Goal: Task Accomplishment & Management: Use online tool/utility

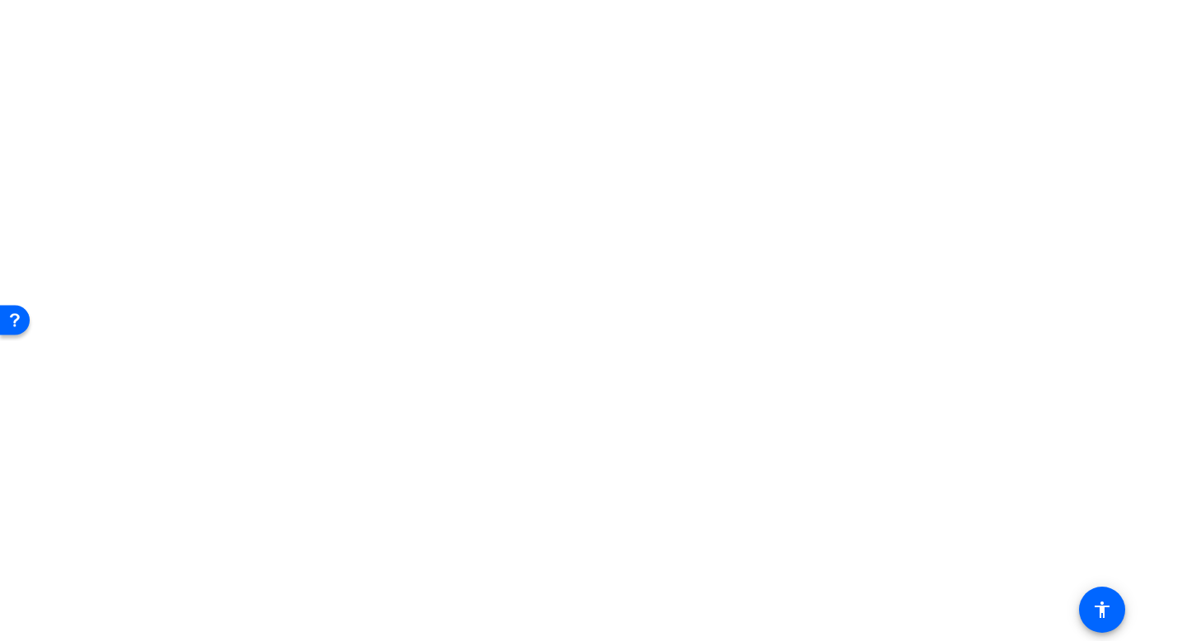
click at [439, 133] on body "Press Option+1 for screen-reader mode, Option+0 to cancel Accessibility Screen-…" at bounding box center [593, 320] width 1187 height 641
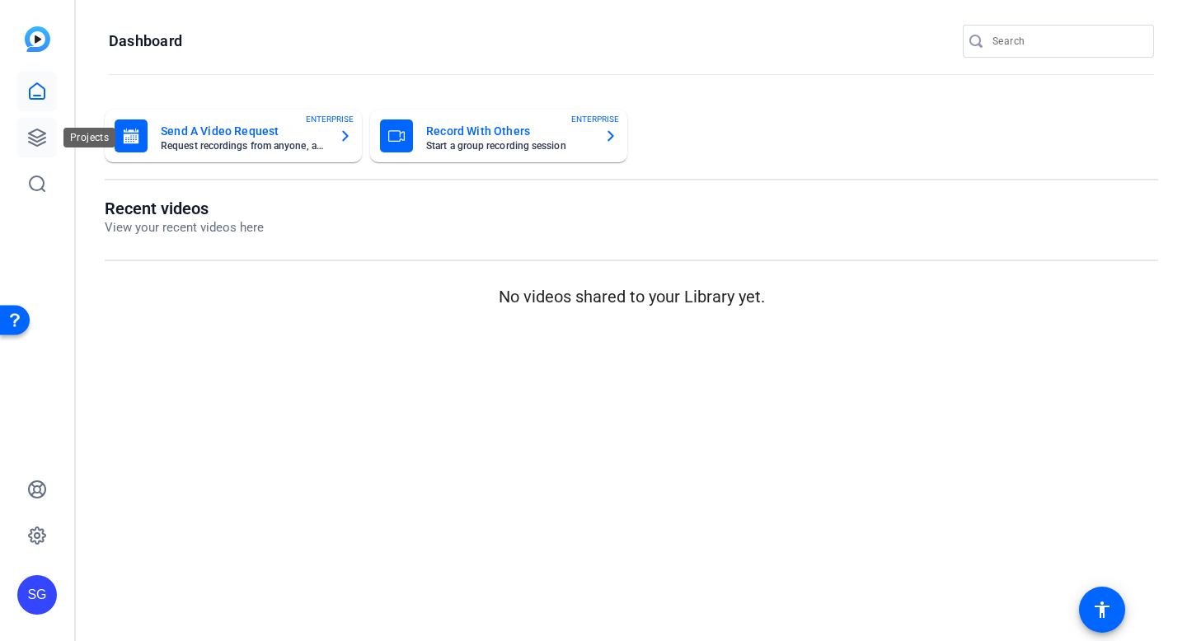
click at [31, 148] on link at bounding box center [37, 138] width 40 height 40
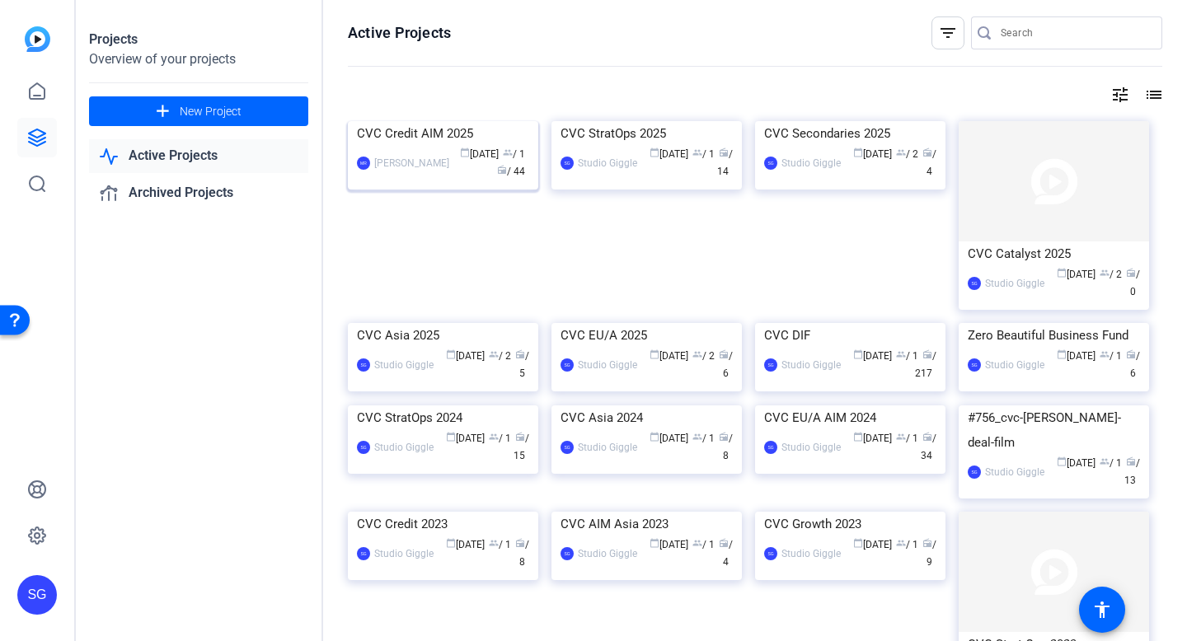
click at [447, 146] on div "CVC Credit AIM 2025" at bounding box center [443, 133] width 172 height 25
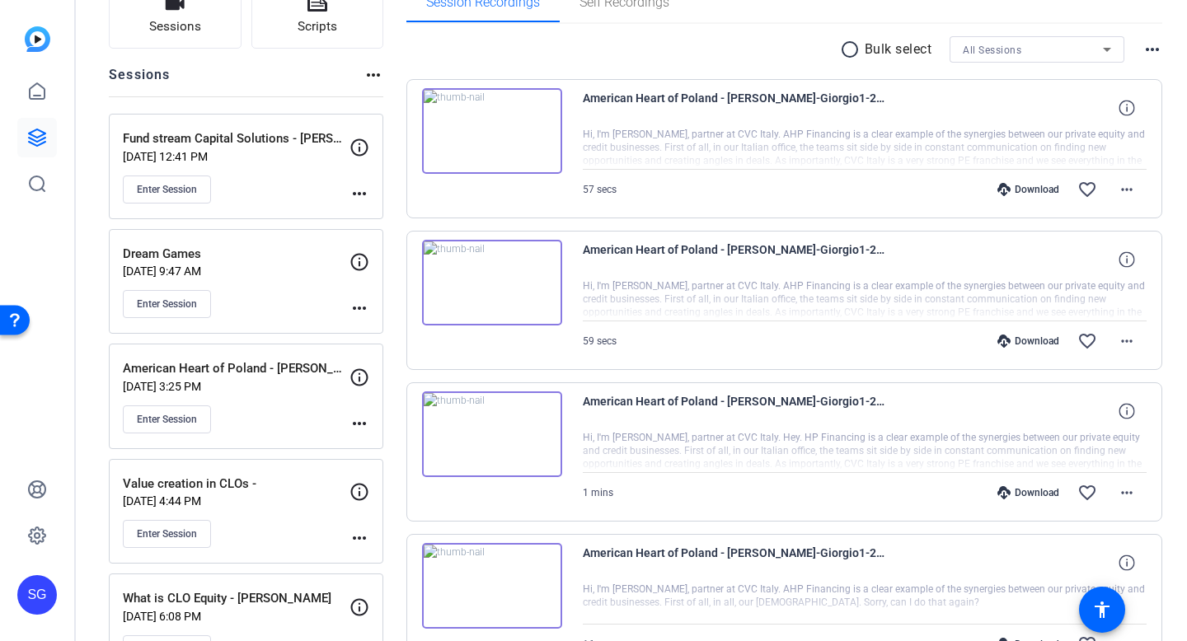
scroll to position [138, 0]
click at [184, 303] on span "Enter Session" at bounding box center [167, 303] width 60 height 13
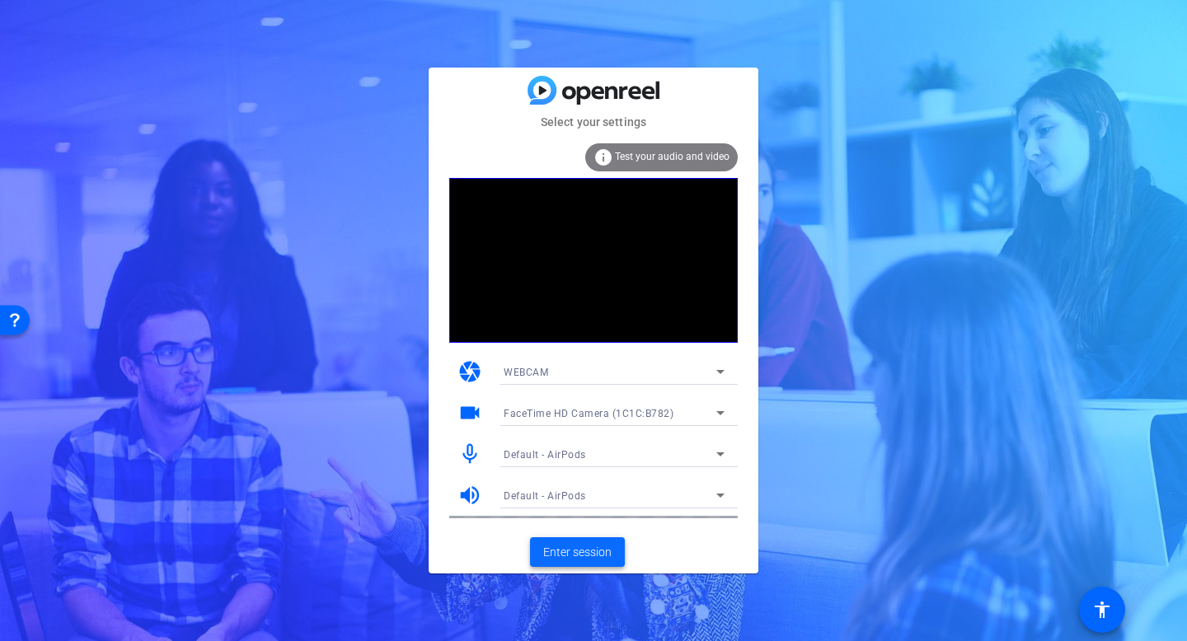
click at [575, 554] on span "Enter session" at bounding box center [577, 552] width 68 height 17
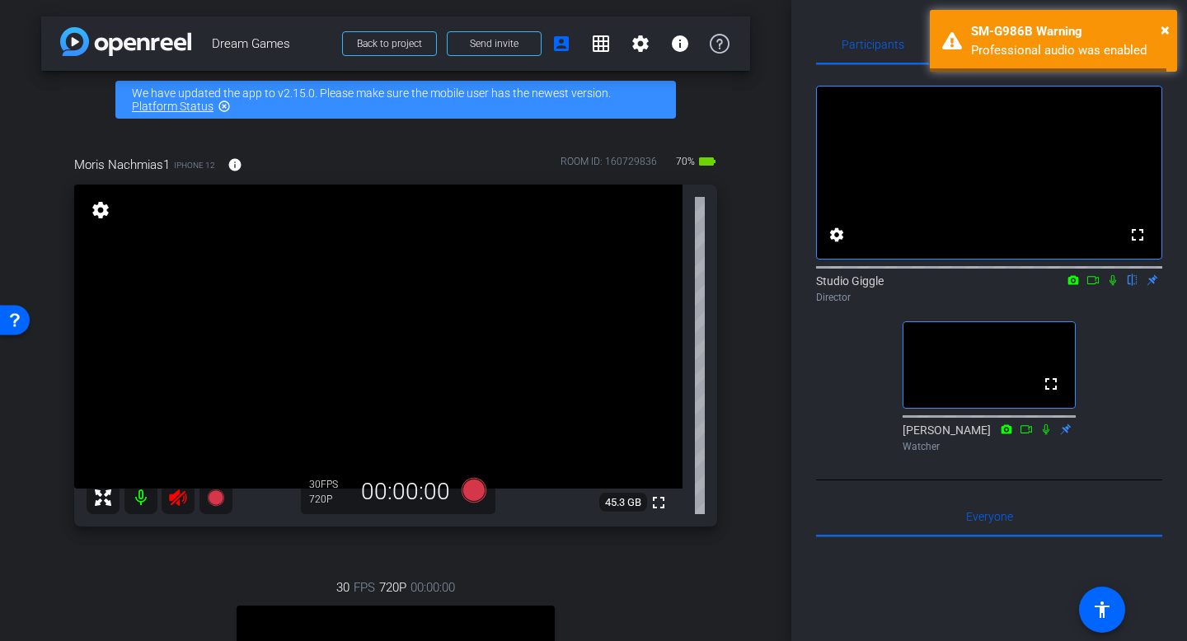
click at [175, 490] on icon at bounding box center [178, 498] width 20 height 20
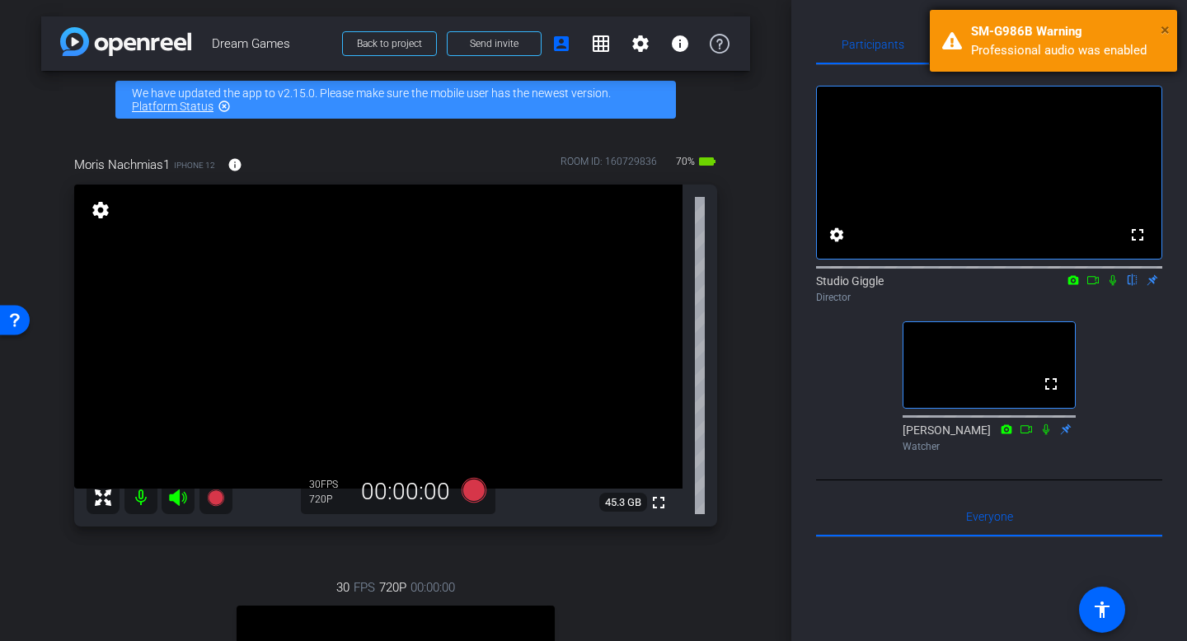
click at [1163, 28] on span "×" at bounding box center [1165, 30] width 9 height 20
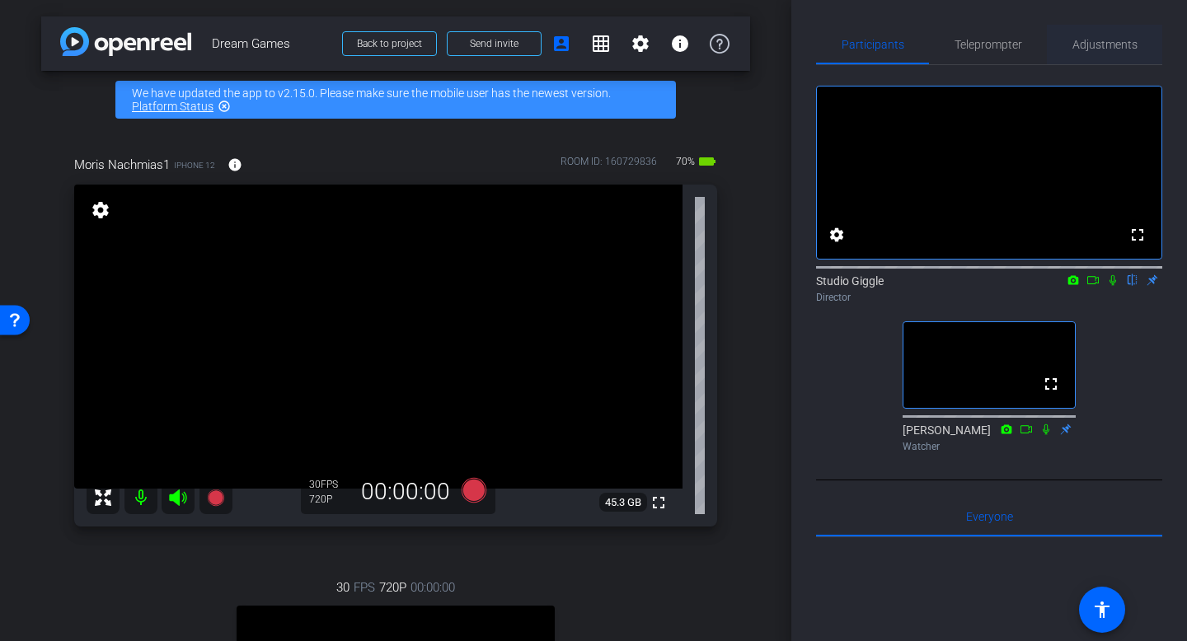
click at [1104, 59] on span "Adjustments" at bounding box center [1105, 45] width 65 height 40
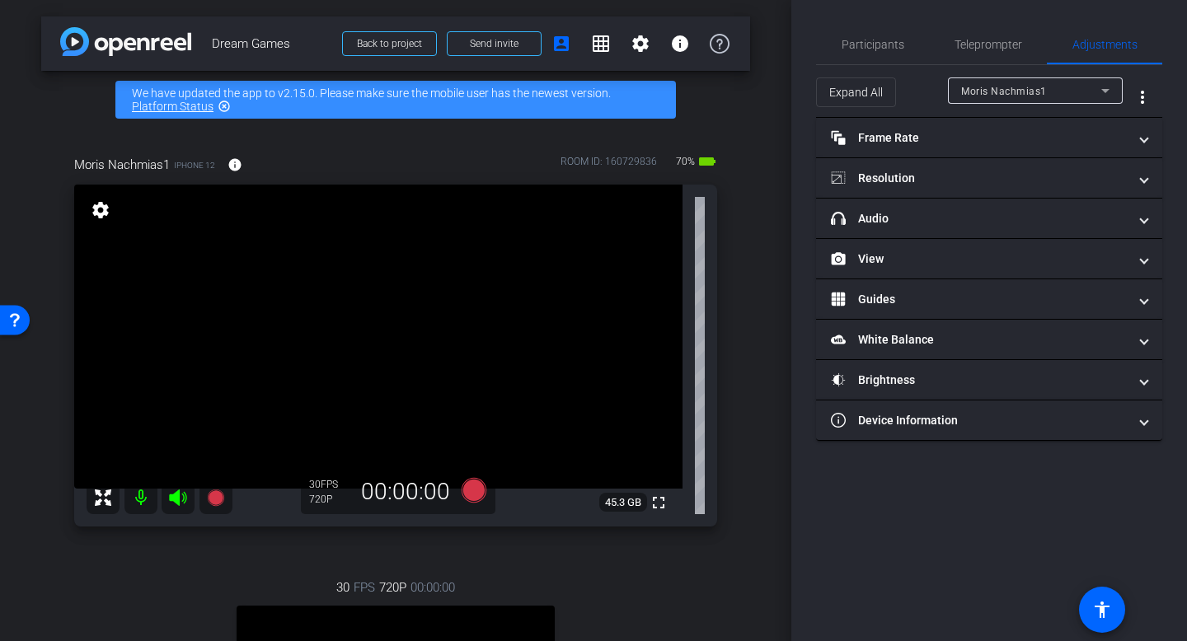
click at [180, 500] on icon at bounding box center [178, 498] width 20 height 20
click at [141, 500] on mat-icon at bounding box center [140, 497] width 33 height 33
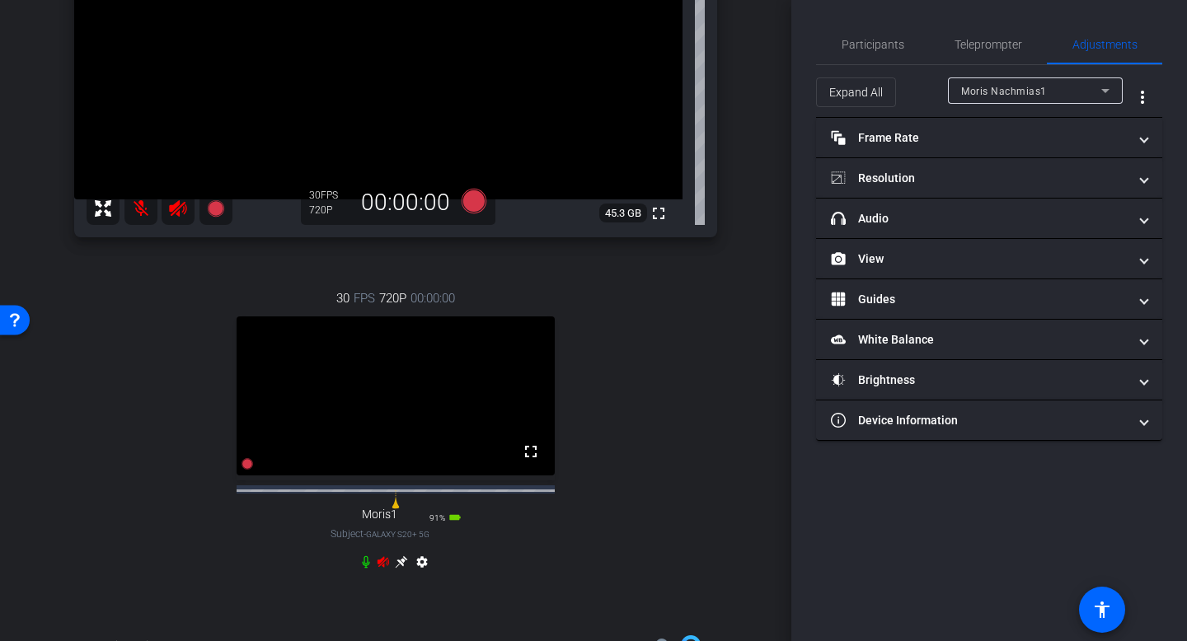
scroll to position [34, 0]
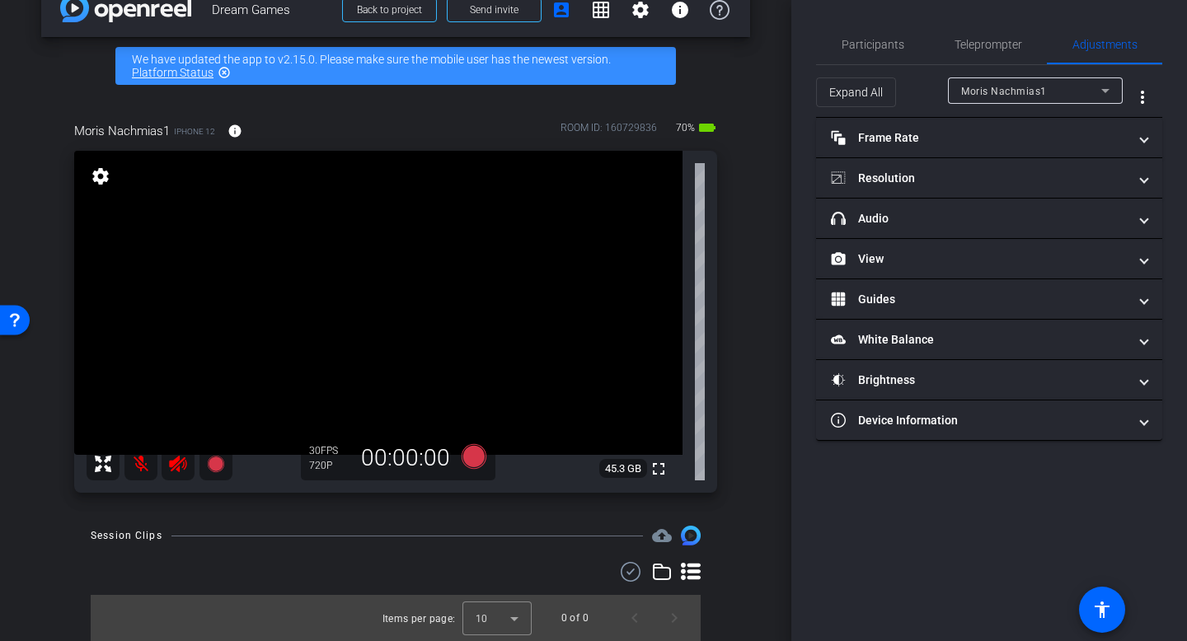
click at [182, 461] on icon at bounding box center [178, 464] width 20 height 20
click at [139, 459] on mat-icon at bounding box center [140, 464] width 33 height 33
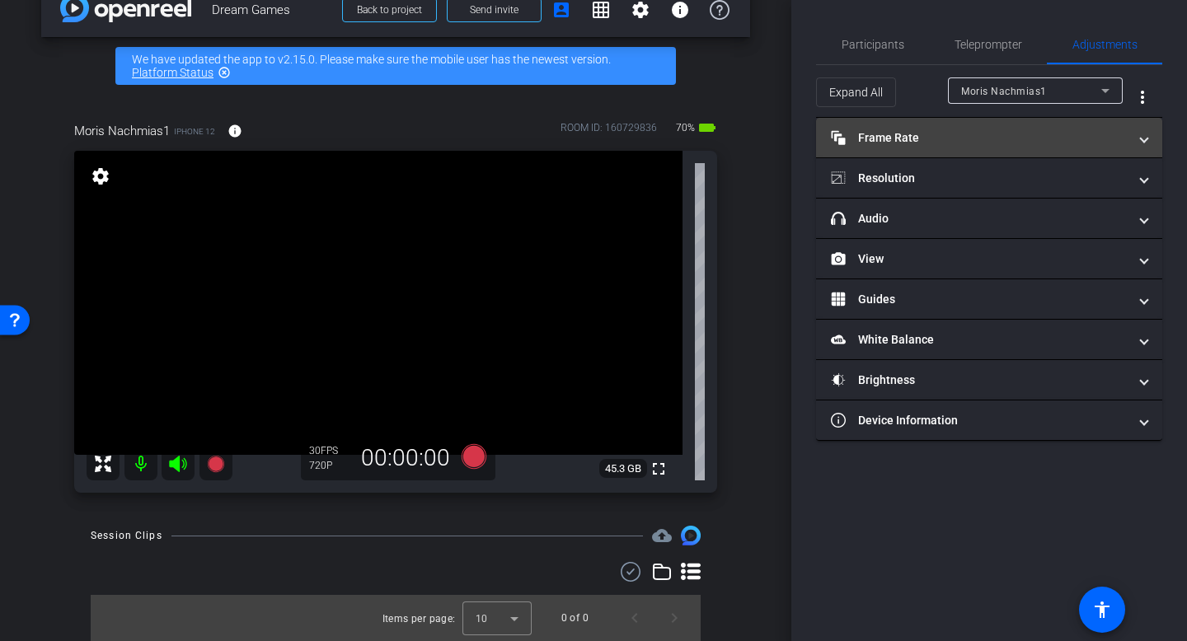
click at [980, 123] on mat-expansion-panel-header "Frame Rate Frame Rate" at bounding box center [989, 138] width 346 height 40
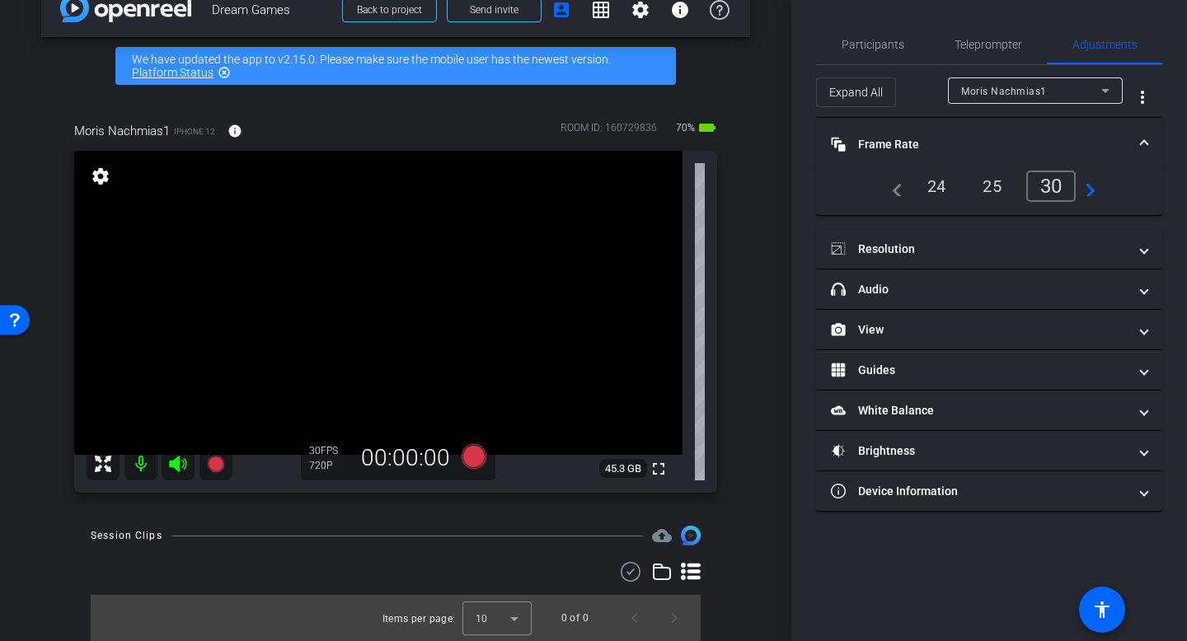
click at [992, 190] on div "25" at bounding box center [992, 186] width 44 height 28
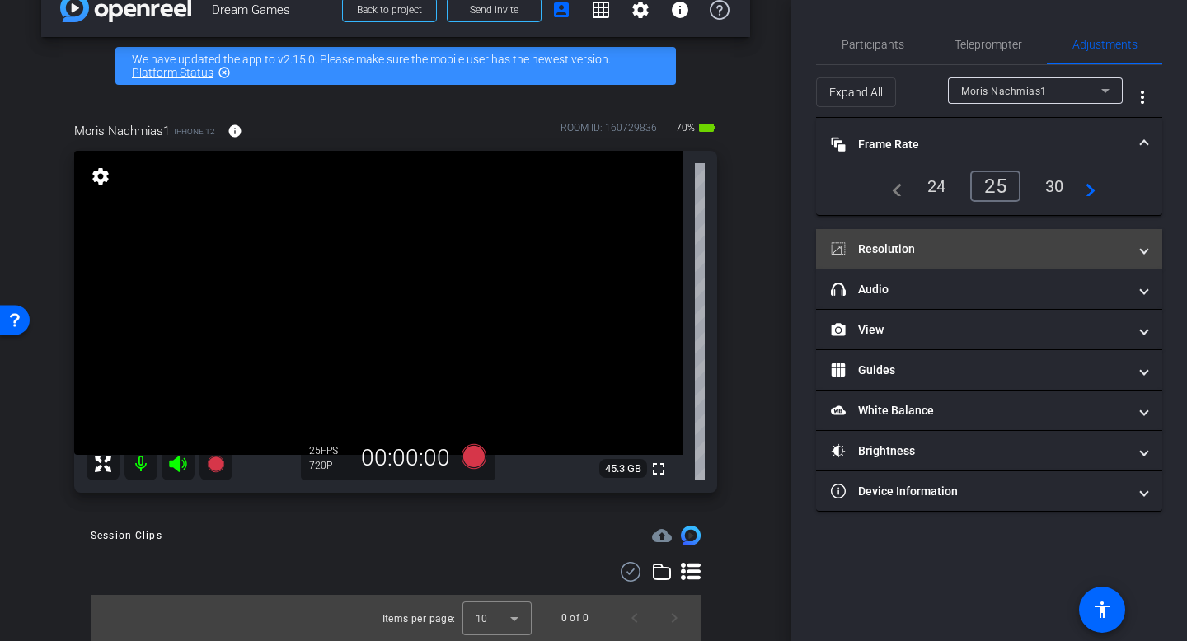
click at [975, 241] on mat-panel-title "Resolution" at bounding box center [979, 249] width 297 height 17
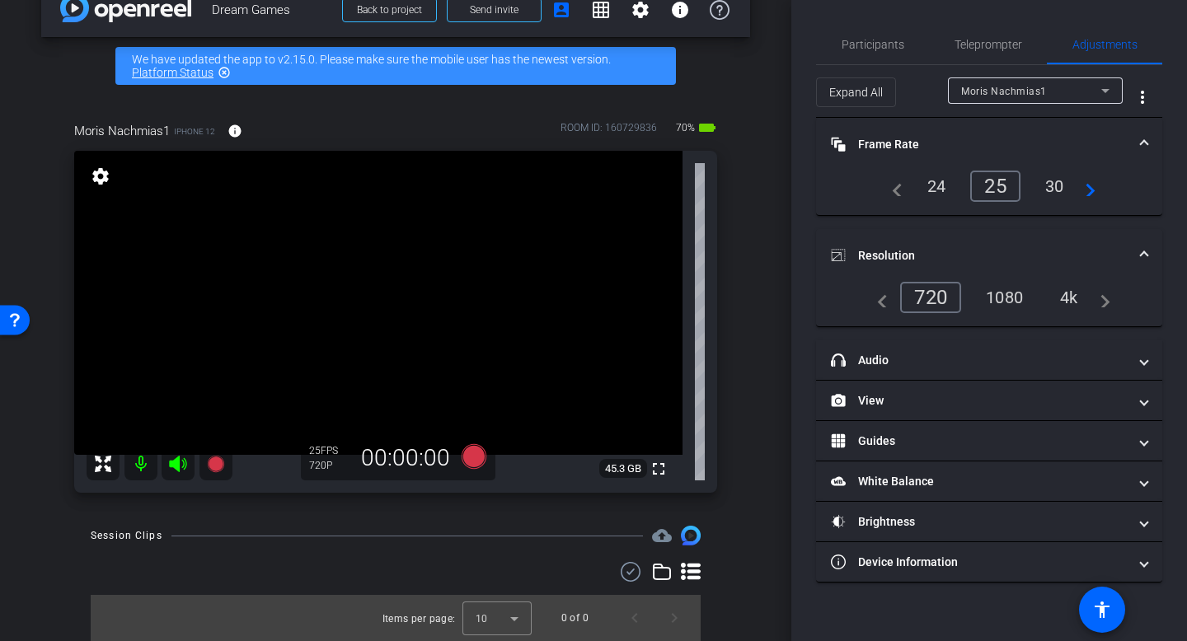
click at [1070, 299] on div "4k" at bounding box center [1069, 298] width 43 height 28
click at [644, 10] on mat-icon "settings" at bounding box center [641, 10] width 20 height 20
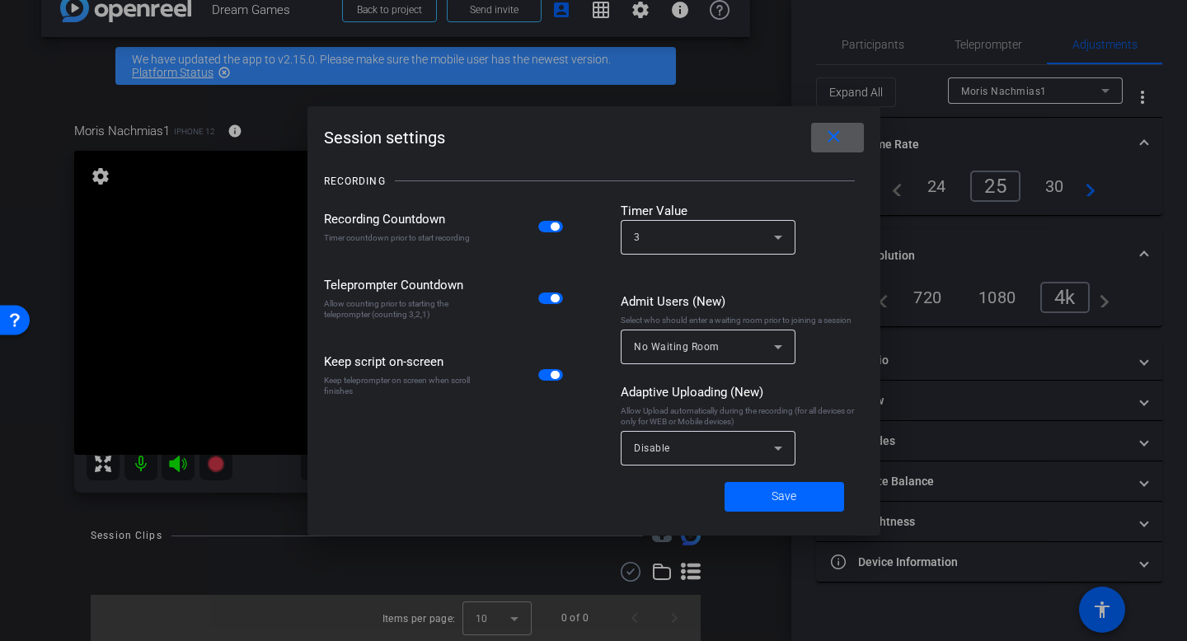
click at [685, 438] on mat-select "Disable" at bounding box center [708, 448] width 148 height 21
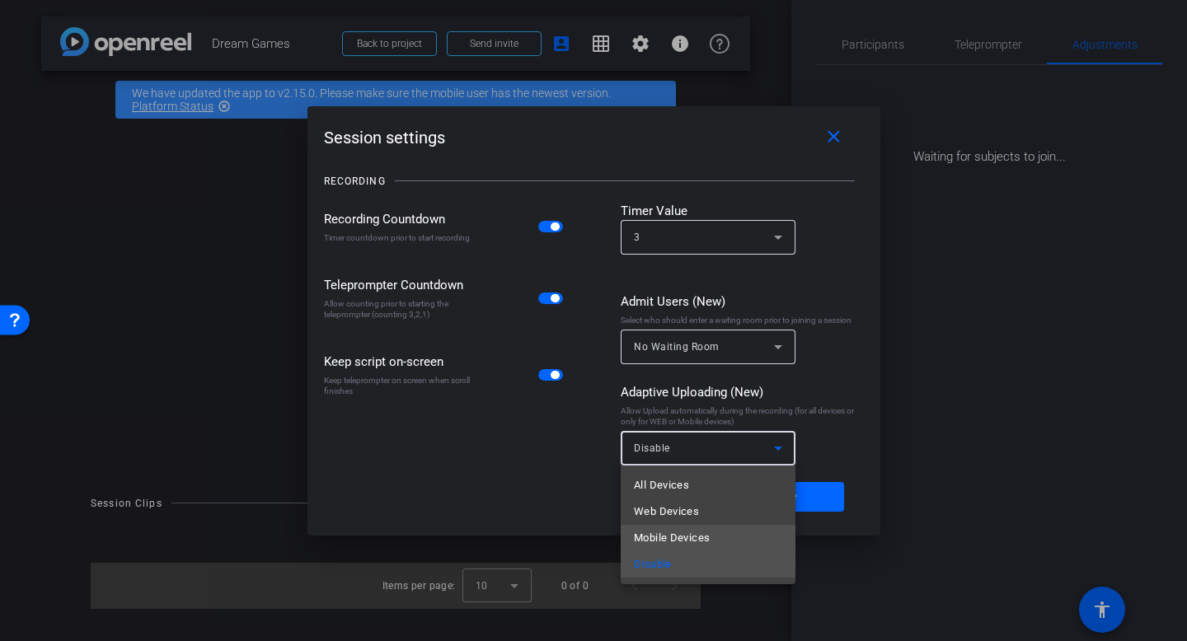
scroll to position [0, 0]
click at [716, 533] on mat-option "Mobile Devices" at bounding box center [708, 538] width 175 height 26
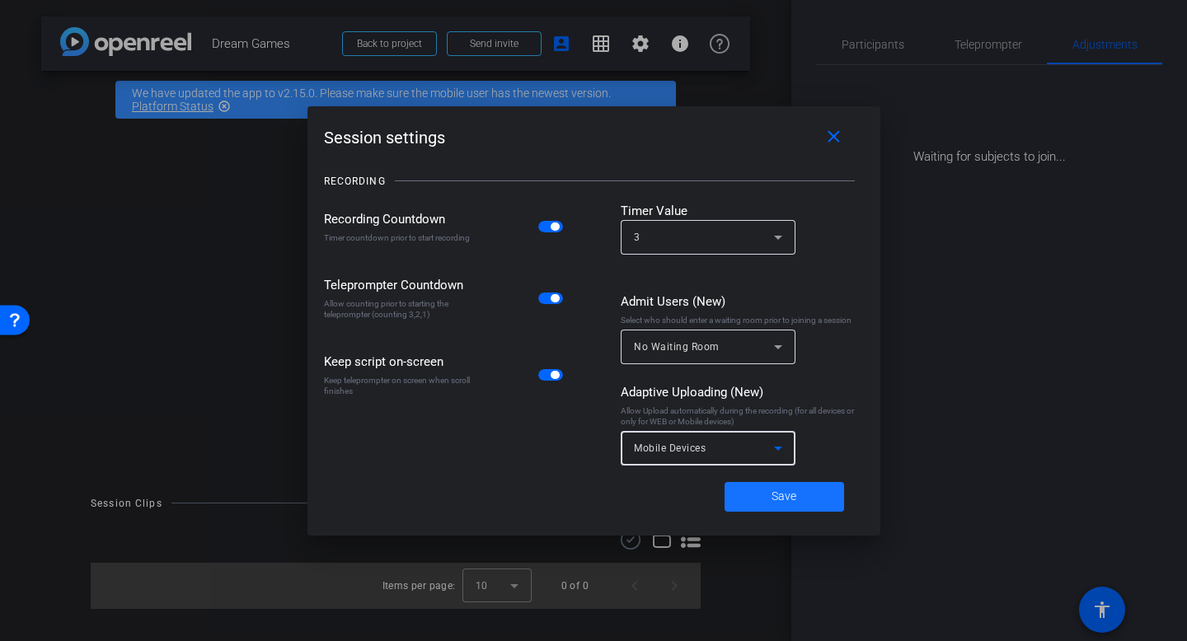
click at [791, 493] on span "Save" at bounding box center [784, 496] width 25 height 17
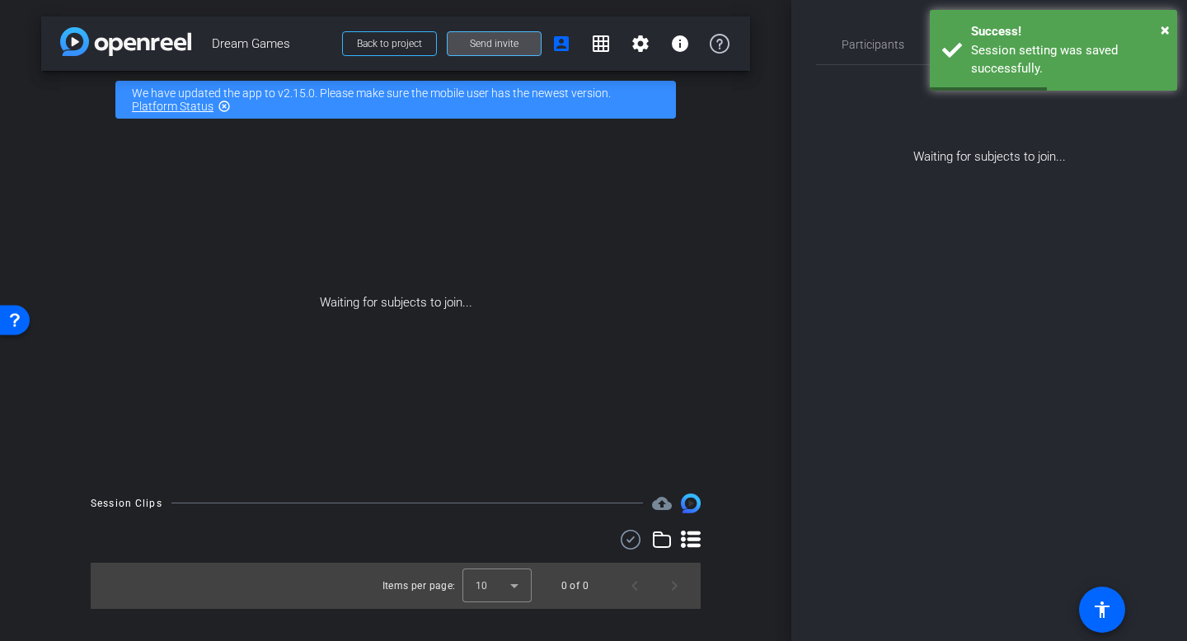
click at [509, 40] on span "Send invite" at bounding box center [494, 43] width 49 height 13
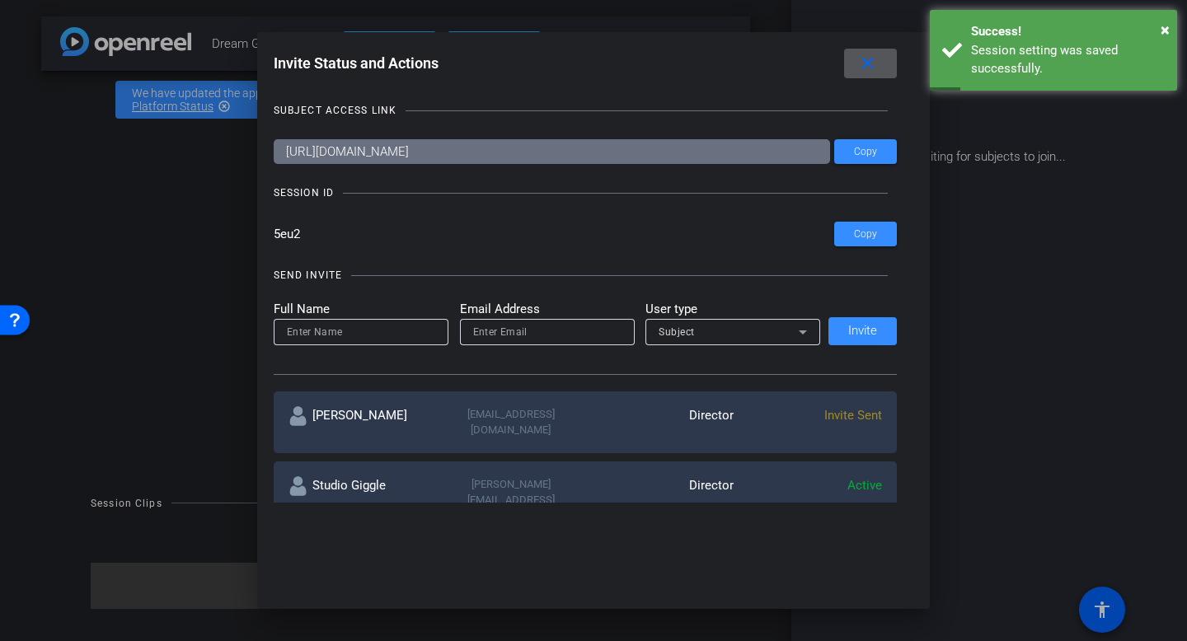
click at [372, 339] on input at bounding box center [361, 332] width 148 height 20
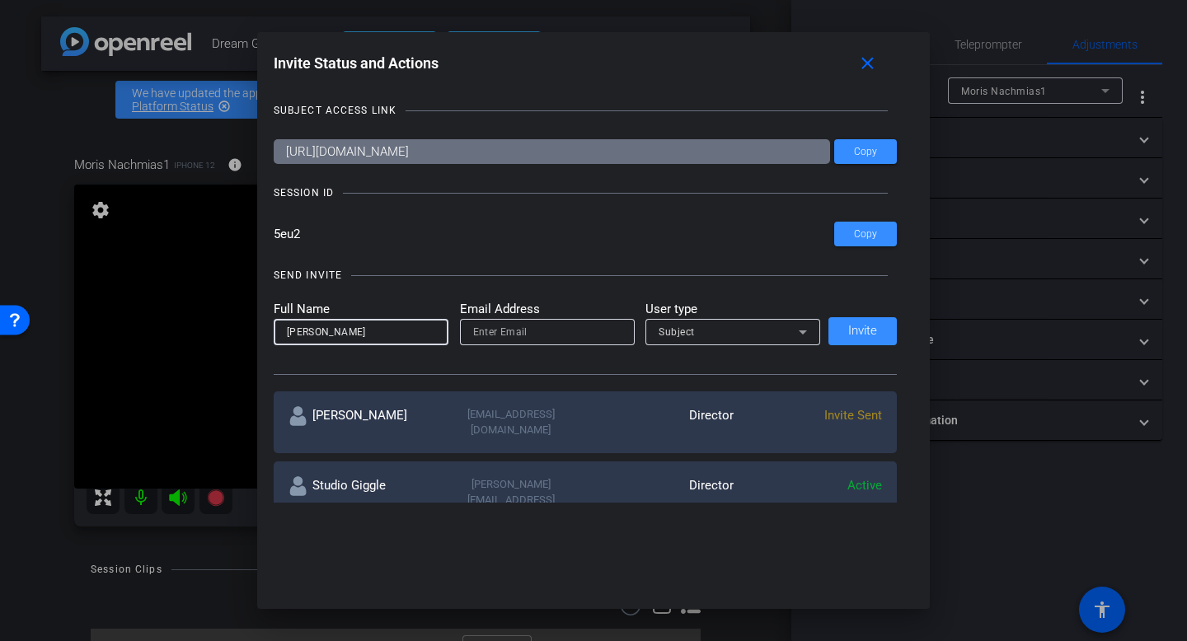
type input "Lucy Payne"
click at [505, 331] on input "email" at bounding box center [547, 332] width 148 height 20
click at [543, 328] on input "lucy@" at bounding box center [547, 332] width 148 height 20
type input "lucy@studiogiggle.co.uk"
click at [688, 306] on mat-label "User type" at bounding box center [733, 309] width 175 height 19
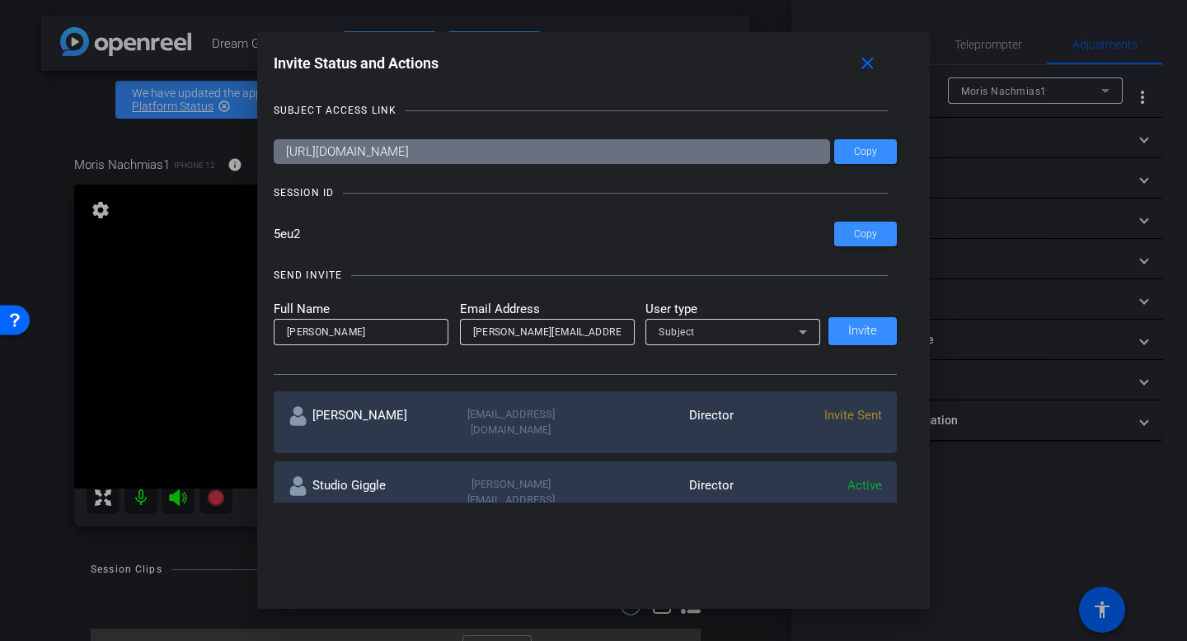
click at [708, 347] on div at bounding box center [733, 354] width 175 height 18
click at [711, 331] on div "Subject" at bounding box center [729, 332] width 140 height 21
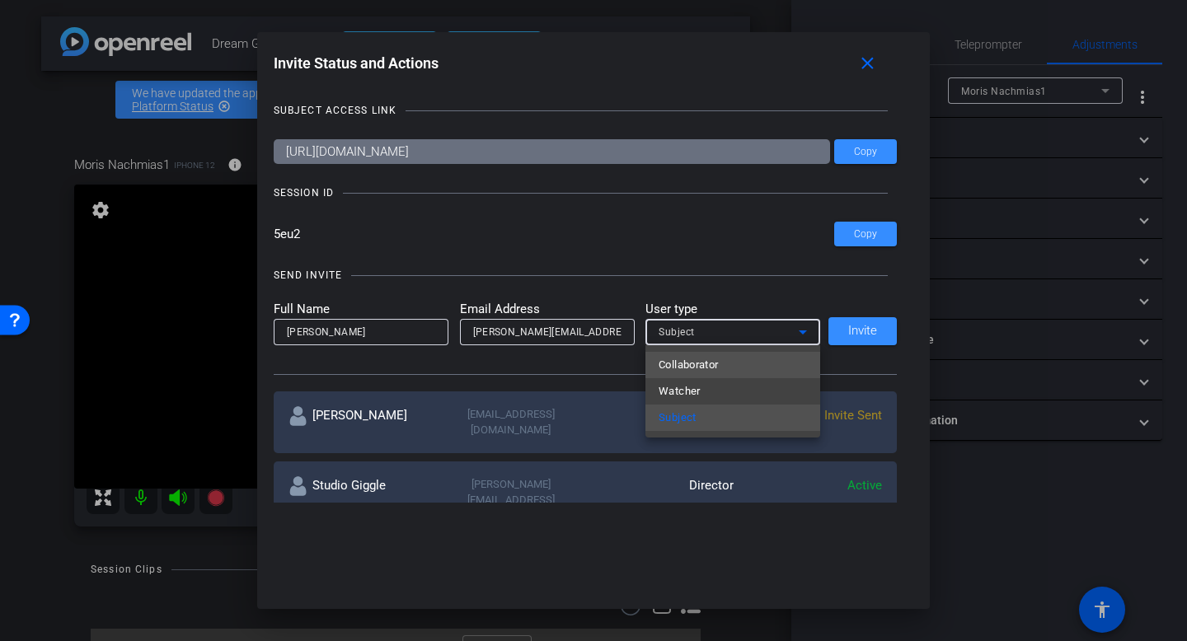
click at [726, 366] on mat-option "Collaborator" at bounding box center [733, 365] width 175 height 26
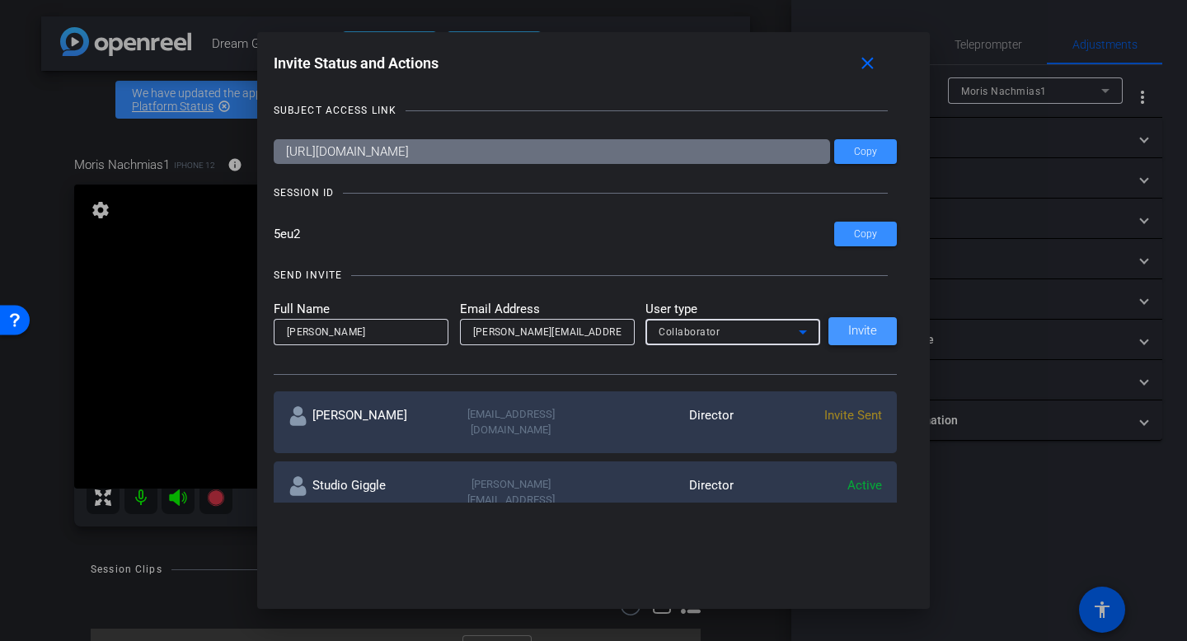
click at [862, 334] on span "Invite" at bounding box center [862, 331] width 29 height 12
click at [875, 70] on mat-icon "close" at bounding box center [867, 64] width 21 height 21
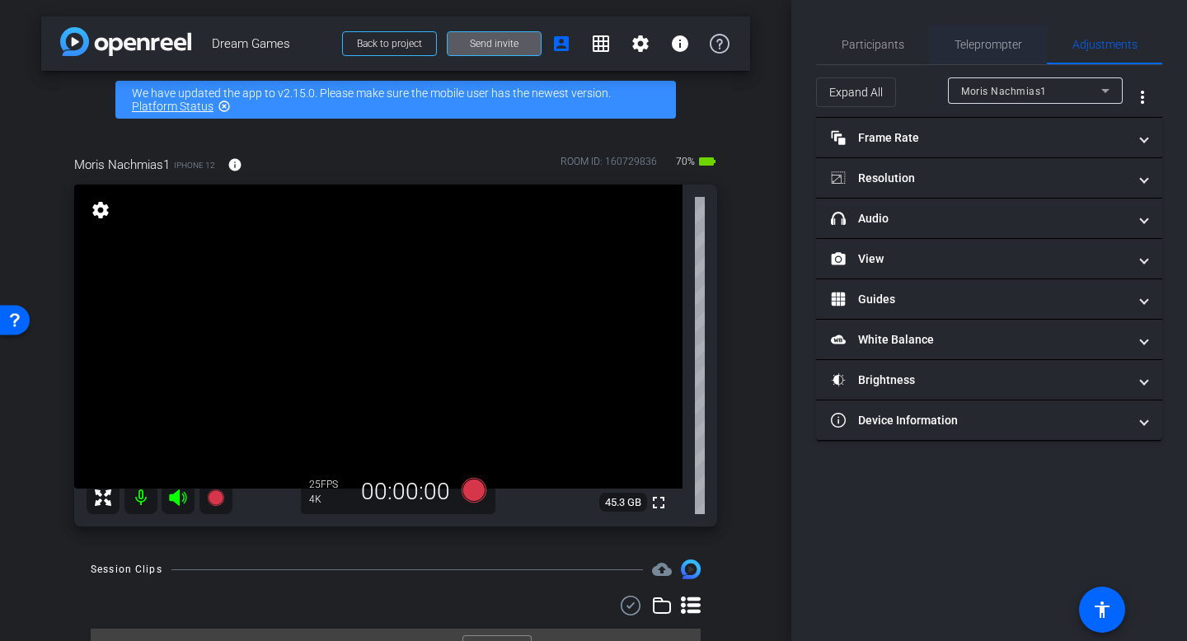
click at [991, 41] on span "Teleprompter" at bounding box center [989, 45] width 68 height 12
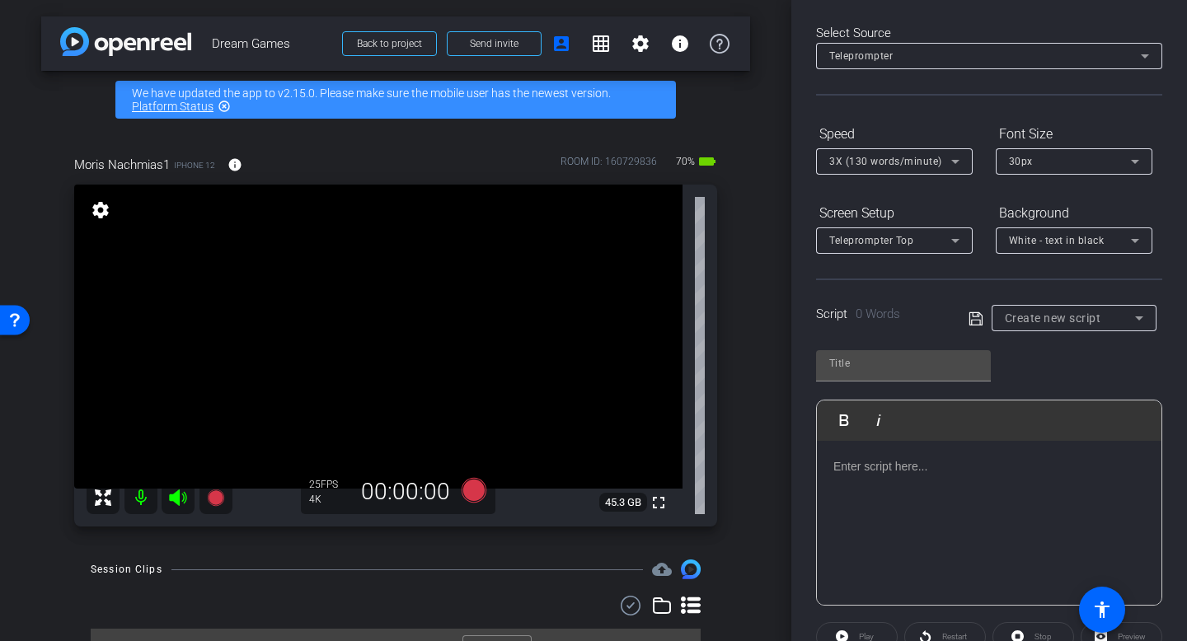
scroll to position [77, 0]
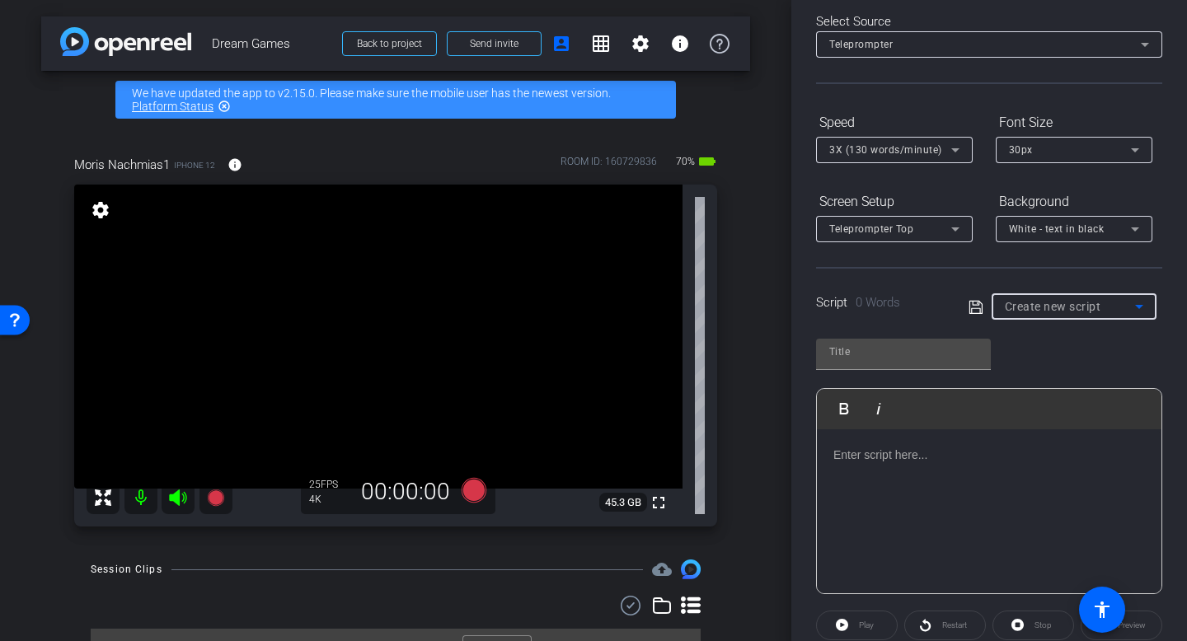
click at [1080, 303] on span "Create new script" at bounding box center [1053, 306] width 96 height 13
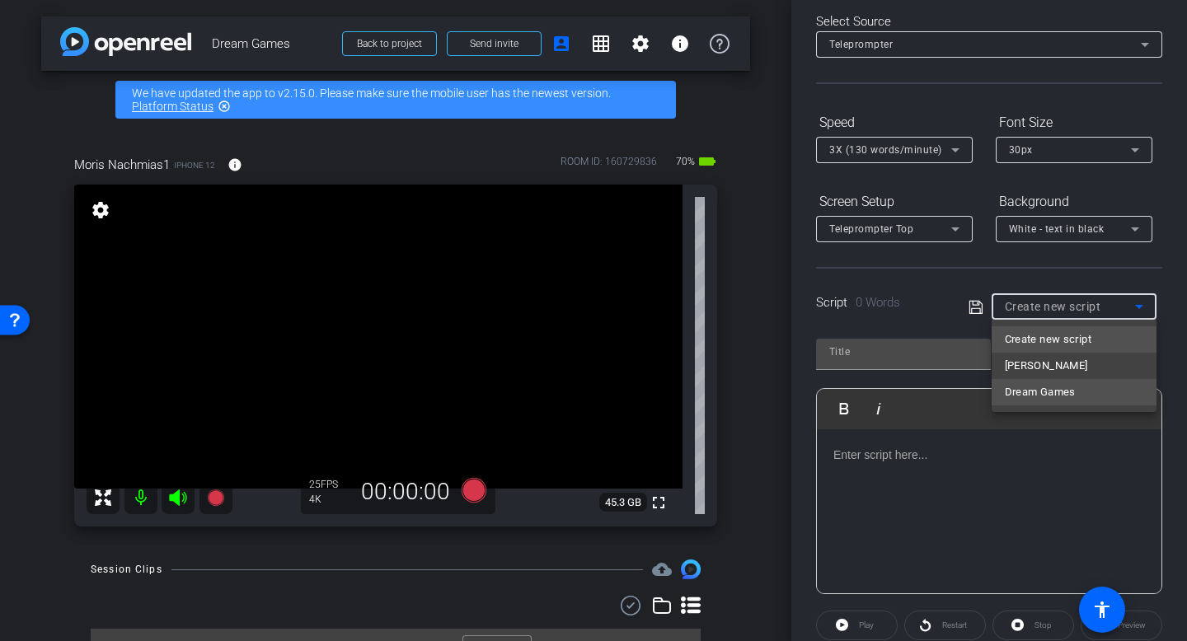
click at [1085, 391] on mat-option "Dream Games" at bounding box center [1074, 392] width 165 height 26
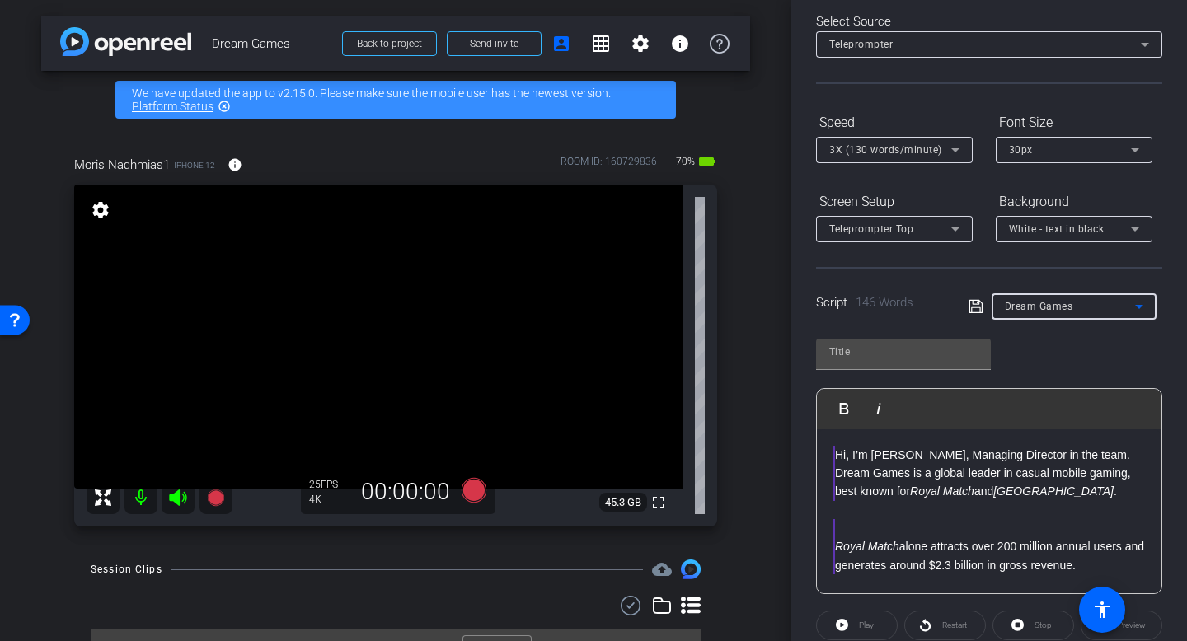
type input "Dream Games"
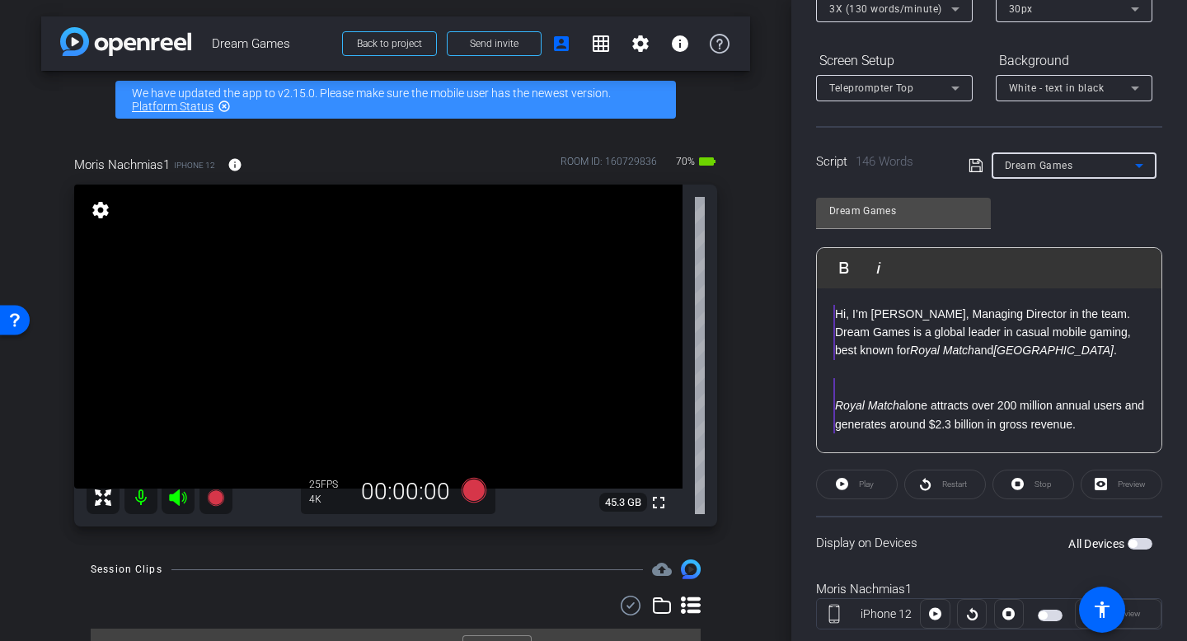
scroll to position [218, 0]
click at [1043, 605] on mat-slide-toggle at bounding box center [1052, 615] width 28 height 20
click at [1046, 621] on span "button" at bounding box center [1050, 617] width 25 height 12
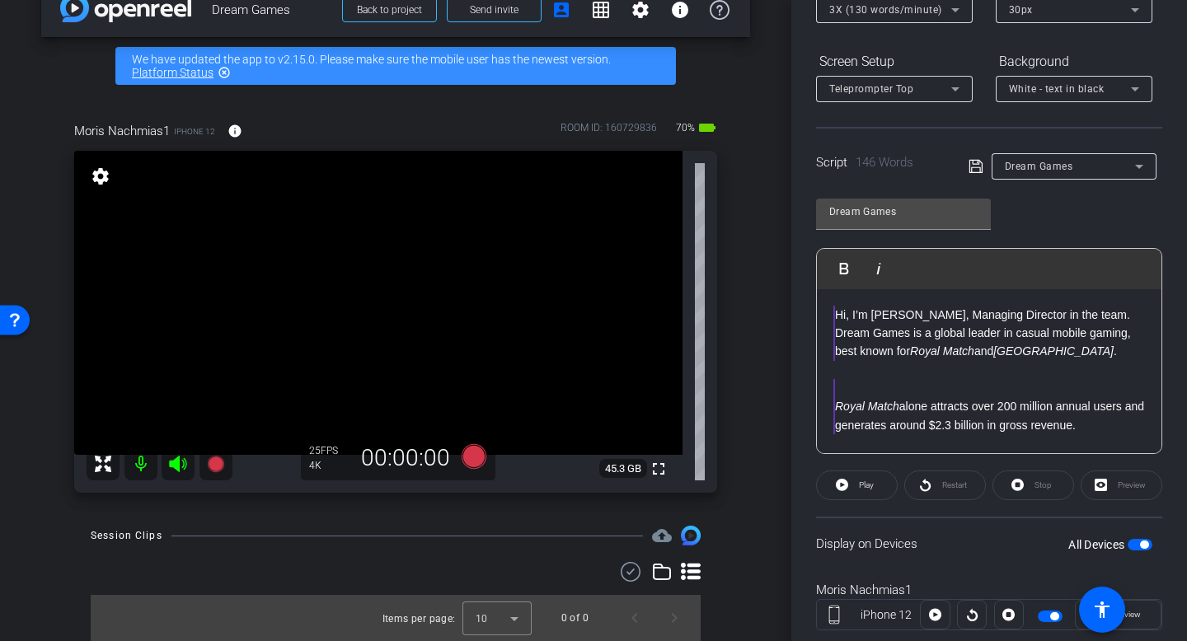
scroll to position [0, 0]
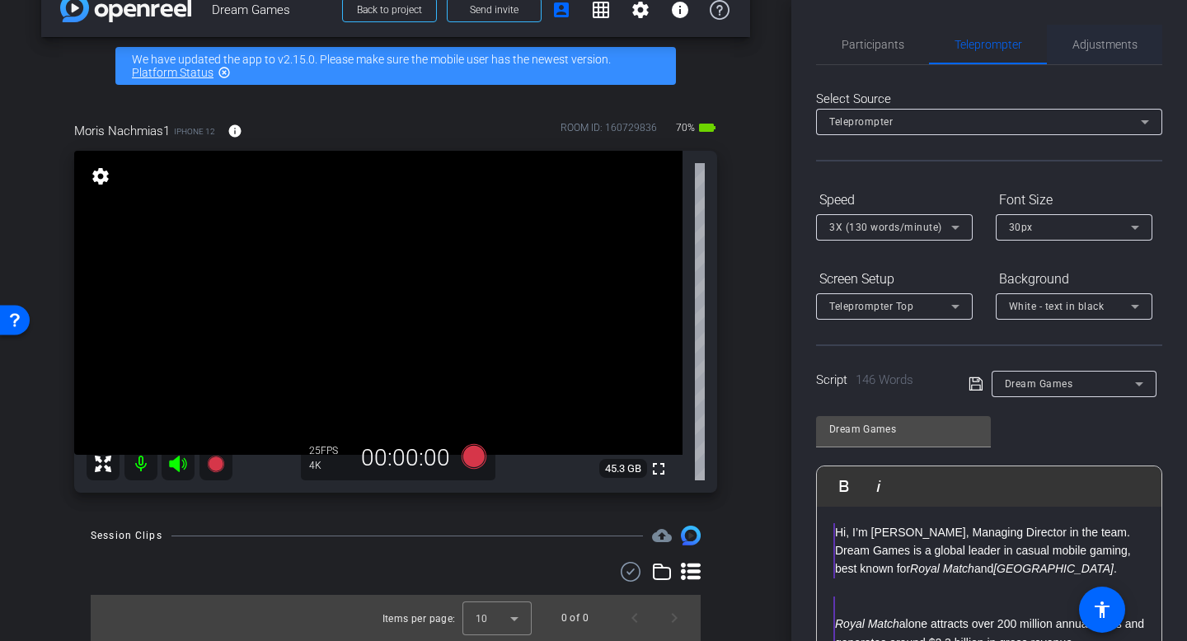
click at [1101, 51] on span "Adjustments" at bounding box center [1105, 45] width 65 height 40
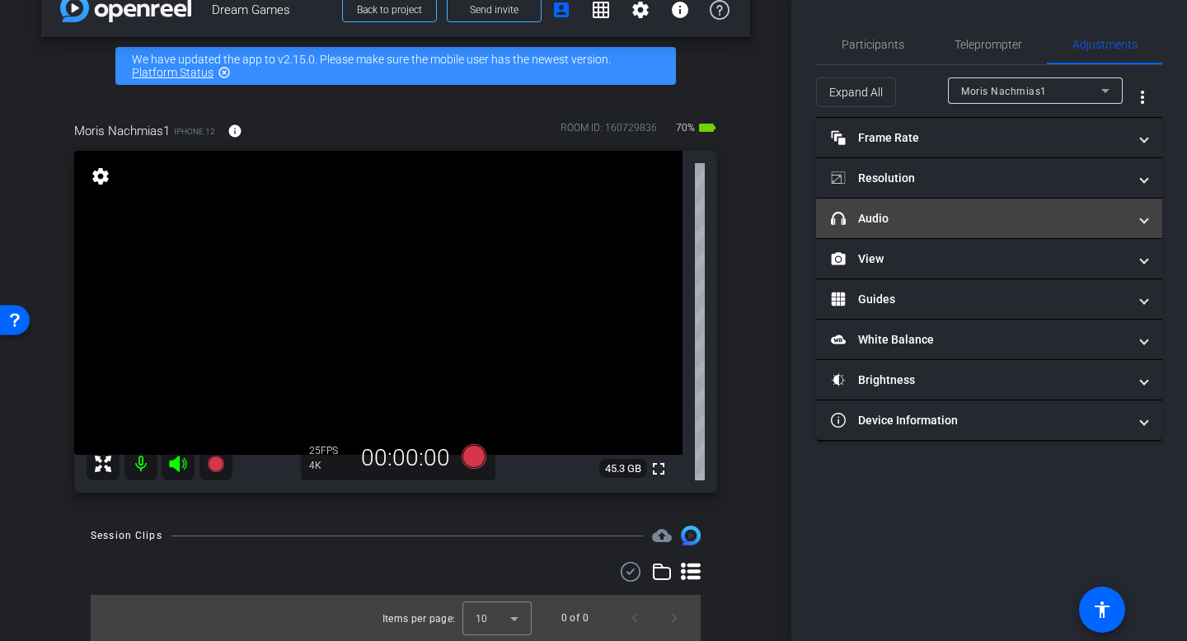
click at [946, 216] on mat-panel-title "headphone icon Audio" at bounding box center [979, 218] width 297 height 17
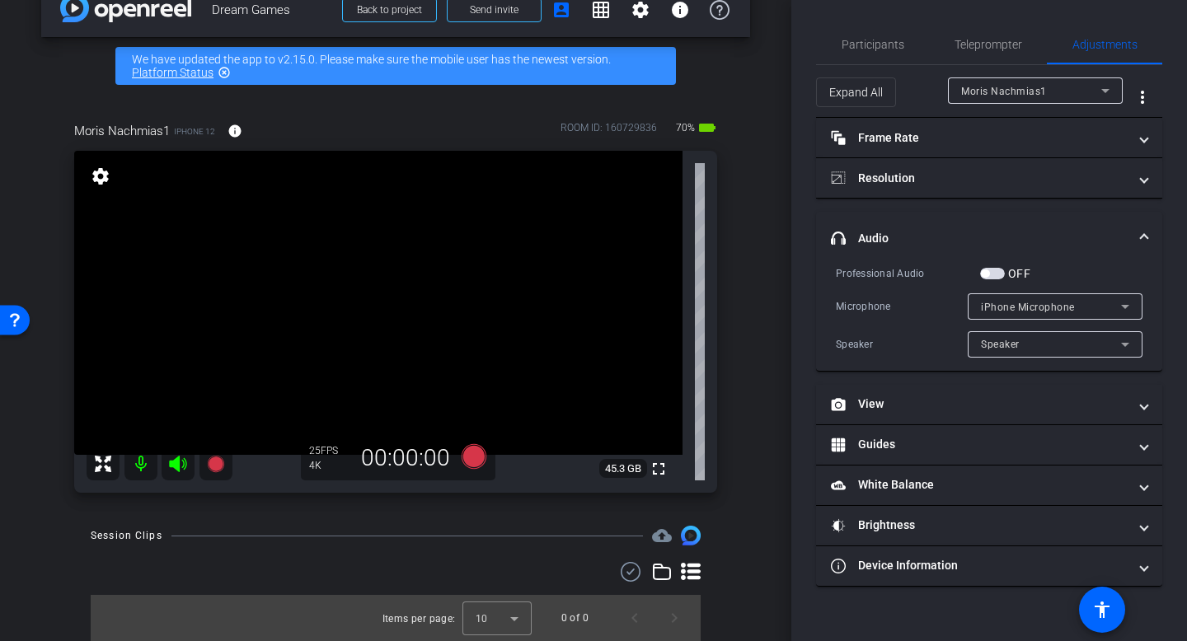
click at [993, 275] on span "button" at bounding box center [992, 274] width 25 height 12
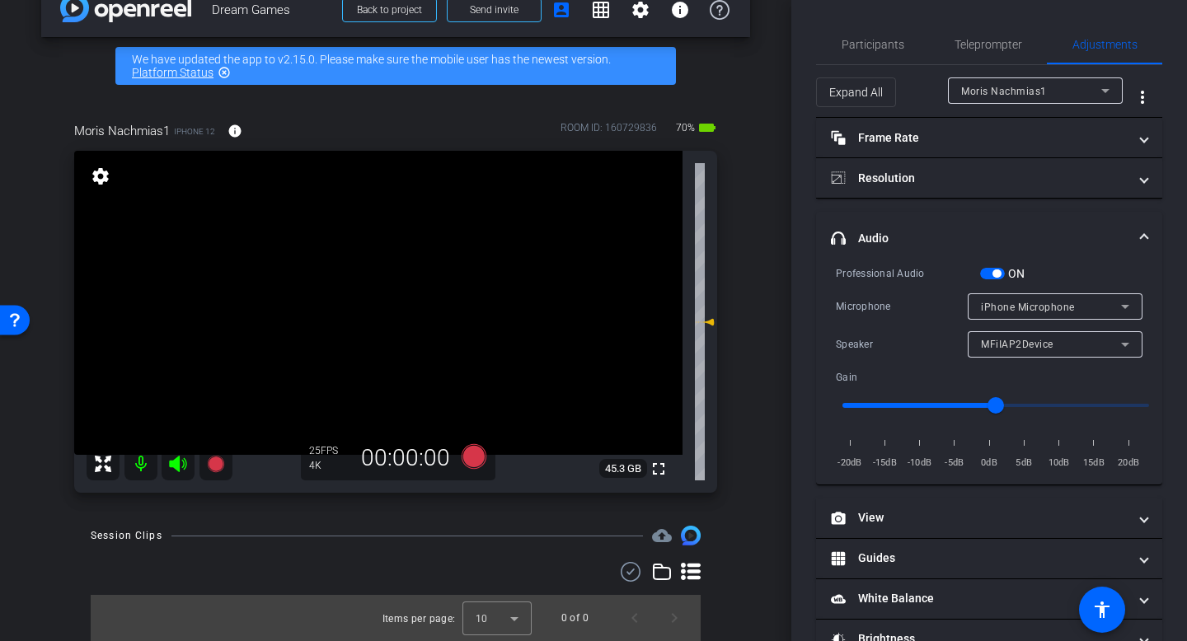
click at [1050, 335] on div "MFiIAP2Device" at bounding box center [1051, 344] width 140 height 21
click at [1056, 336] on div at bounding box center [593, 320] width 1187 height 641
click at [976, 45] on span "Teleprompter" at bounding box center [989, 45] width 68 height 12
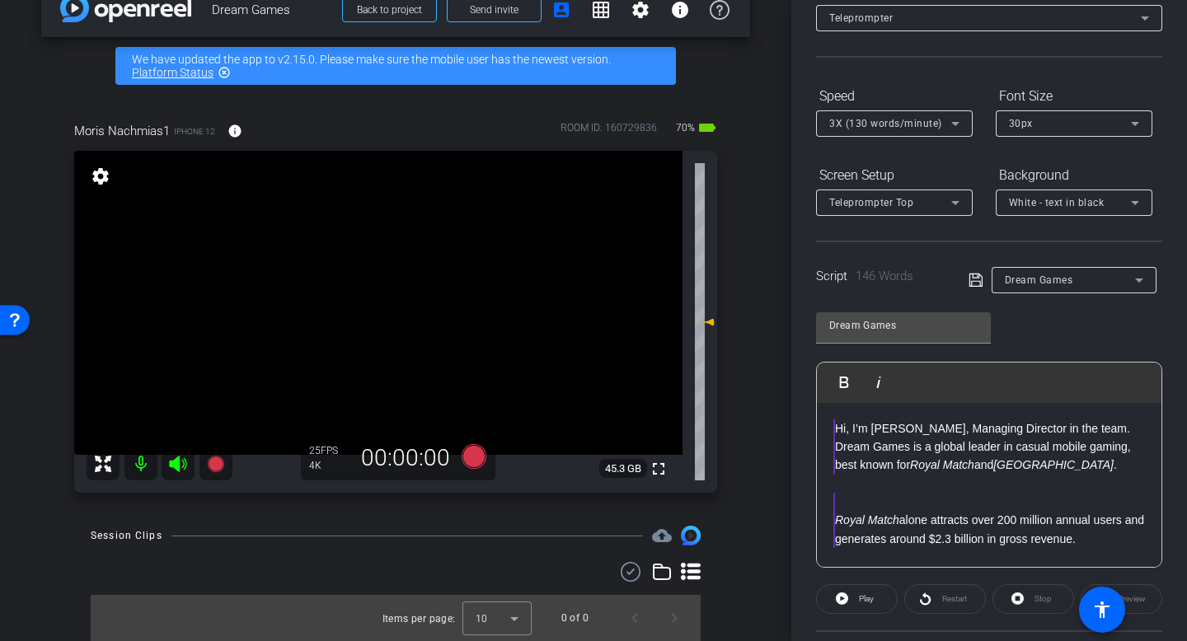
scroll to position [99, 0]
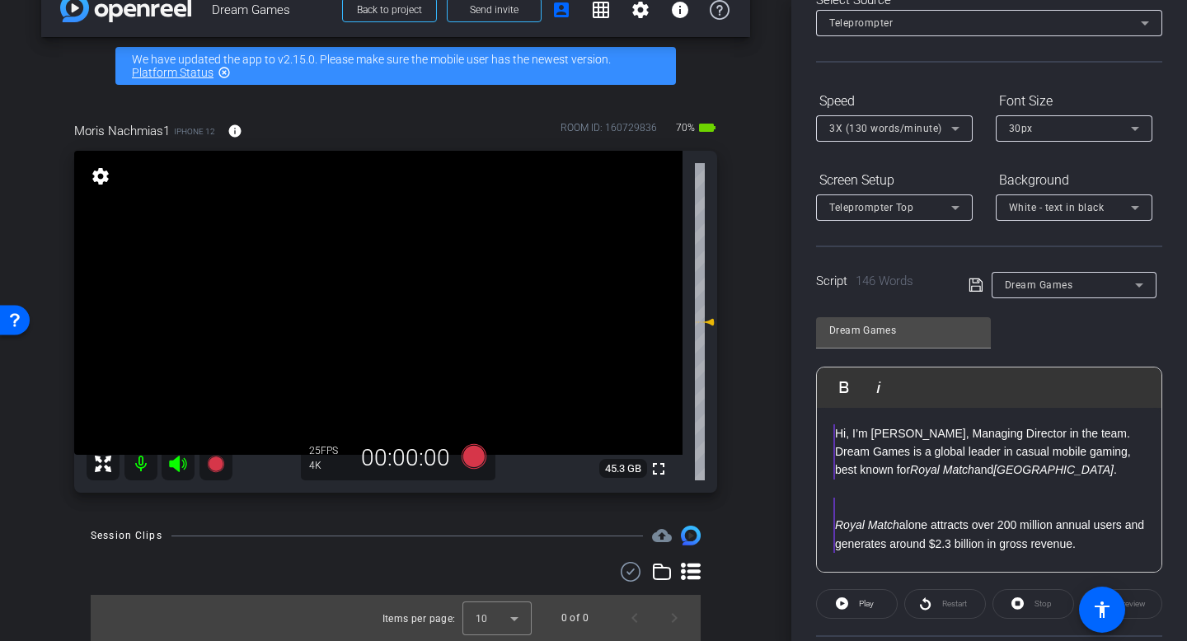
click at [901, 133] on span "3X (130 words/minute)" at bounding box center [885, 129] width 113 height 12
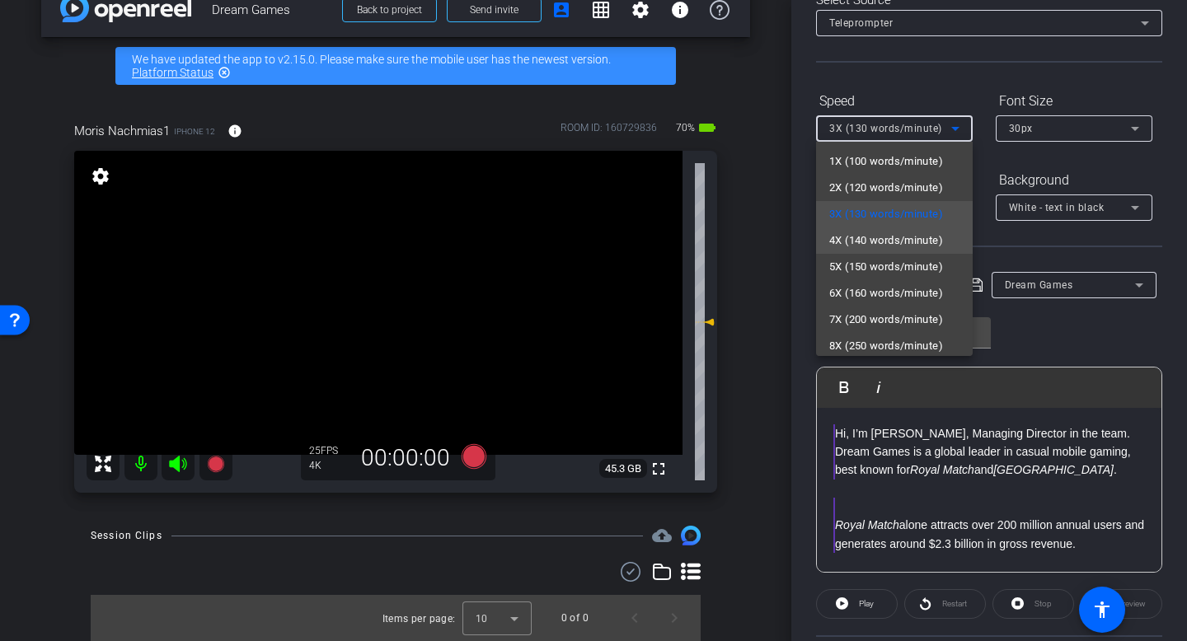
click at [934, 245] on span "4X (140 words/minute)" at bounding box center [886, 241] width 114 height 20
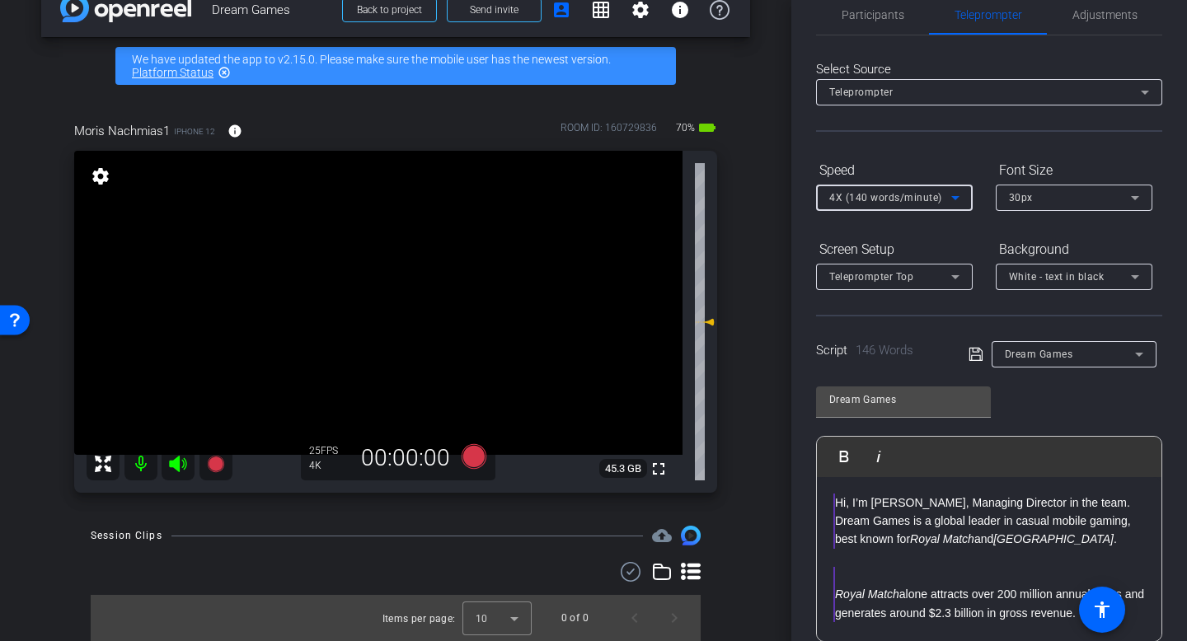
scroll to position [0, 0]
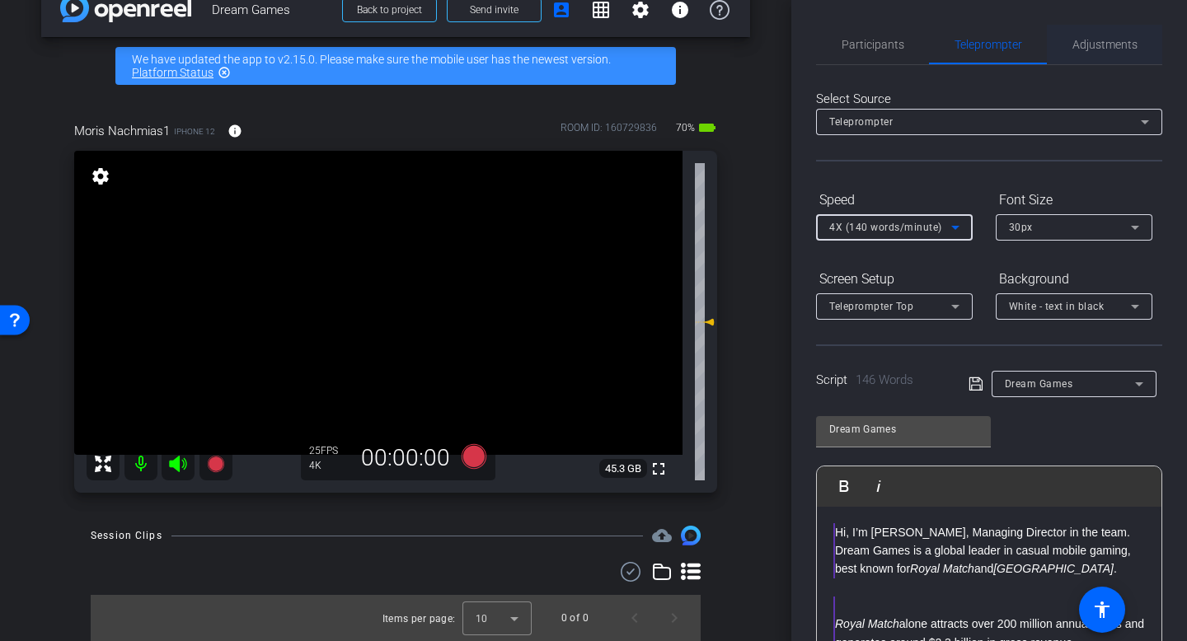
click at [1114, 40] on span "Adjustments" at bounding box center [1105, 45] width 65 height 12
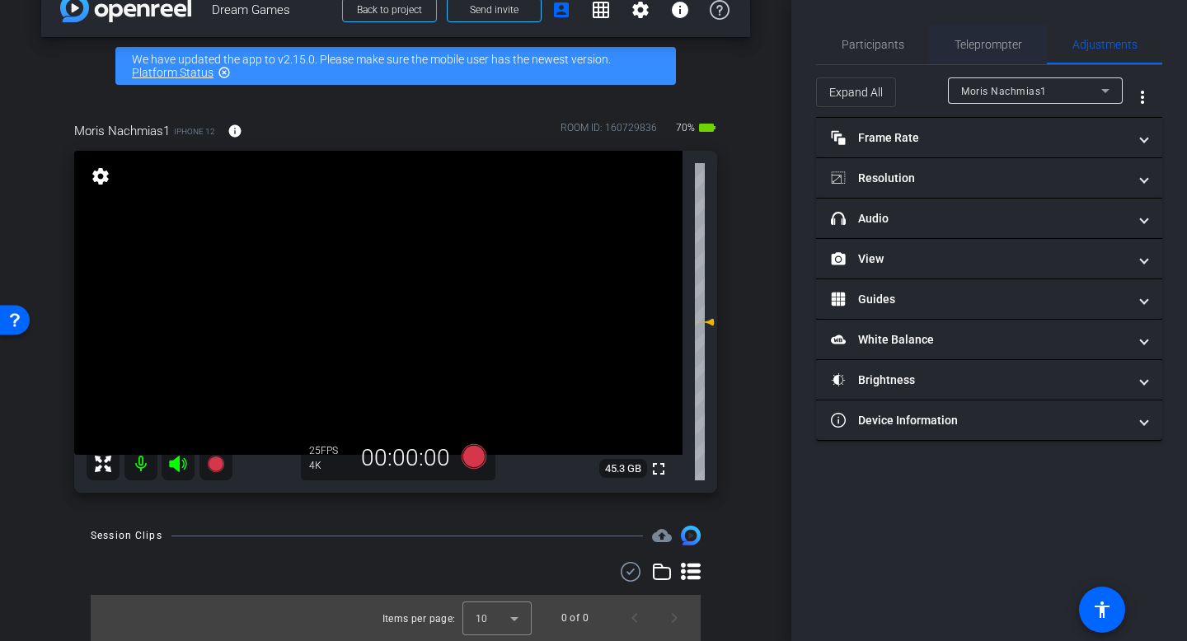
click at [979, 45] on span "Teleprompter" at bounding box center [989, 45] width 68 height 12
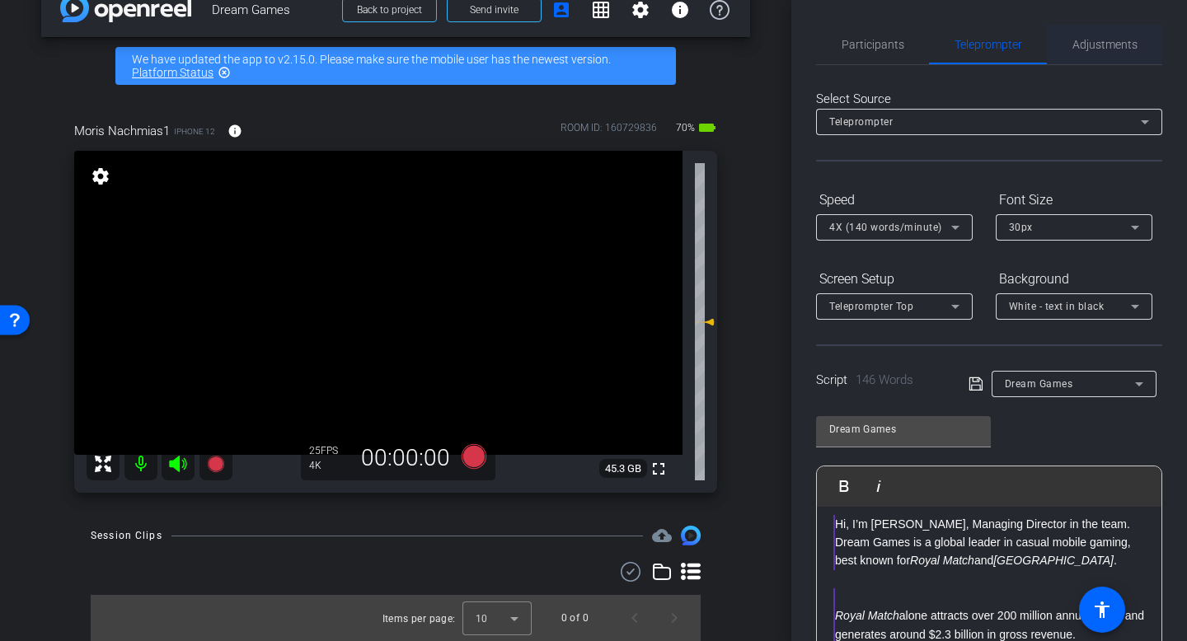
click at [1083, 56] on span "Adjustments" at bounding box center [1105, 45] width 65 height 40
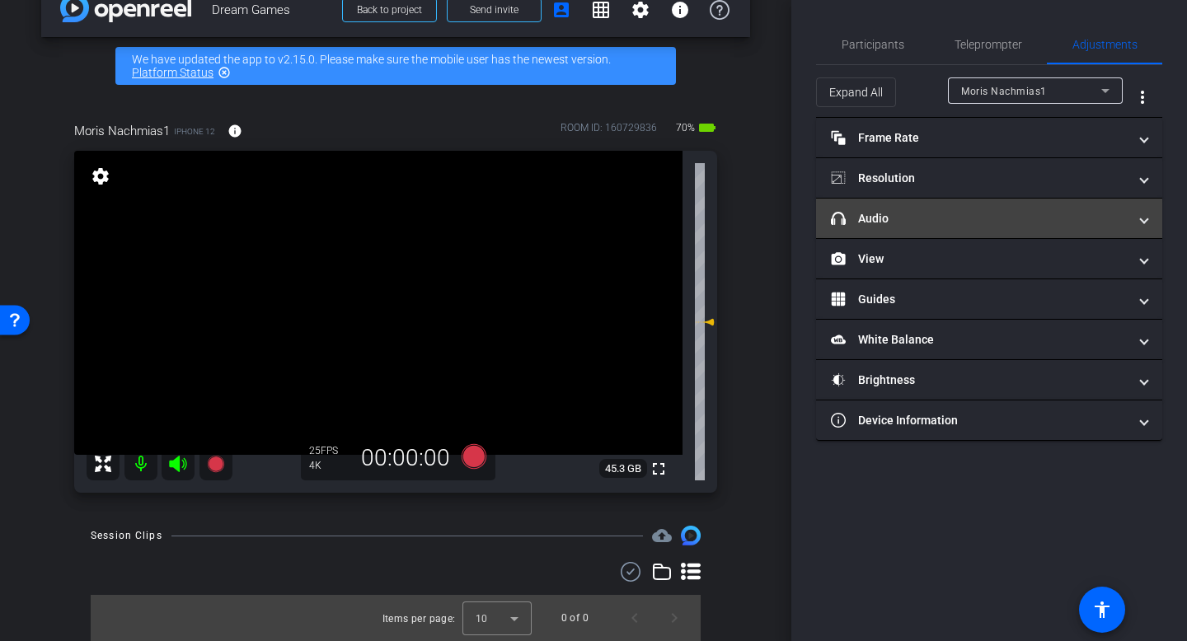
click at [977, 228] on mat-expansion-panel-header "headphone icon Audio" at bounding box center [989, 219] width 346 height 40
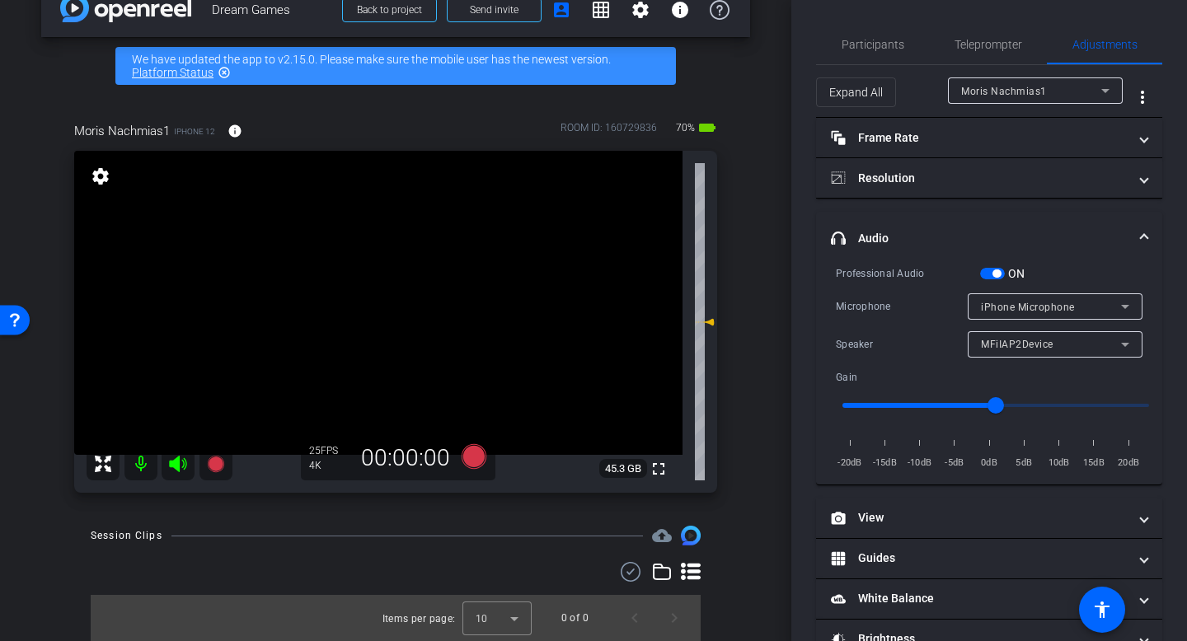
click at [1095, 305] on div "iPhone Microphone" at bounding box center [1051, 307] width 140 height 21
click at [1095, 306] on div at bounding box center [593, 320] width 1187 height 641
click at [1050, 344] on span "MFiIAP2Device" at bounding box center [1017, 345] width 73 height 12
click at [1050, 344] on div at bounding box center [593, 320] width 1187 height 641
click at [1021, 84] on div "Moris Nachmias1" at bounding box center [1031, 91] width 140 height 21
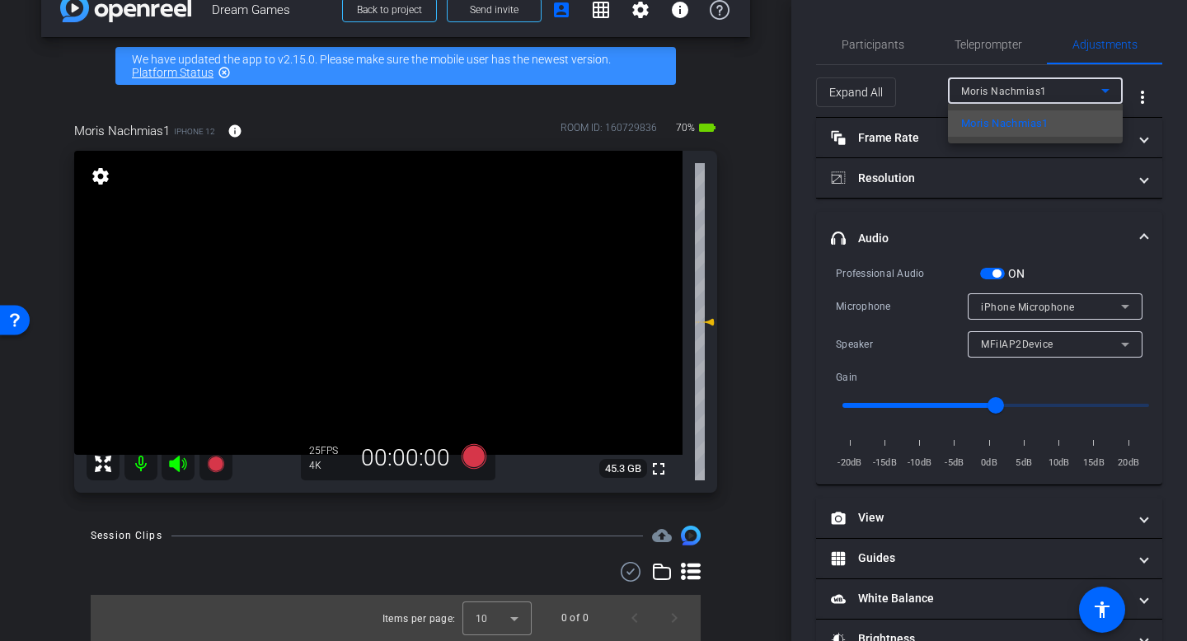
click at [1021, 84] on div at bounding box center [593, 320] width 1187 height 641
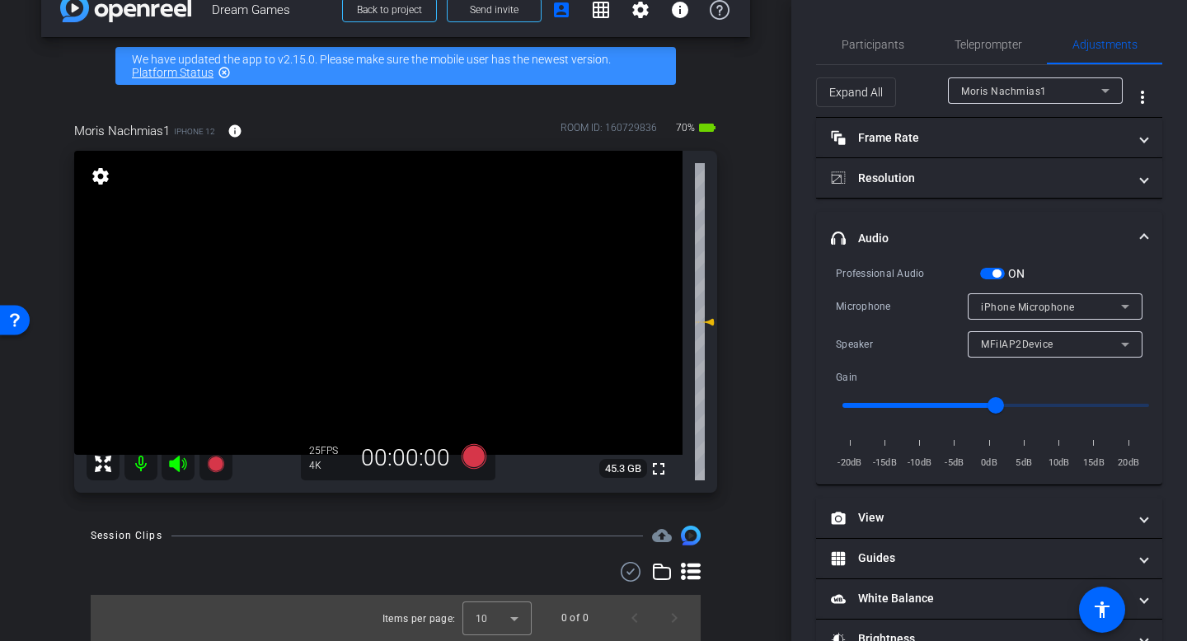
click at [995, 270] on span "button" at bounding box center [997, 274] width 8 height 8
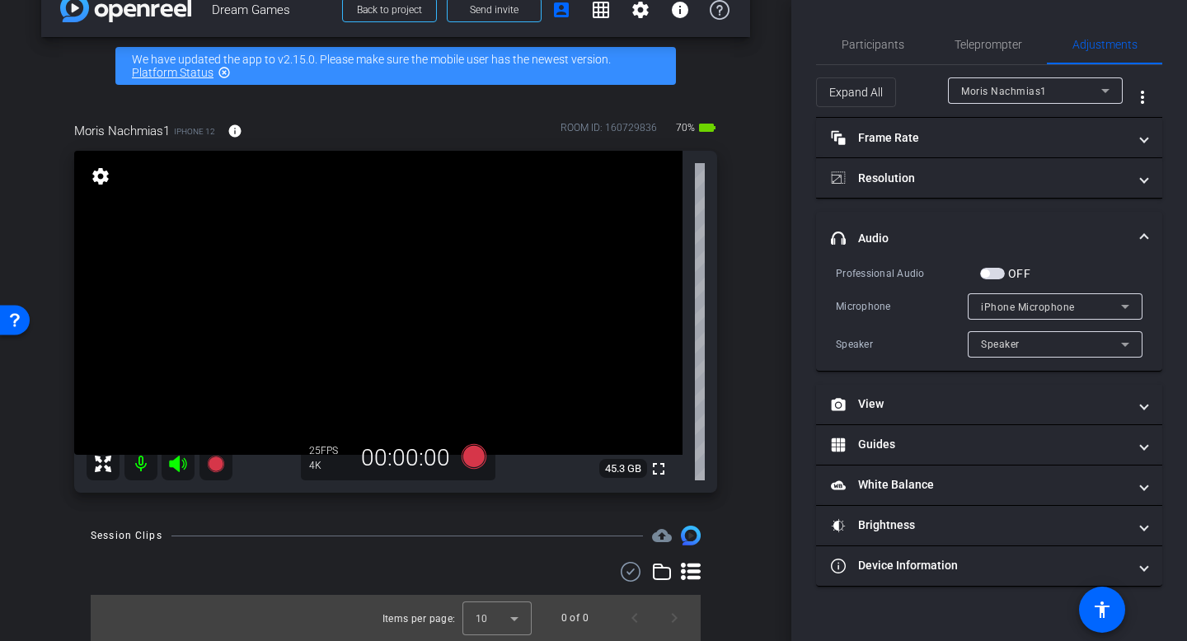
click at [1099, 338] on div "Speaker" at bounding box center [1051, 344] width 140 height 21
click at [1099, 338] on div at bounding box center [593, 320] width 1187 height 641
click at [993, 275] on span "button" at bounding box center [992, 274] width 25 height 12
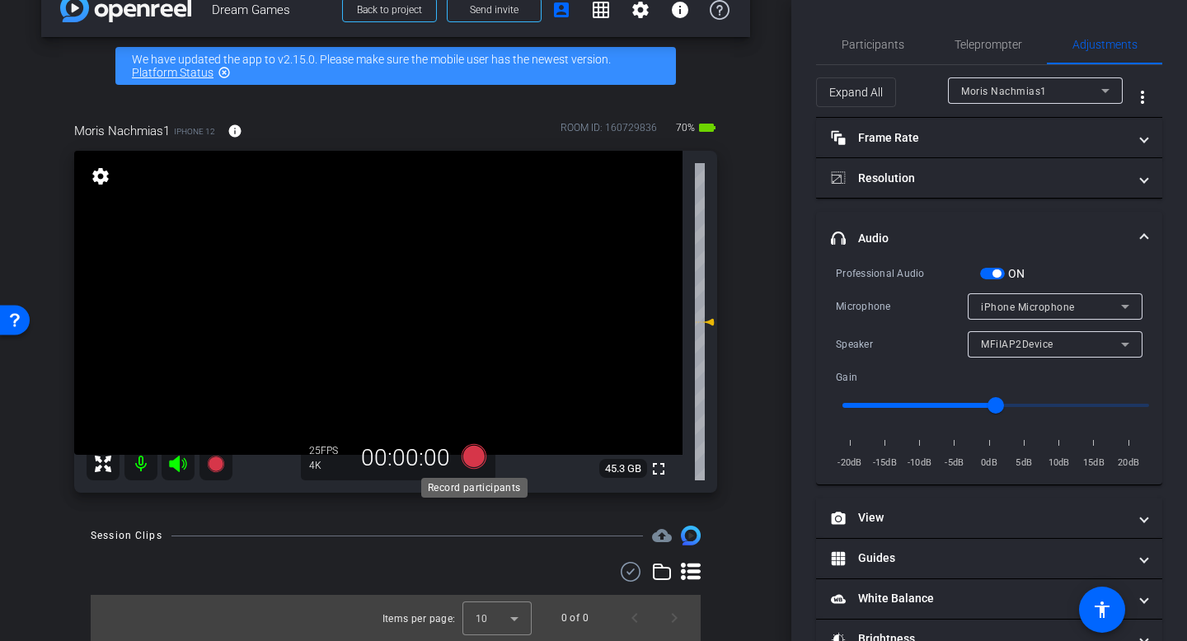
click at [469, 463] on icon at bounding box center [474, 456] width 25 height 25
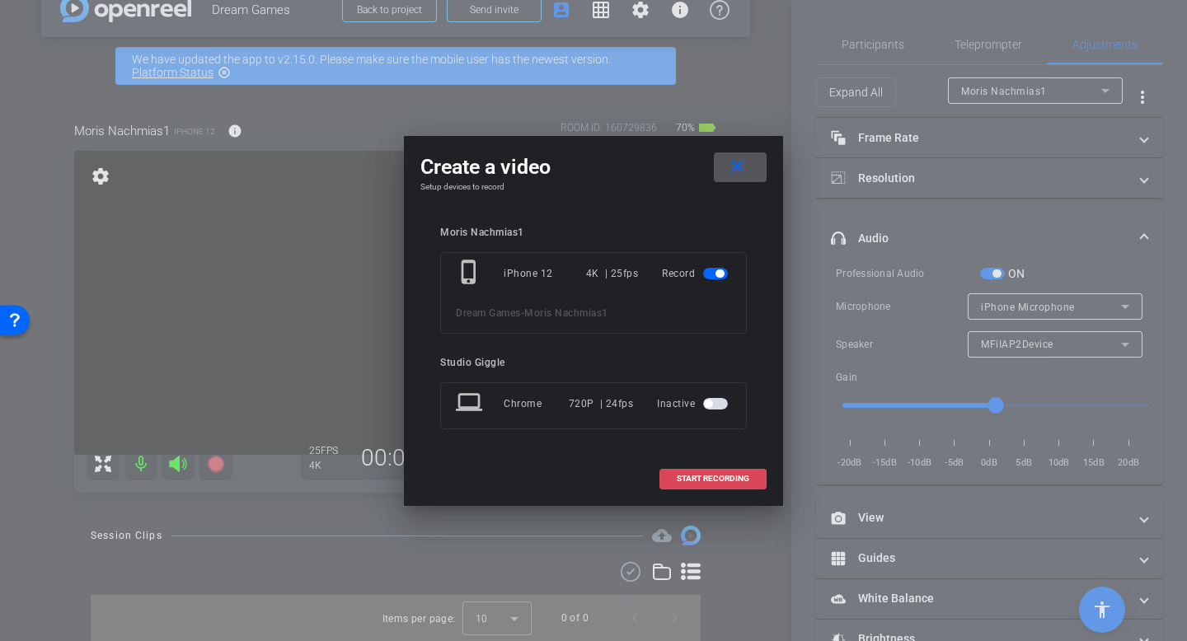
click at [707, 471] on span at bounding box center [713, 479] width 106 height 40
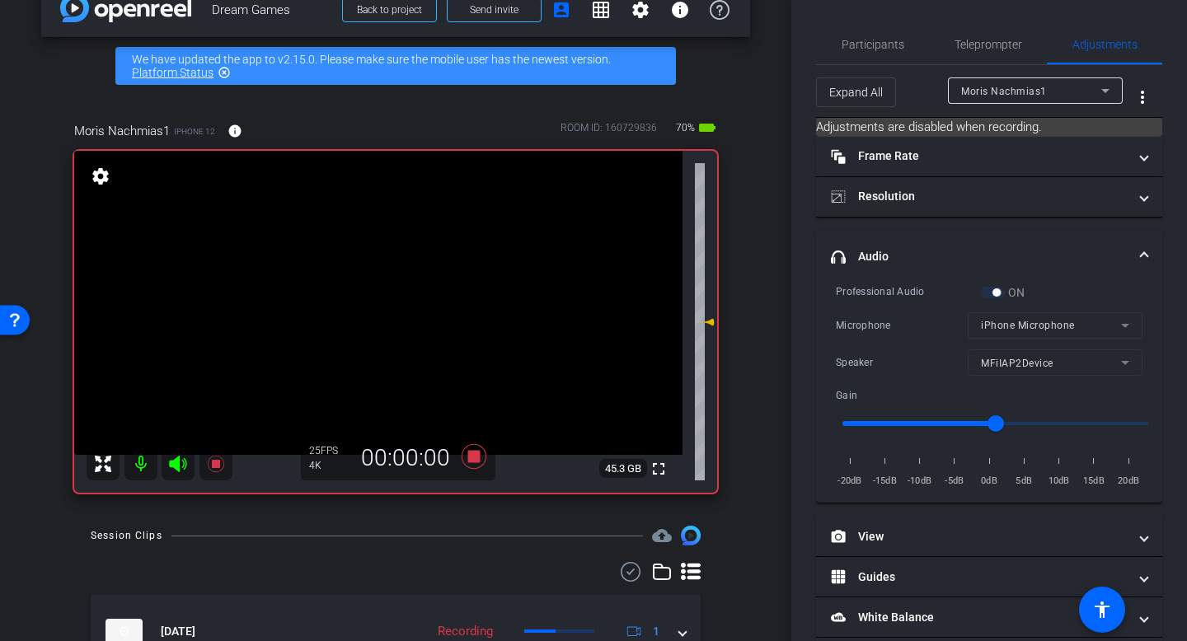
scroll to position [119, 0]
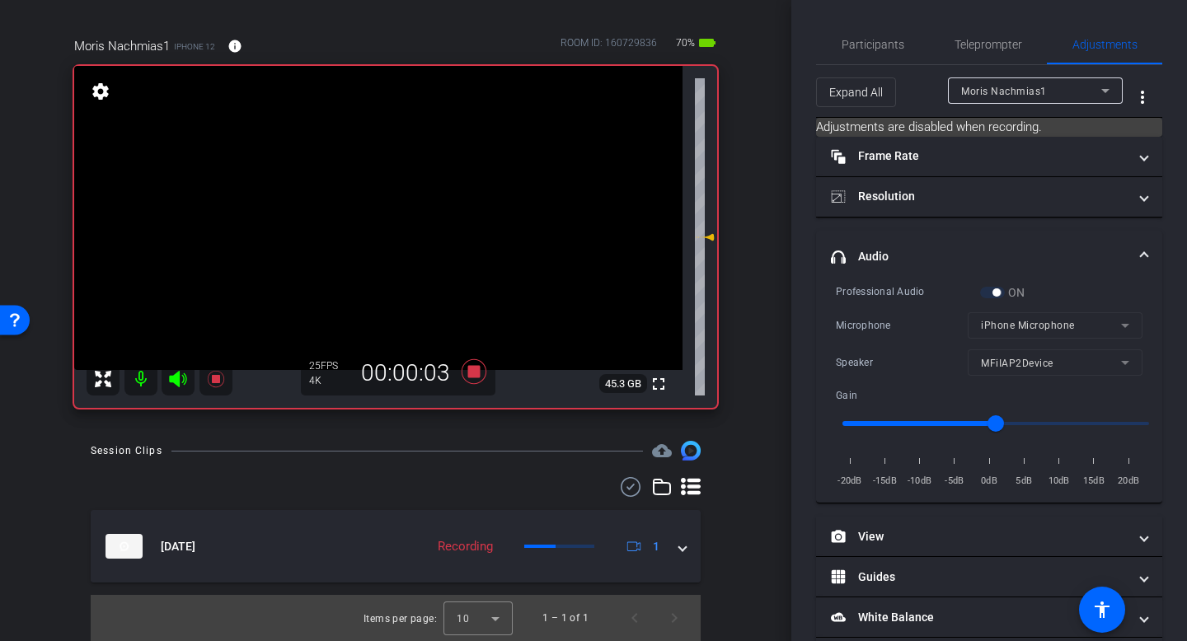
click at [480, 376] on icon at bounding box center [474, 372] width 40 height 30
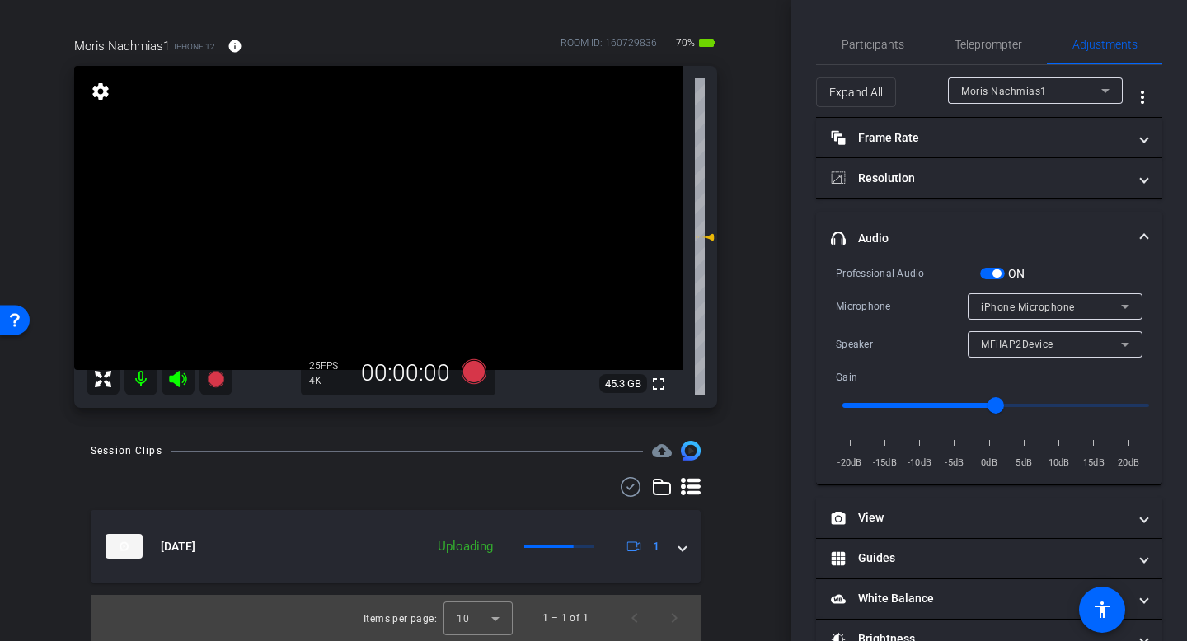
click at [1003, 280] on div "ON" at bounding box center [1002, 273] width 45 height 16
click at [988, 275] on span "button" at bounding box center [992, 274] width 25 height 12
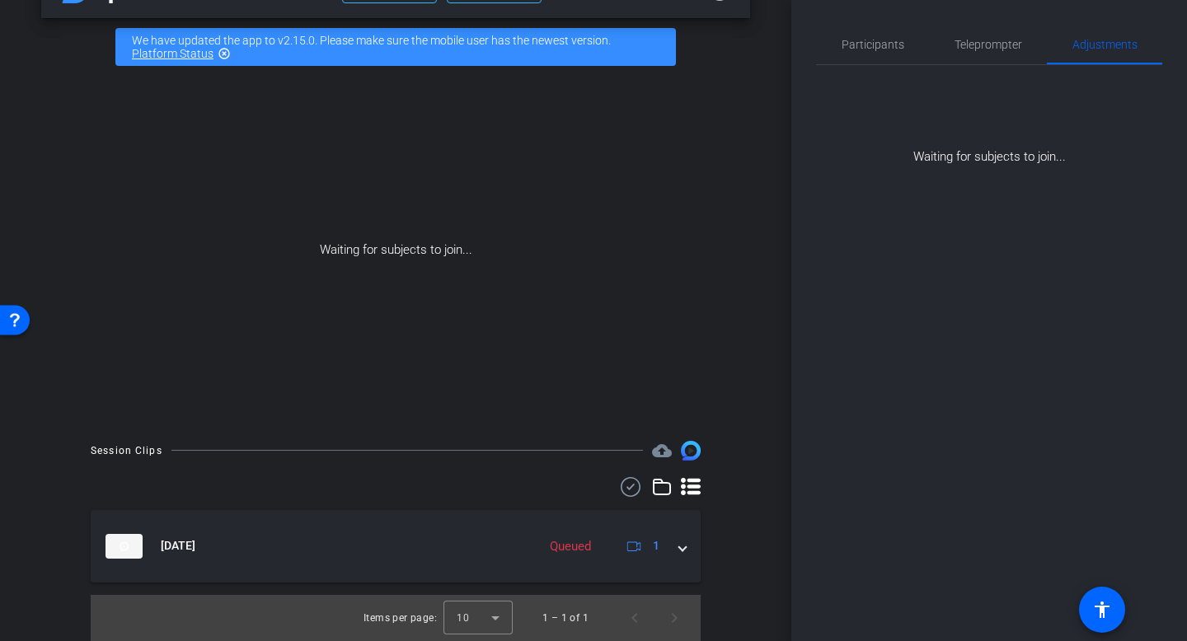
scroll to position [53, 0]
click at [861, 40] on span "Participants" at bounding box center [873, 45] width 63 height 12
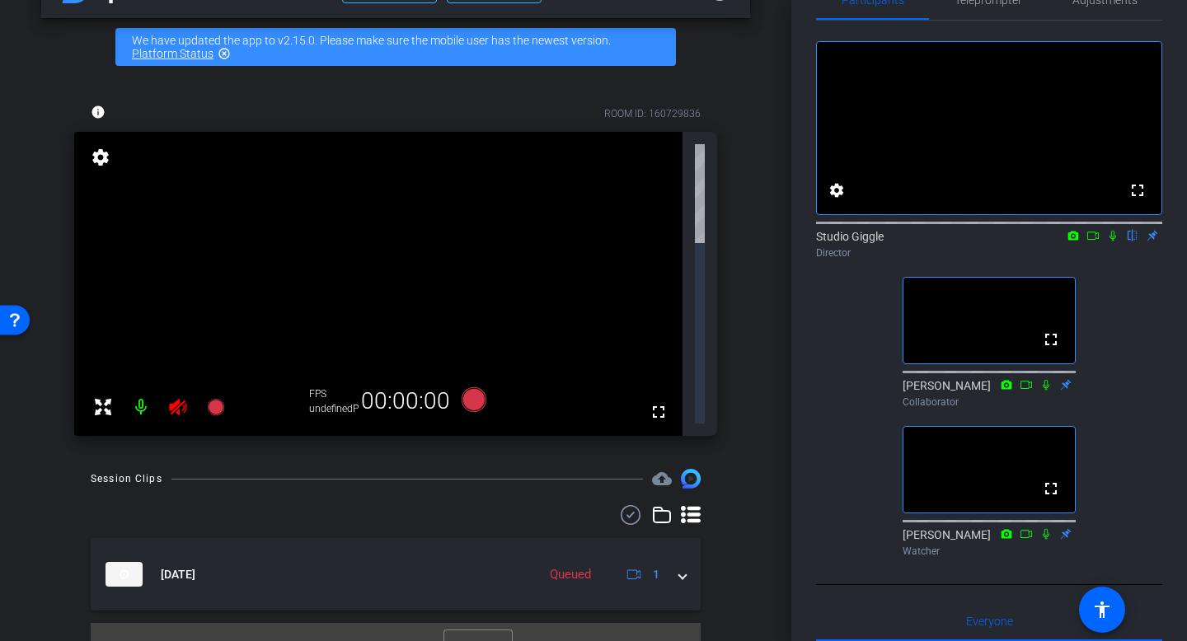
scroll to position [0, 0]
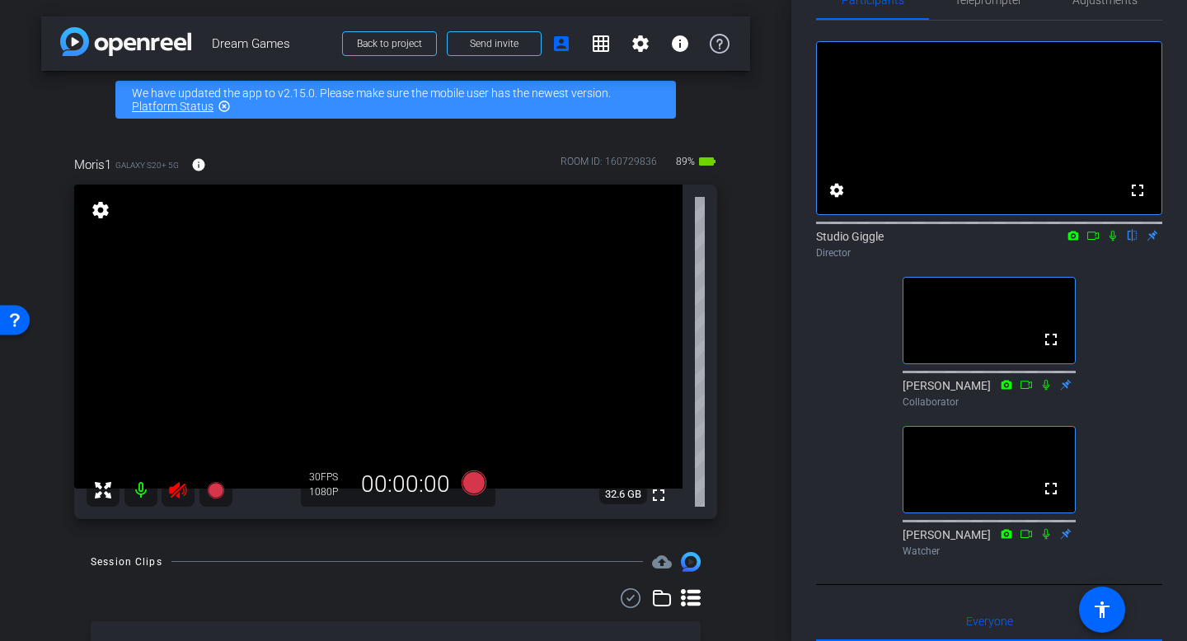
click at [174, 486] on icon at bounding box center [177, 490] width 17 height 16
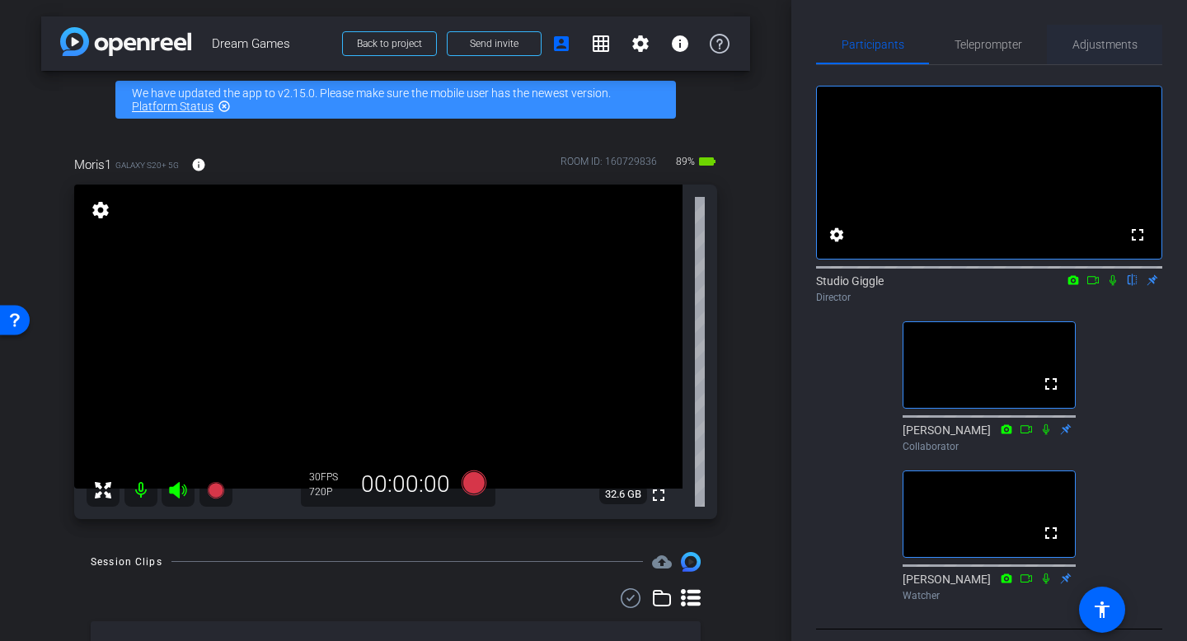
click at [1106, 53] on span "Adjustments" at bounding box center [1105, 45] width 65 height 40
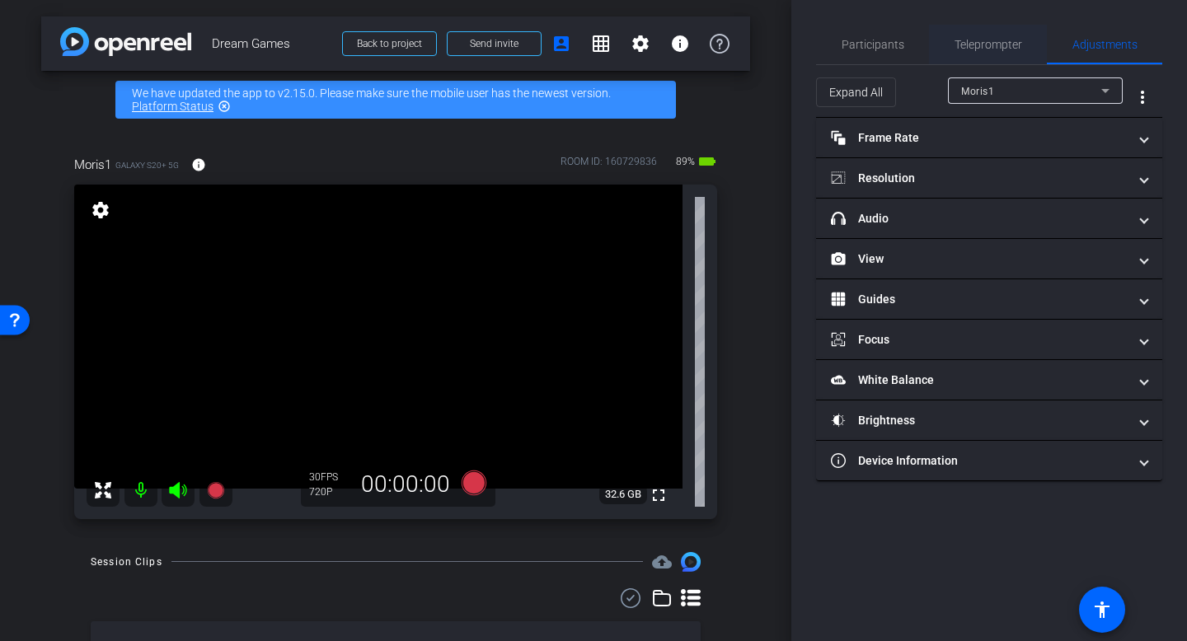
click at [950, 46] on div "Teleprompter" at bounding box center [988, 45] width 118 height 40
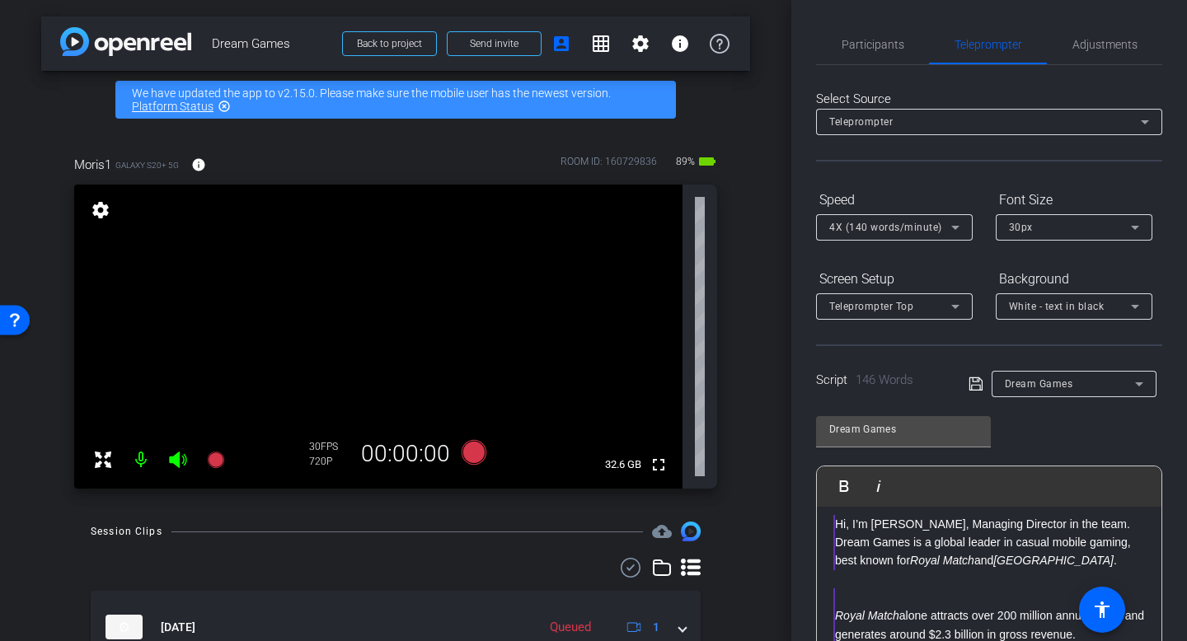
click at [978, 118] on div "Teleprompter" at bounding box center [985, 121] width 312 height 21
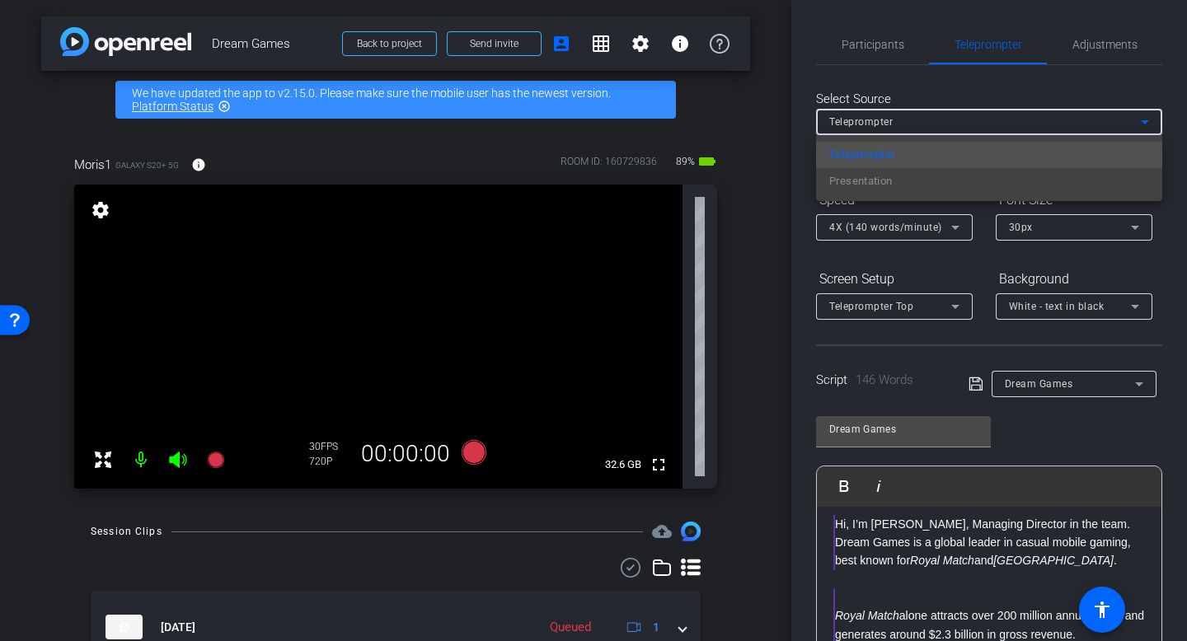
click at [982, 118] on div at bounding box center [593, 320] width 1187 height 641
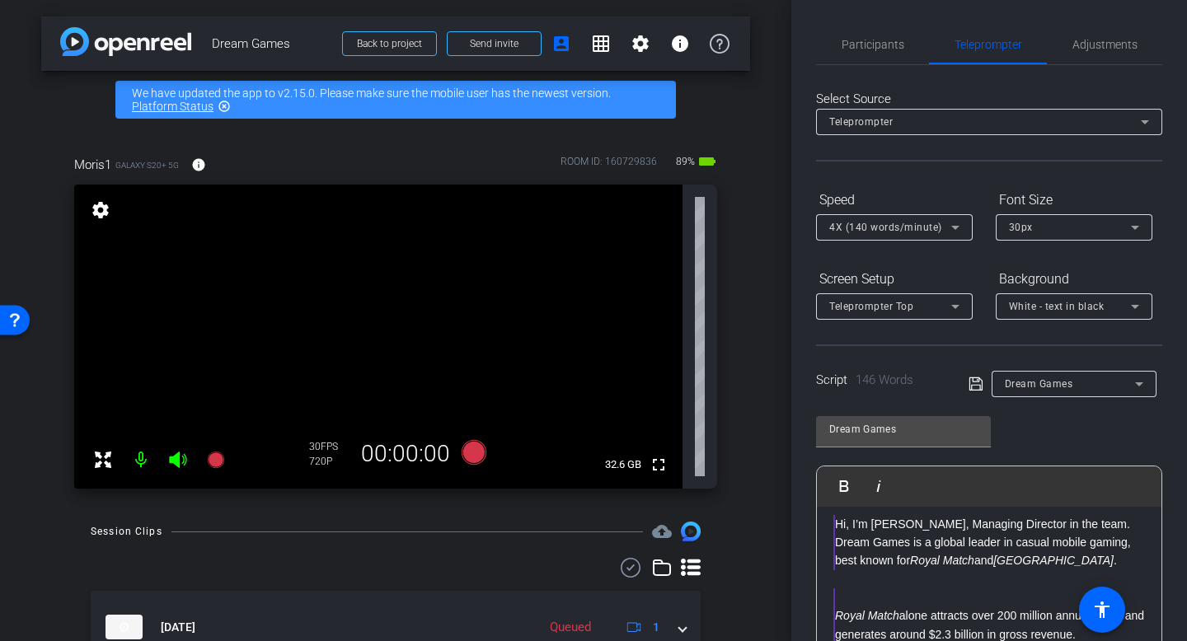
click at [1101, 223] on div "30px" at bounding box center [1070, 227] width 122 height 21
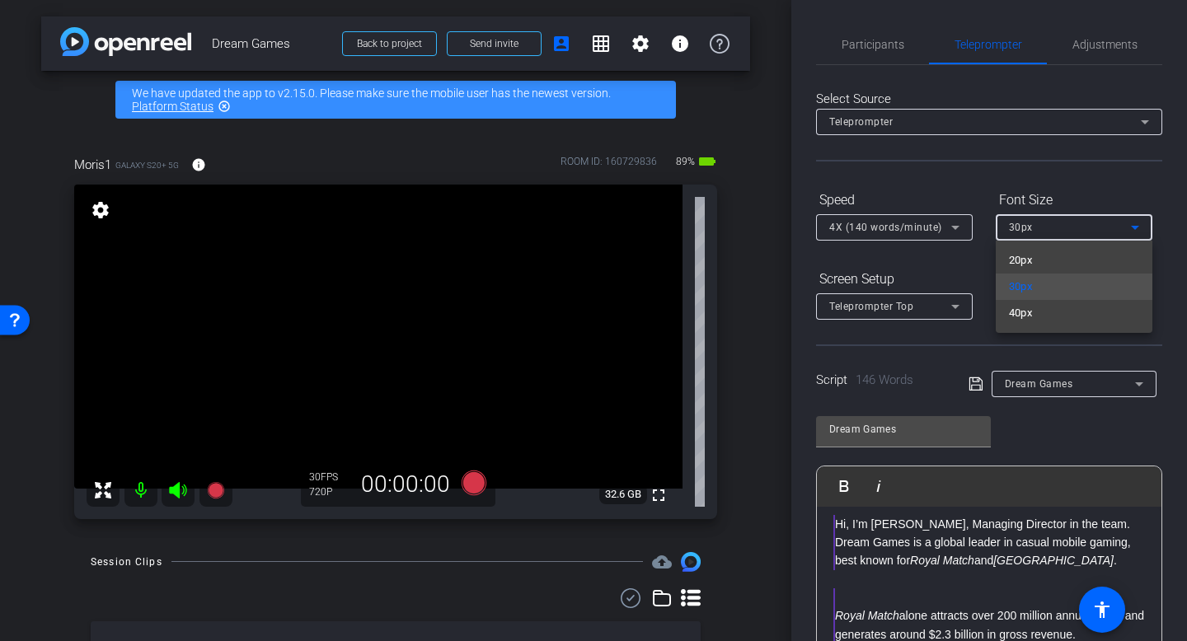
click at [924, 195] on div at bounding box center [593, 320] width 1187 height 641
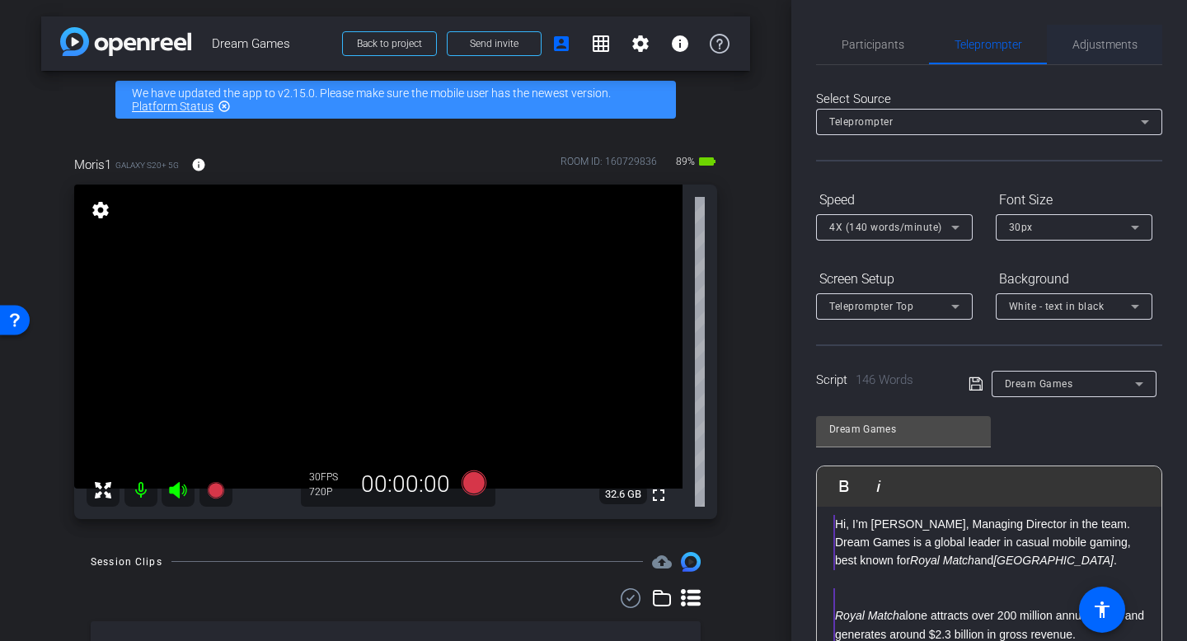
click at [1093, 54] on span "Adjustments" at bounding box center [1105, 45] width 65 height 40
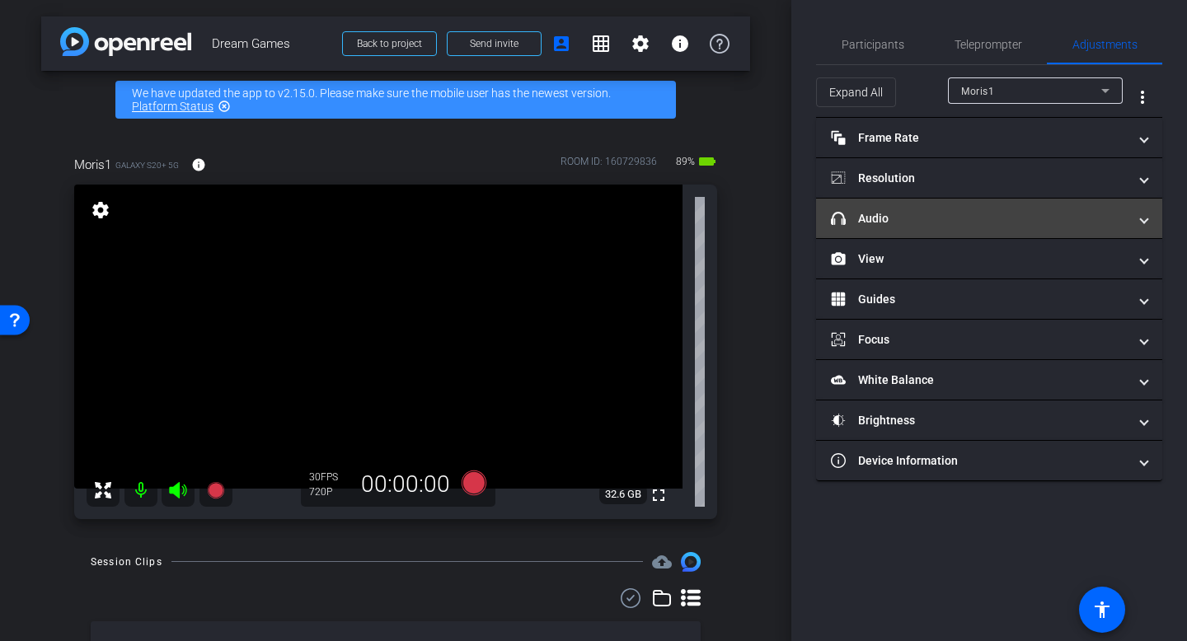
click at [925, 210] on mat-panel-title "headphone icon Audio" at bounding box center [979, 218] width 297 height 17
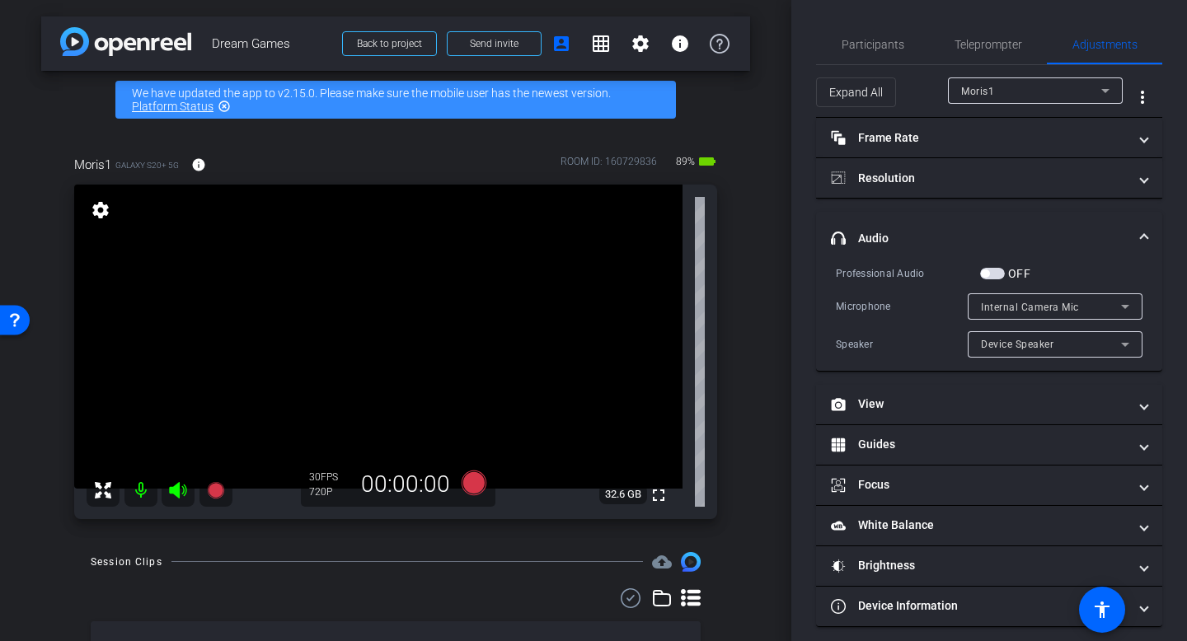
click at [990, 274] on span "button" at bounding box center [992, 274] width 25 height 12
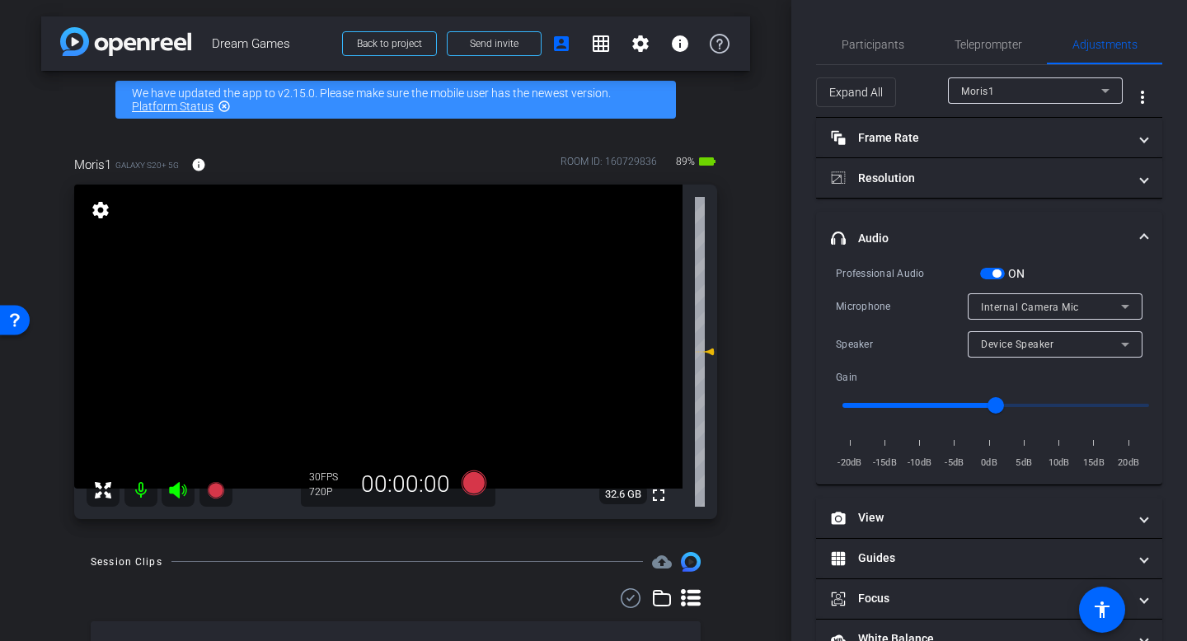
click at [994, 273] on span "button" at bounding box center [997, 274] width 8 height 8
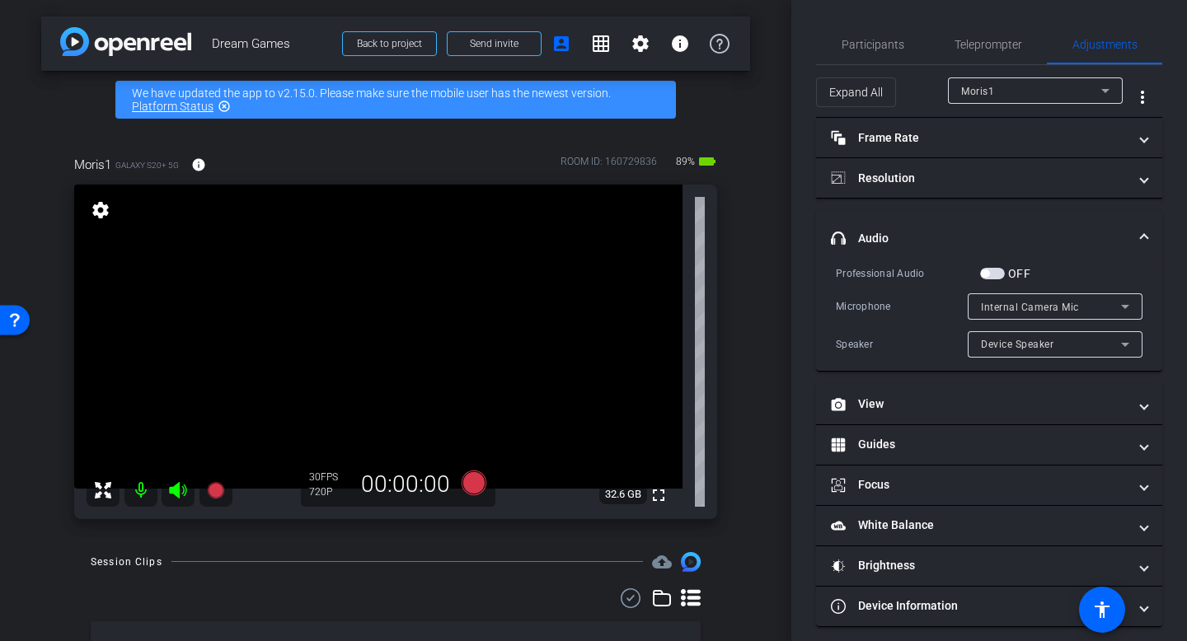
click at [1117, 312] on icon at bounding box center [1125, 307] width 20 height 20
click at [1117, 312] on div at bounding box center [593, 320] width 1187 height 641
click at [1100, 336] on div "Device Speaker" at bounding box center [1051, 344] width 140 height 21
click at [1100, 336] on div at bounding box center [593, 320] width 1187 height 641
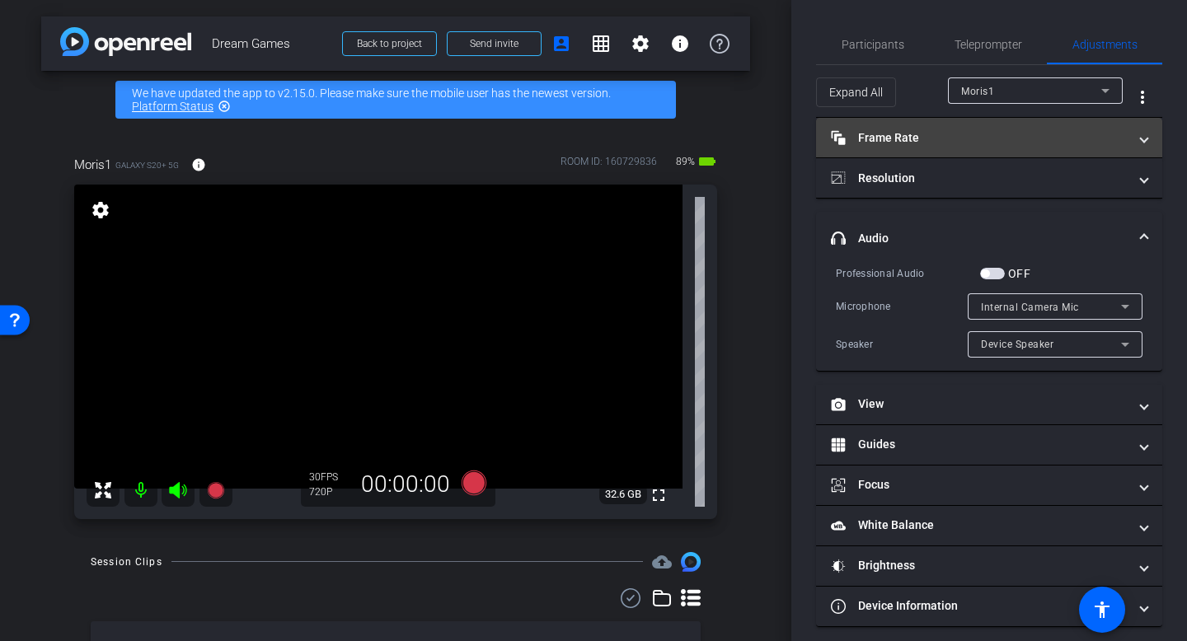
click at [1066, 129] on mat-panel-title "Frame Rate Frame Rate" at bounding box center [979, 137] width 297 height 17
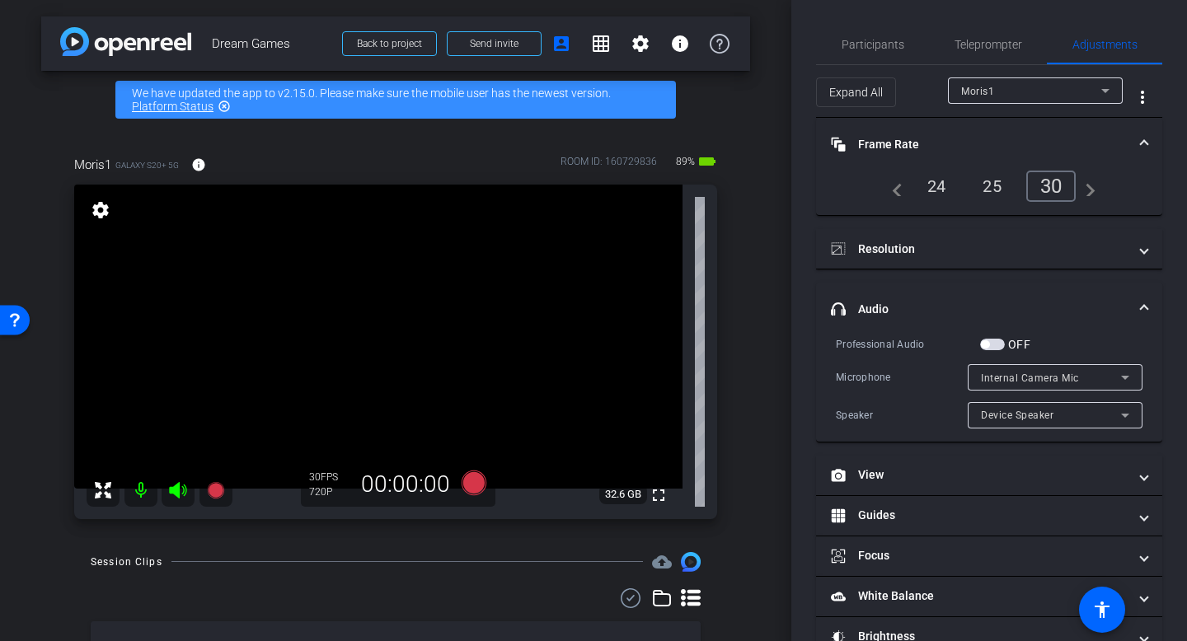
click at [995, 184] on div "25" at bounding box center [992, 186] width 44 height 28
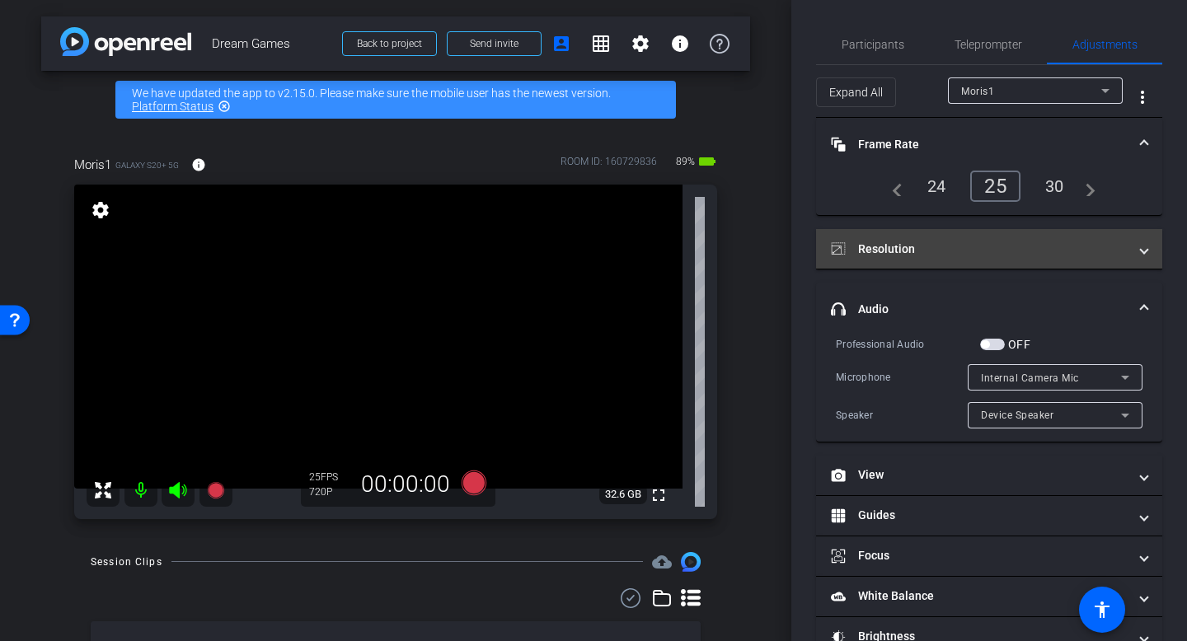
click at [988, 241] on mat-panel-title "Resolution" at bounding box center [979, 249] width 297 height 17
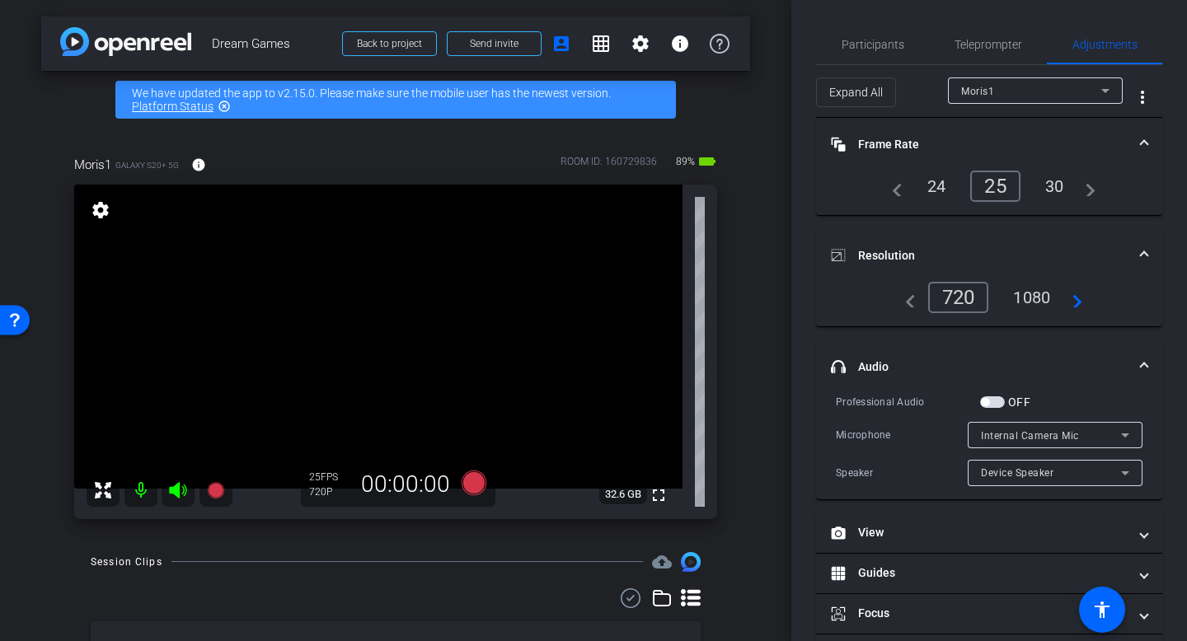
click at [1027, 297] on div "1080" at bounding box center [1032, 298] width 62 height 28
click at [998, 52] on span "Teleprompter" at bounding box center [989, 45] width 68 height 40
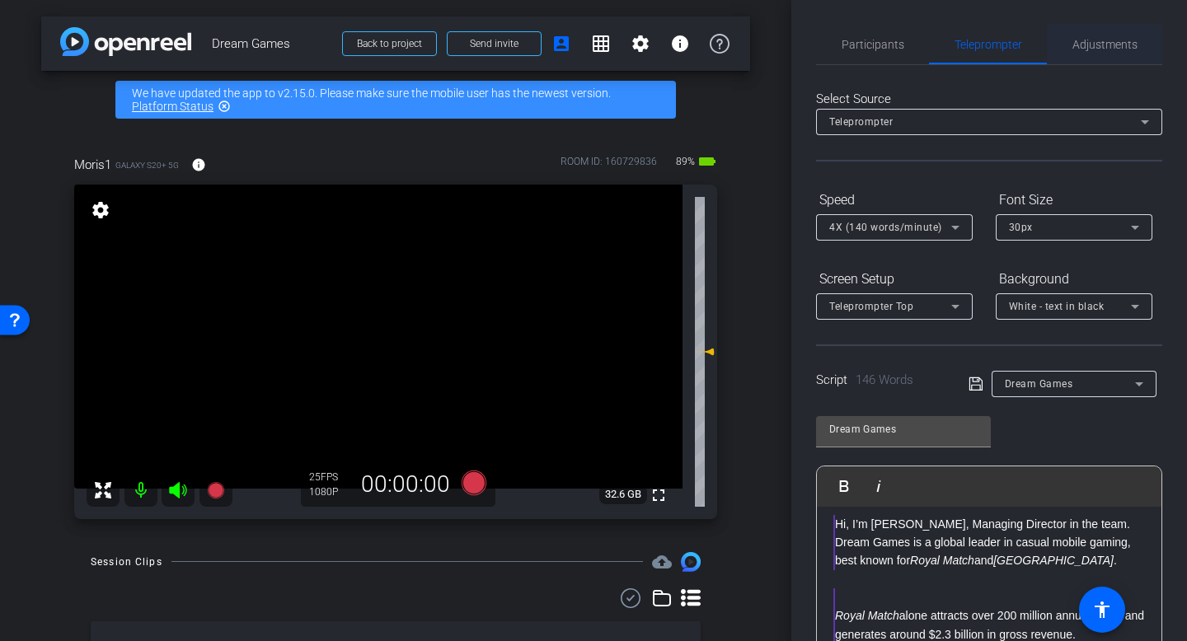
click at [1101, 49] on span "Adjustments" at bounding box center [1105, 45] width 65 height 12
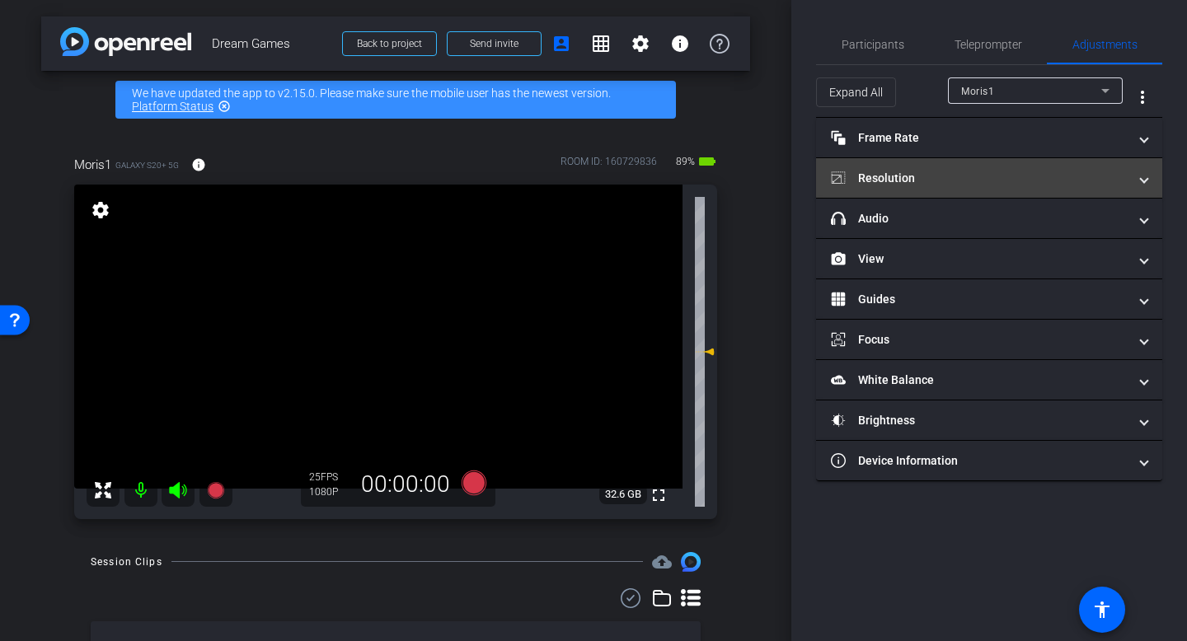
click at [928, 193] on mat-expansion-panel-header "Resolution" at bounding box center [989, 178] width 346 height 40
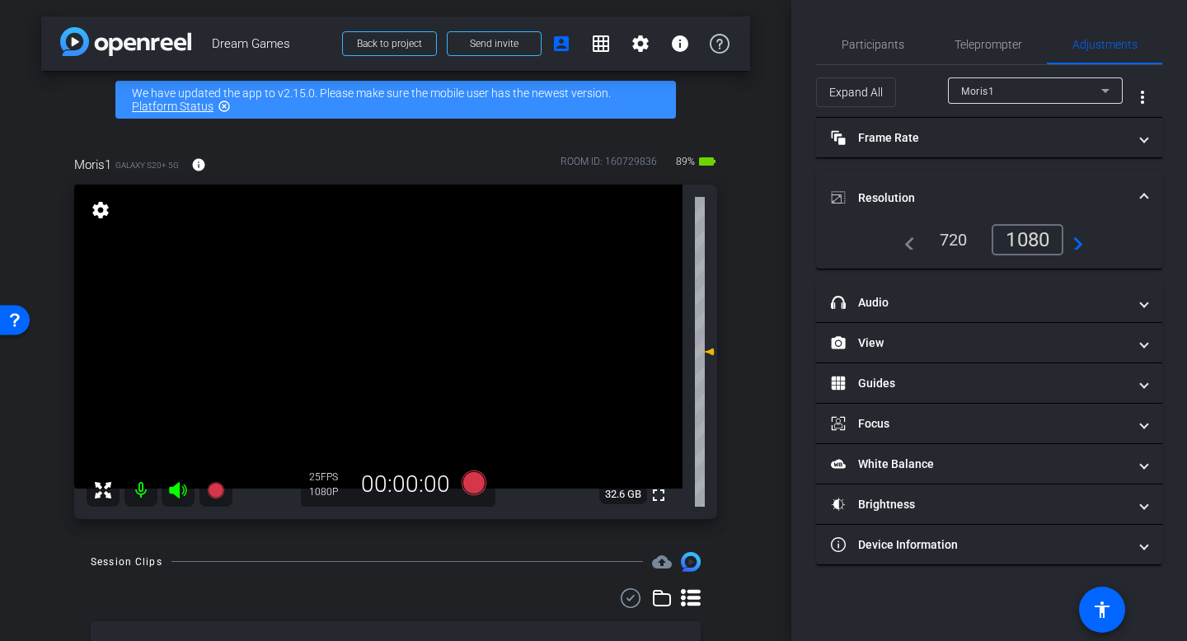
click at [921, 193] on mat-panel-title "Resolution" at bounding box center [979, 198] width 297 height 17
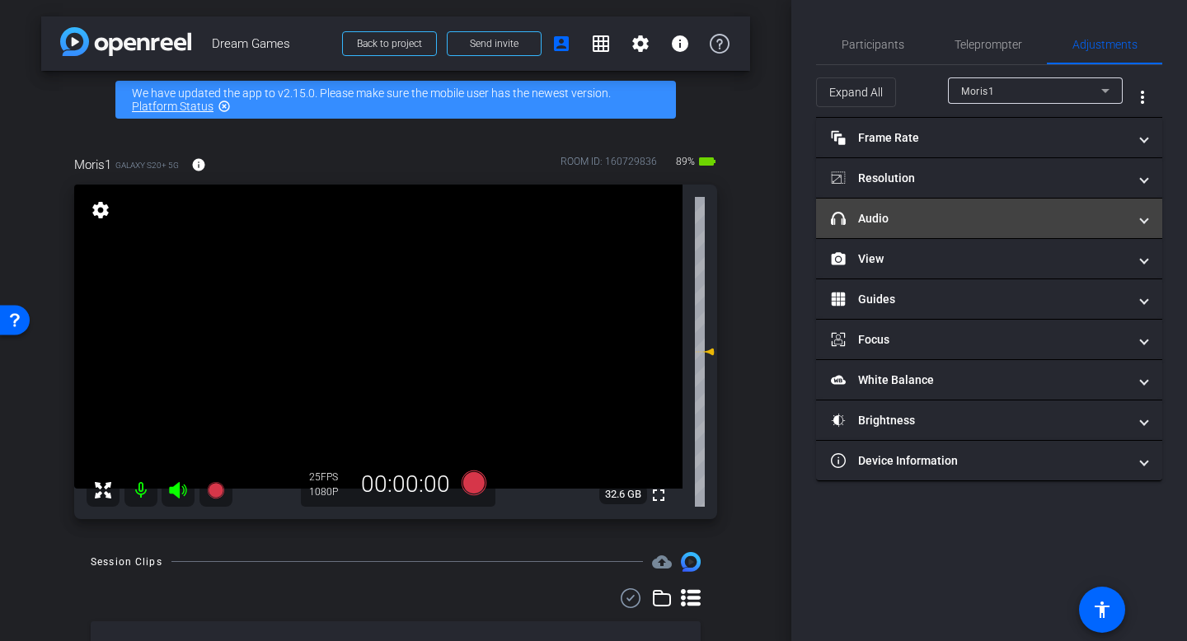
click at [921, 221] on mat-panel-title "headphone icon Audio" at bounding box center [979, 218] width 297 height 17
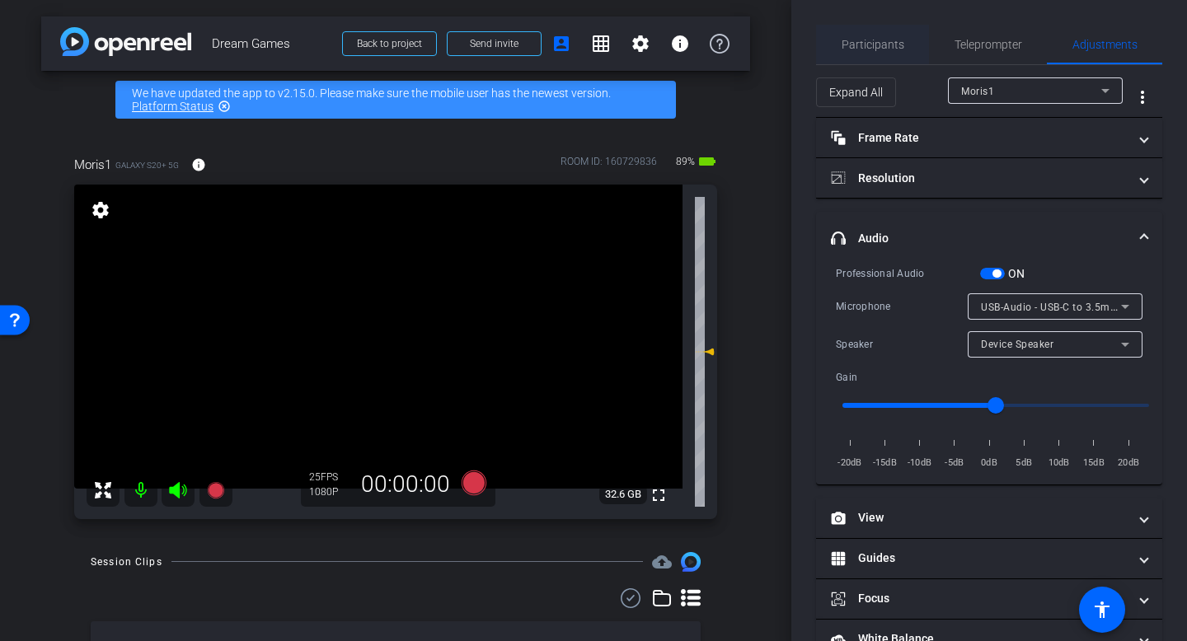
click at [868, 39] on span "Participants" at bounding box center [873, 45] width 63 height 12
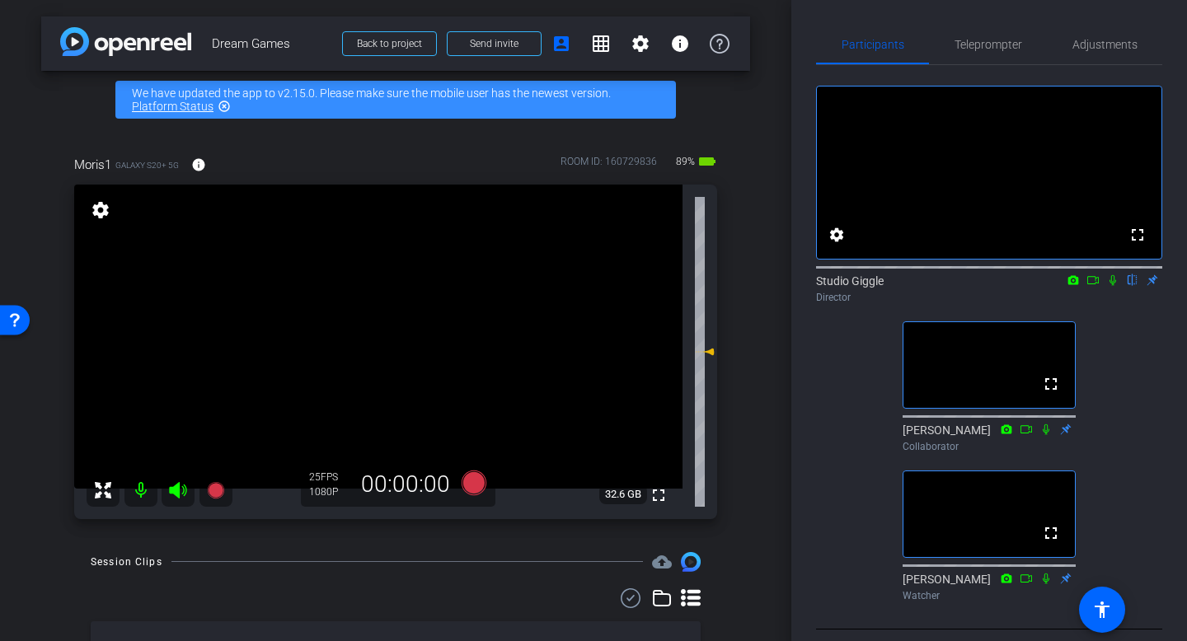
click at [1111, 286] on icon at bounding box center [1112, 281] width 13 height 12
click at [1112, 286] on icon at bounding box center [1113, 280] width 9 height 11
click at [1112, 286] on icon at bounding box center [1113, 280] width 7 height 11
click at [1112, 286] on icon at bounding box center [1113, 280] width 9 height 11
click at [1112, 286] on icon at bounding box center [1112, 281] width 13 height 12
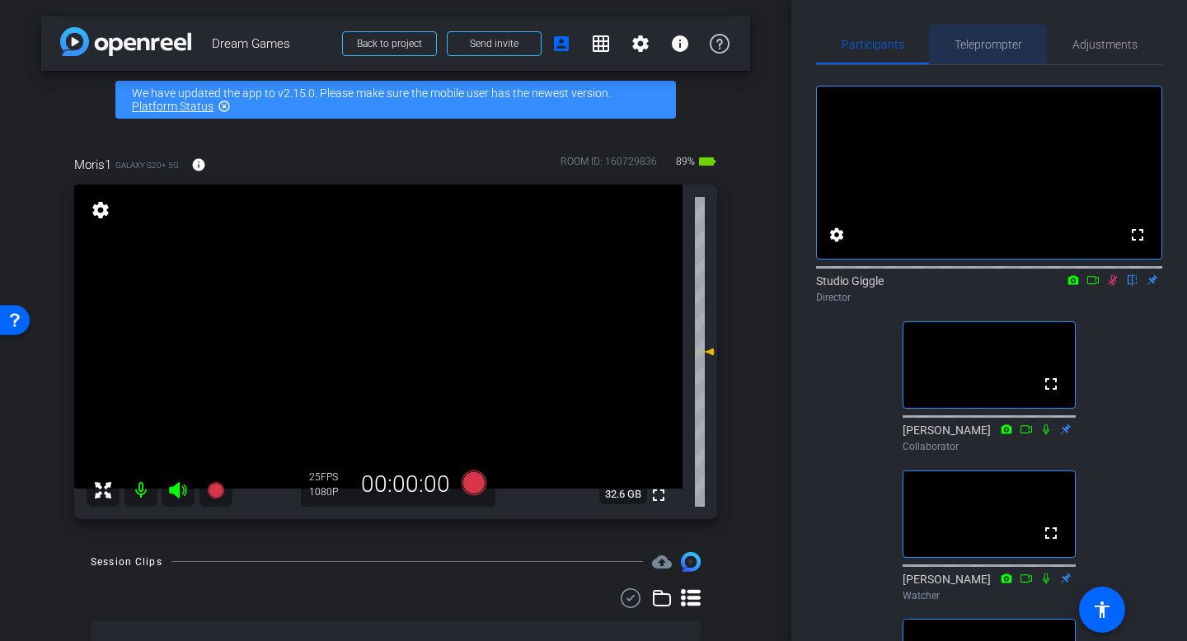
click at [983, 43] on span "Teleprompter" at bounding box center [989, 45] width 68 height 12
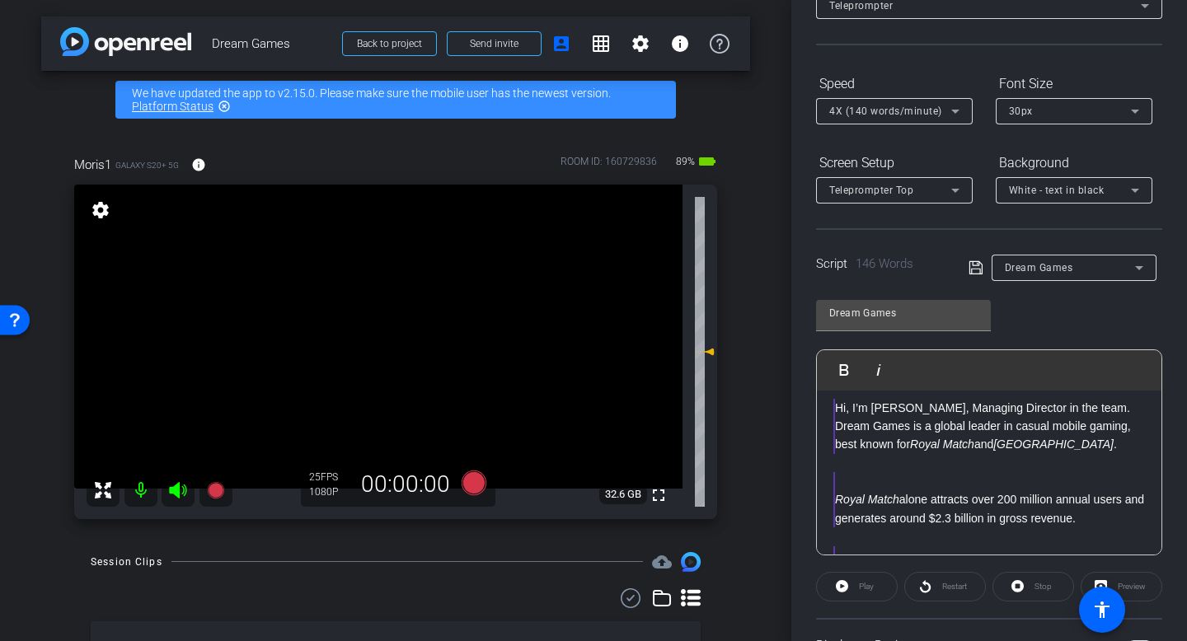
scroll to position [119, 0]
click at [855, 475] on p at bounding box center [990, 479] width 310 height 18
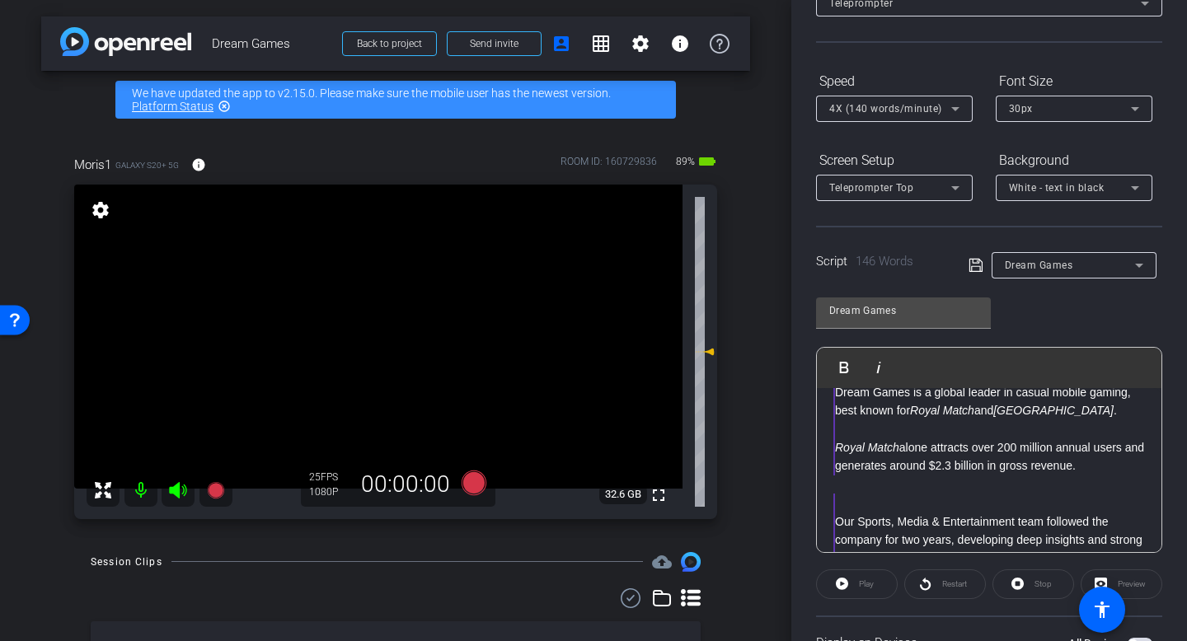
scroll to position [52, 0]
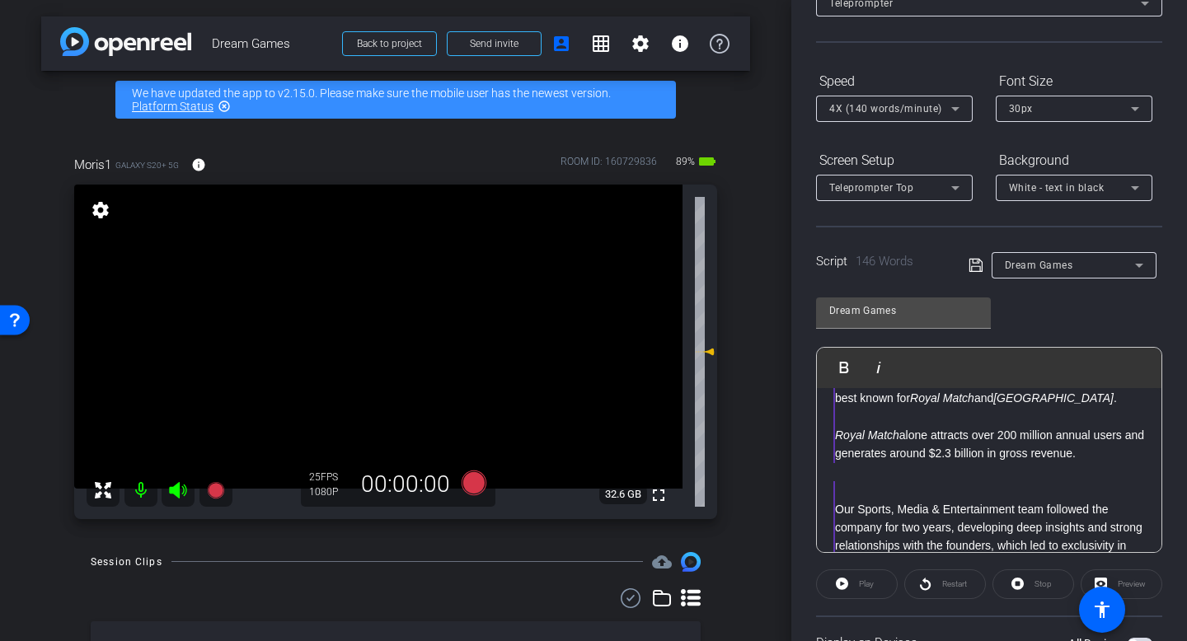
click at [844, 490] on p at bounding box center [990, 490] width 310 height 18
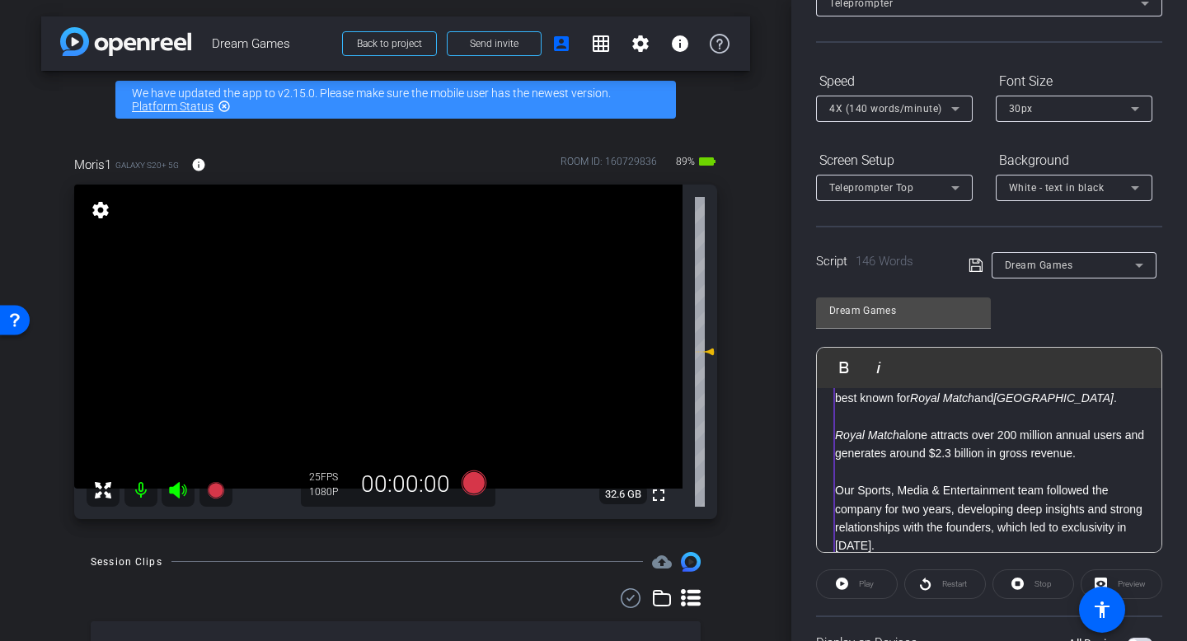
scroll to position [183, 0]
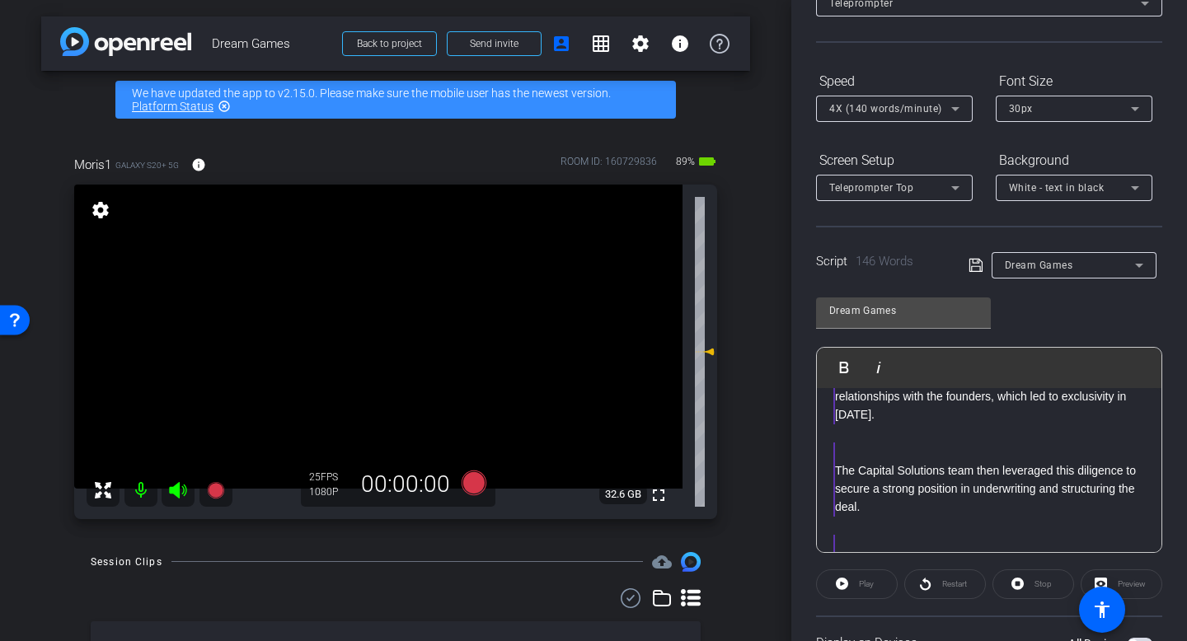
click at [869, 460] on p at bounding box center [990, 452] width 310 height 18
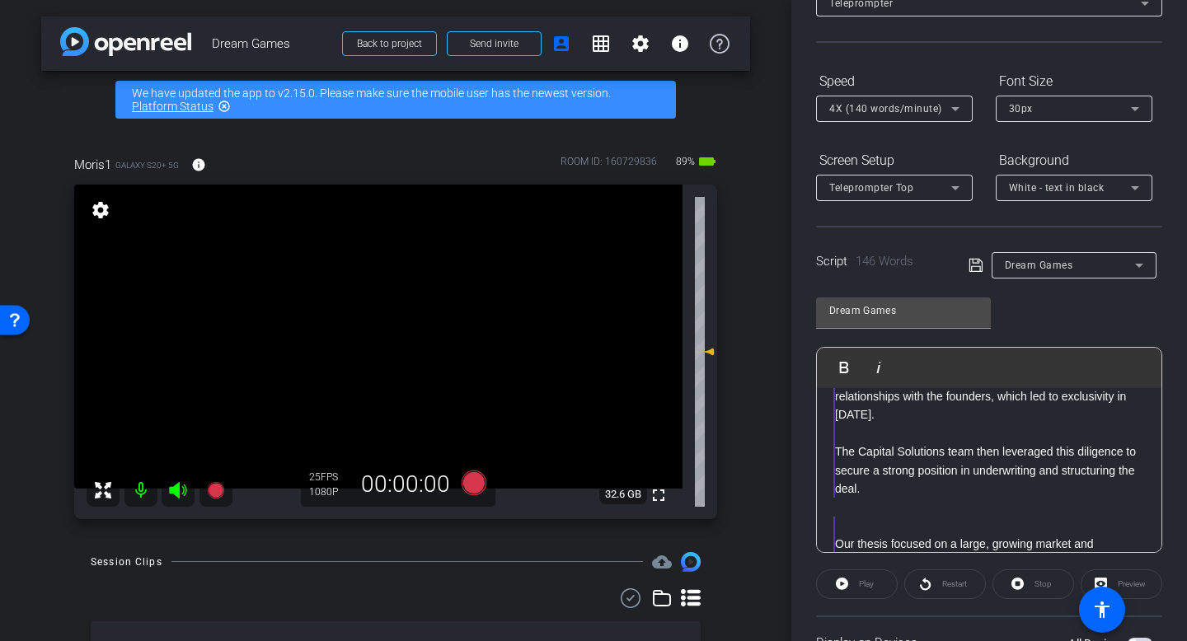
click at [860, 519] on p at bounding box center [990, 526] width 310 height 18
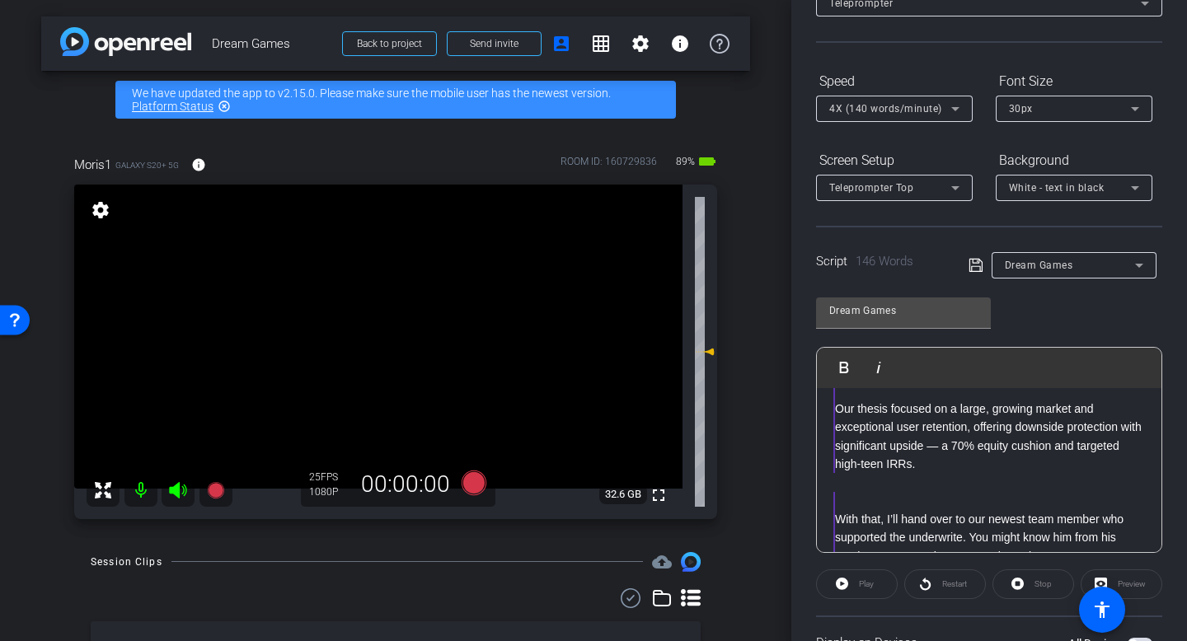
scroll to position [330, 0]
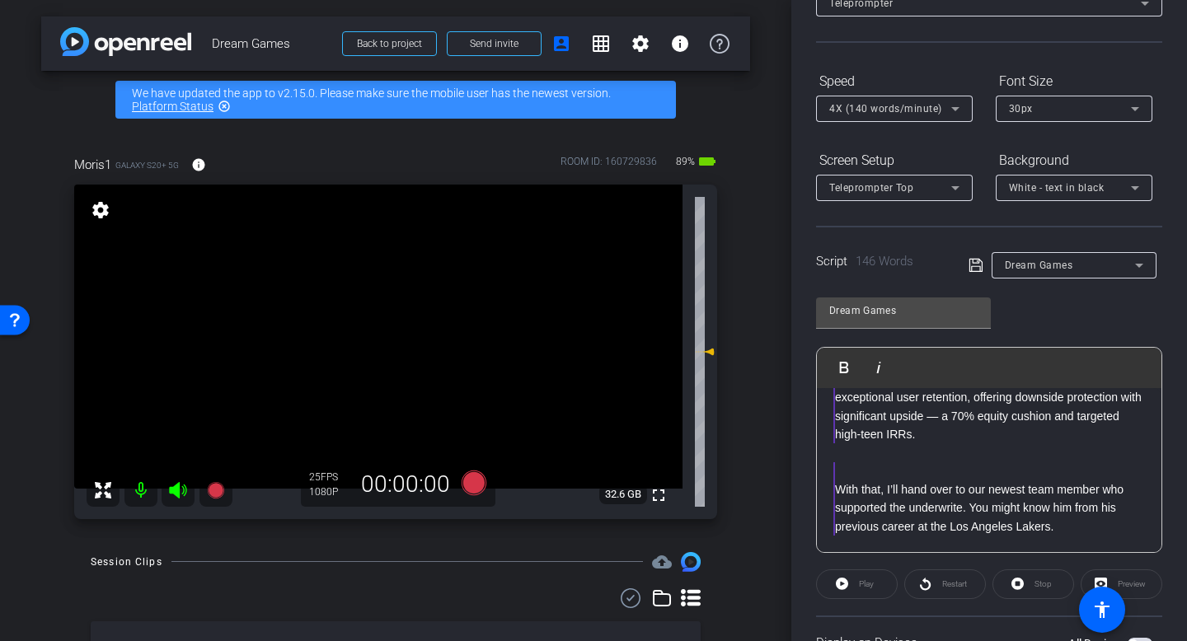
click at [846, 481] on p "With that, I’ll hand over to our newest team member who supported the underwrit…" at bounding box center [990, 508] width 310 height 55
click at [846, 466] on p at bounding box center [990, 472] width 310 height 18
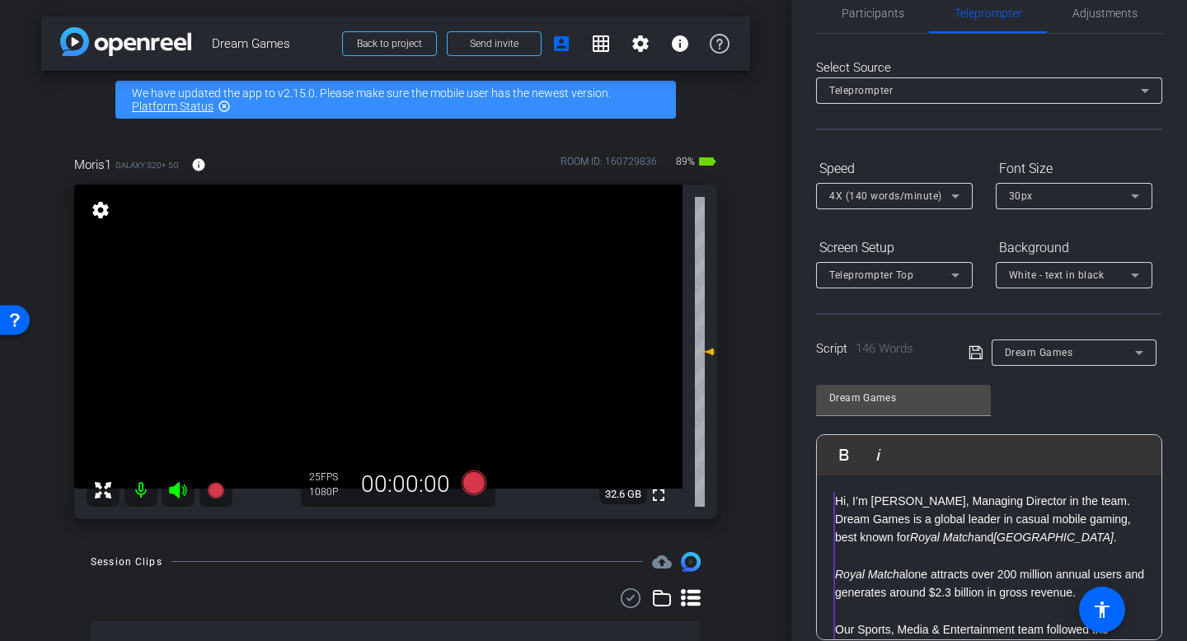
scroll to position [0, 0]
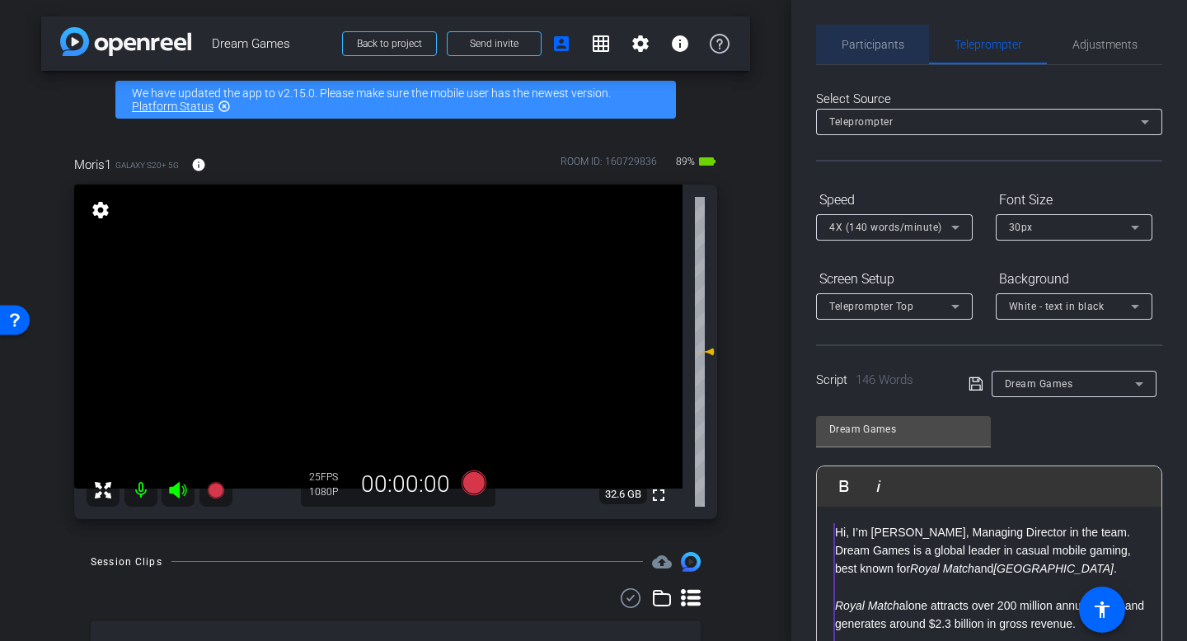
click at [883, 45] on span "Participants" at bounding box center [873, 45] width 63 height 12
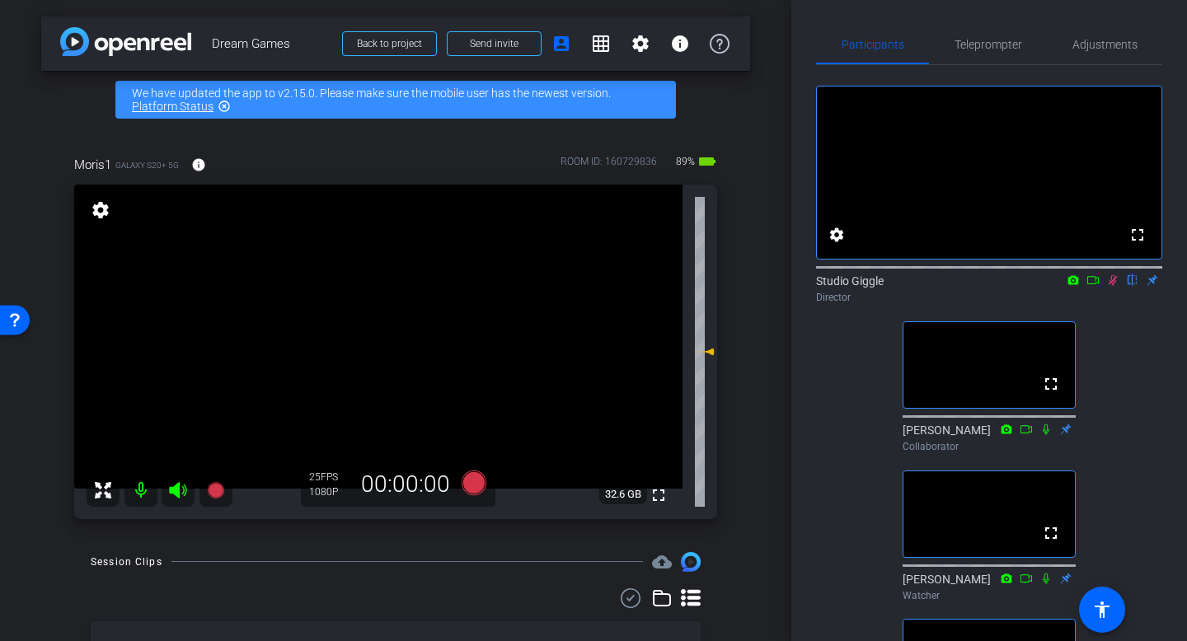
click at [1115, 286] on icon at bounding box center [1112, 281] width 13 height 12
click at [979, 40] on span "Teleprompter" at bounding box center [989, 45] width 68 height 12
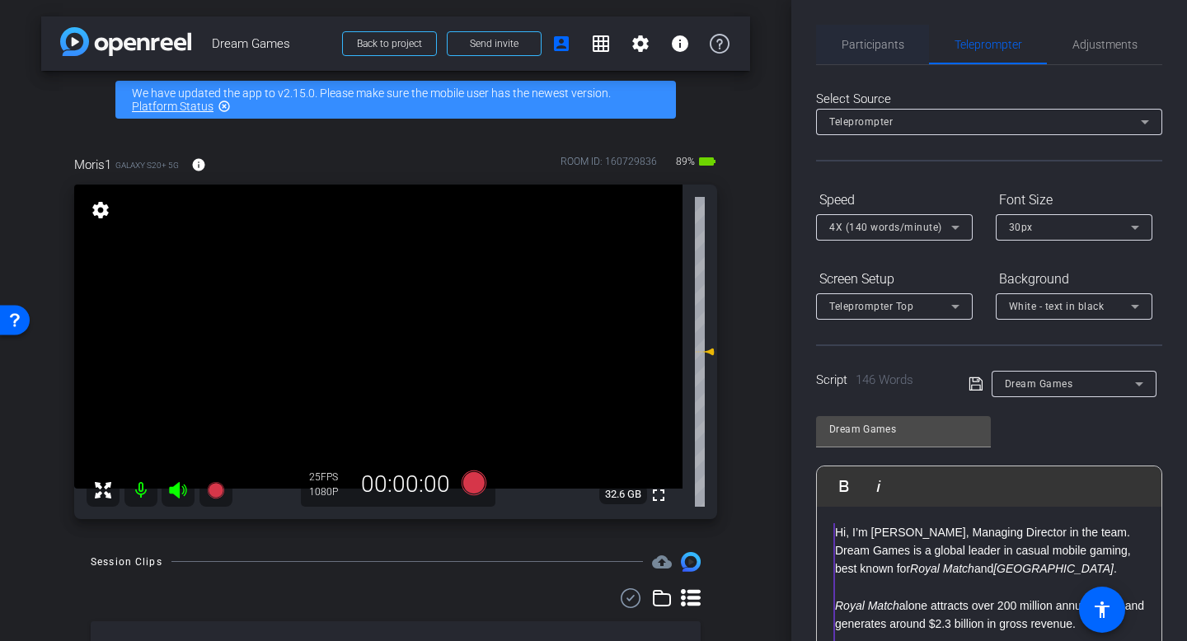
click at [863, 43] on span "Participants" at bounding box center [873, 45] width 63 height 12
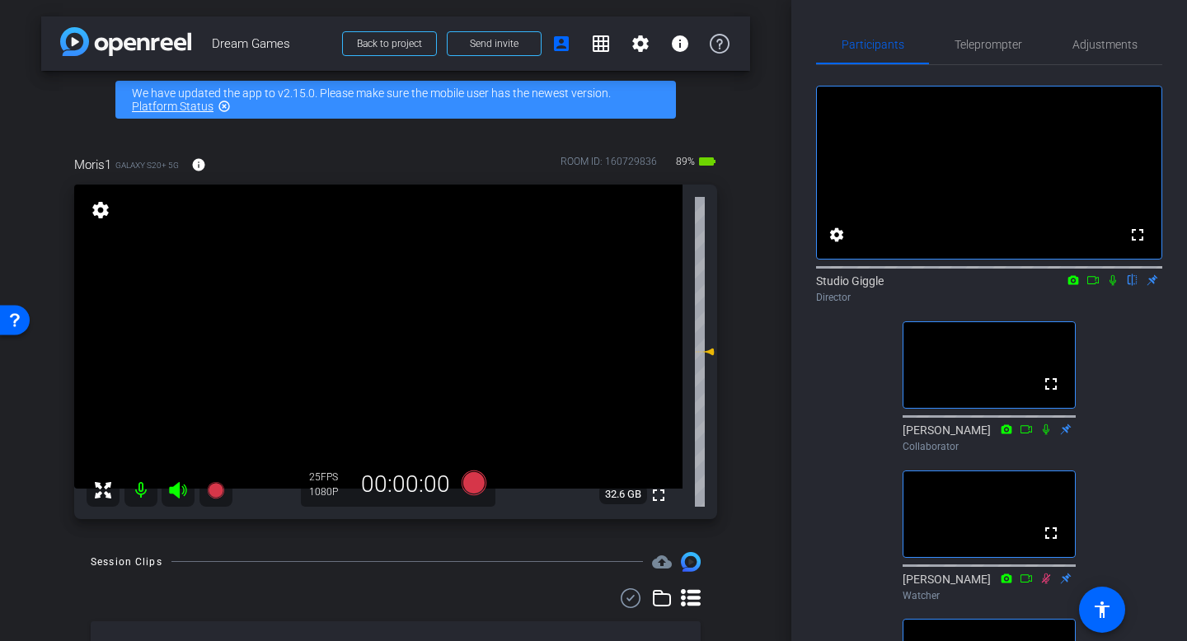
click at [1115, 286] on icon at bounding box center [1113, 280] width 7 height 11
